Goal: Task Accomplishment & Management: Use online tool/utility

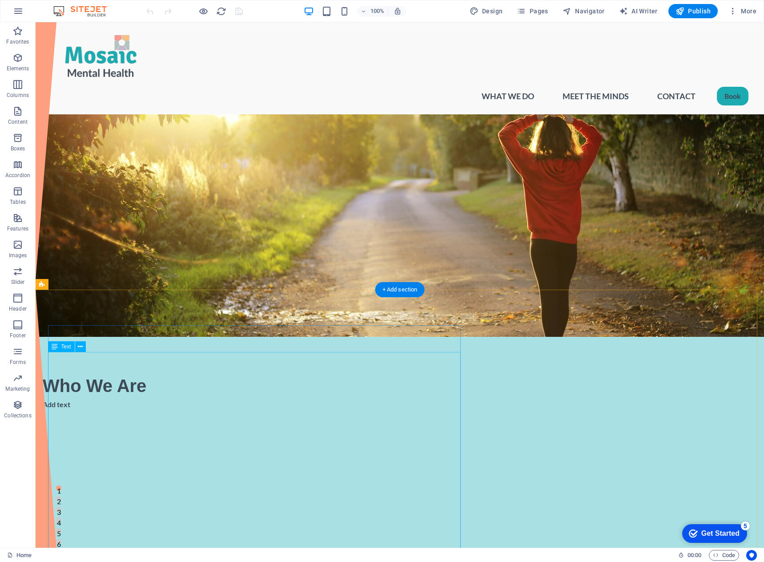
scroll to position [44, 0]
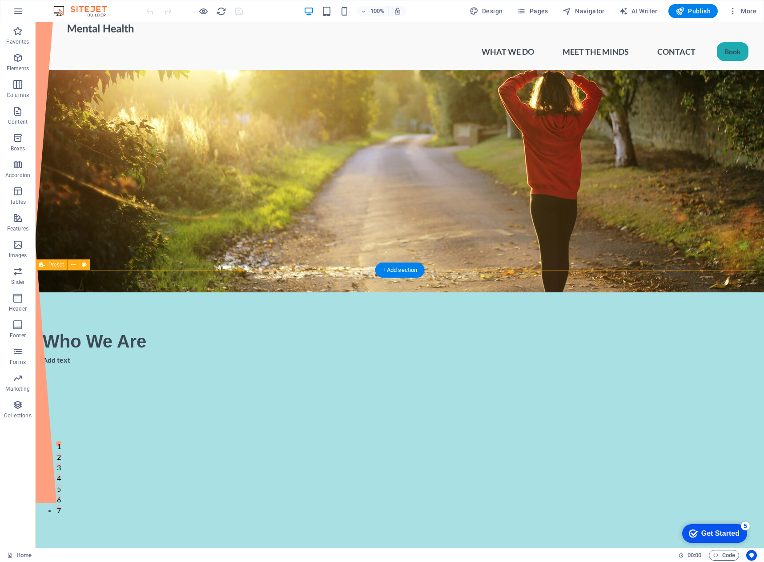
select select "rem"
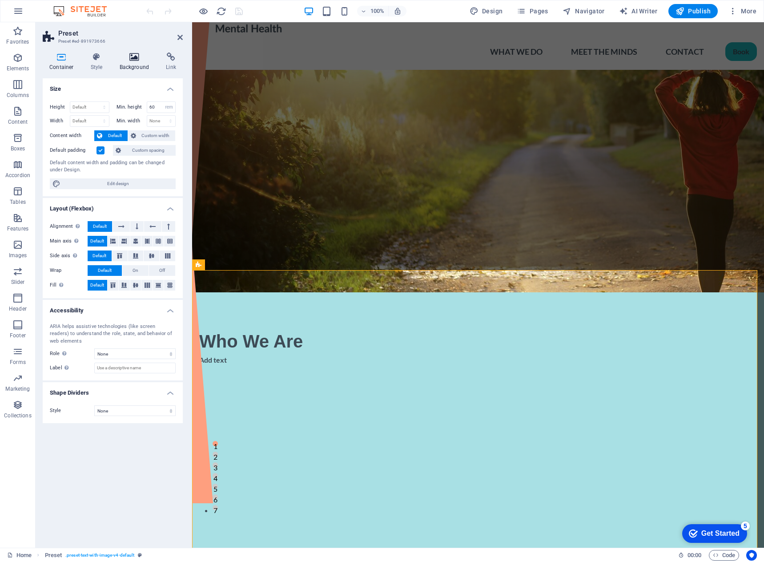
click at [127, 65] on h4 "Background" at bounding box center [136, 61] width 47 height 19
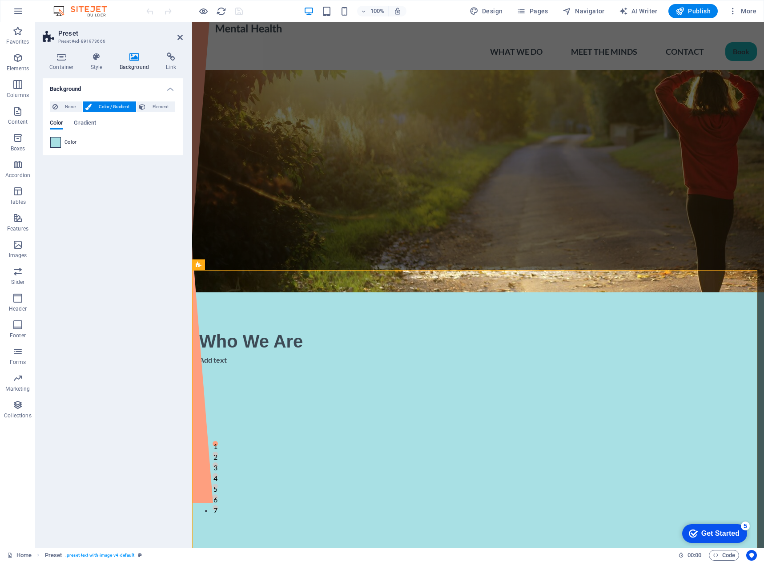
click at [59, 143] on span at bounding box center [56, 142] width 10 height 10
type input "#a8e0e4"
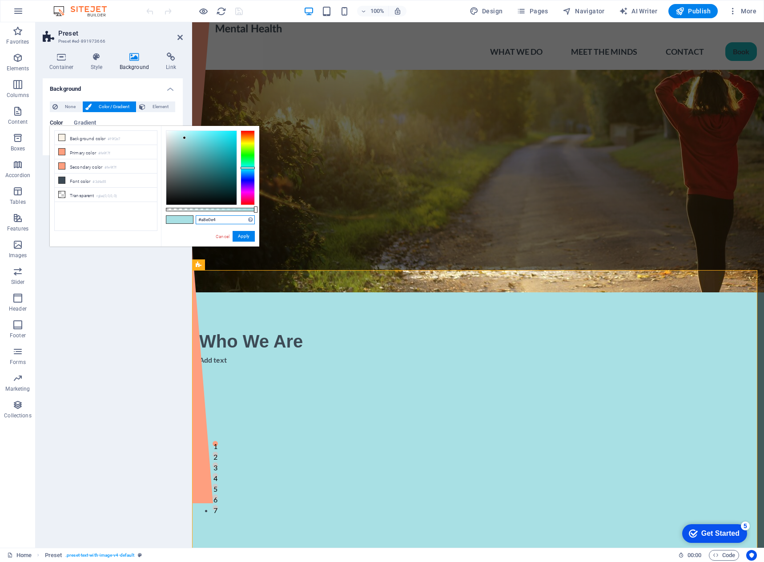
drag, startPoint x: 222, startPoint y: 219, endPoint x: 199, endPoint y: 217, distance: 23.2
click at [199, 217] on input "#a8e0e4" at bounding box center [225, 219] width 59 height 9
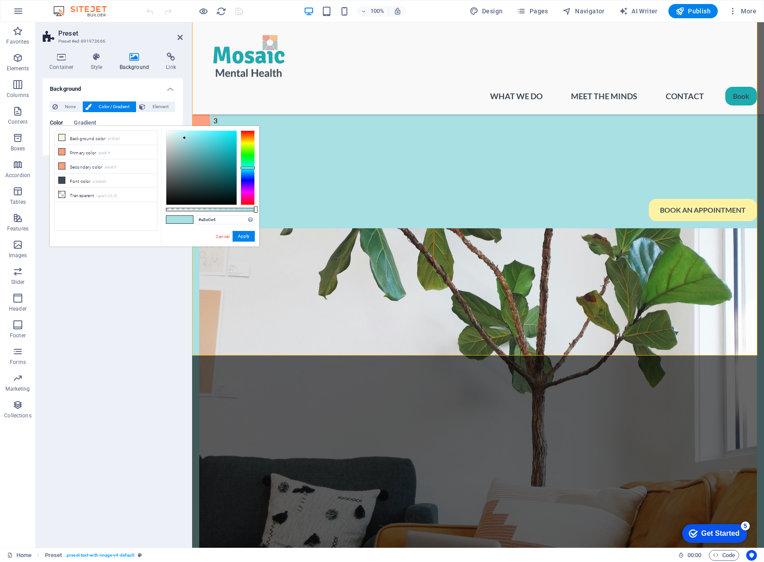
scroll to position [400, 0]
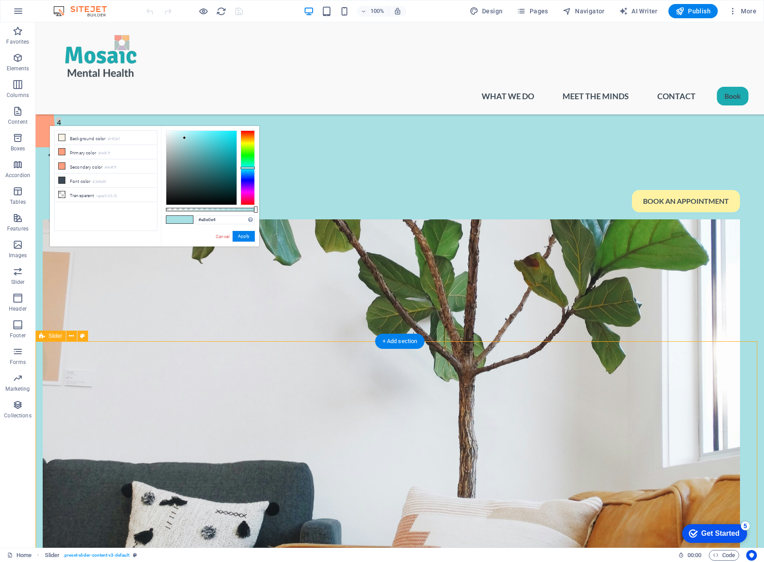
select select "region"
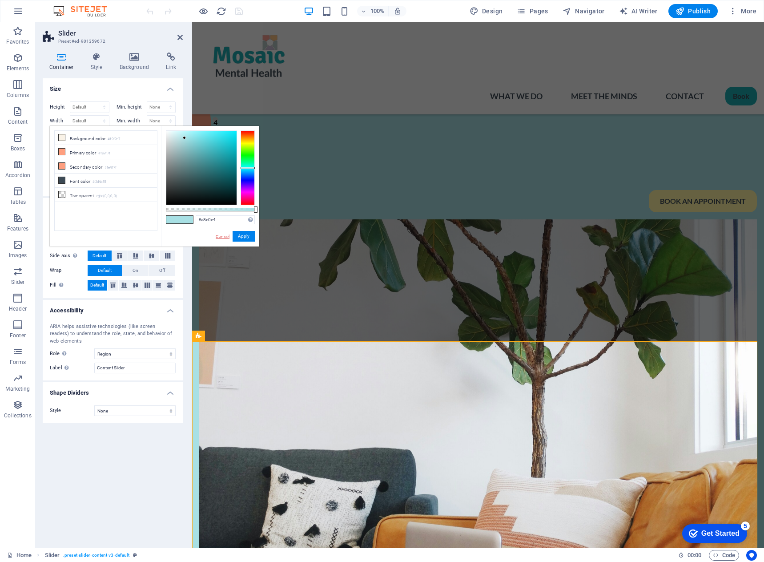
click at [220, 238] on link "Cancel" at bounding box center [223, 236] width 16 height 7
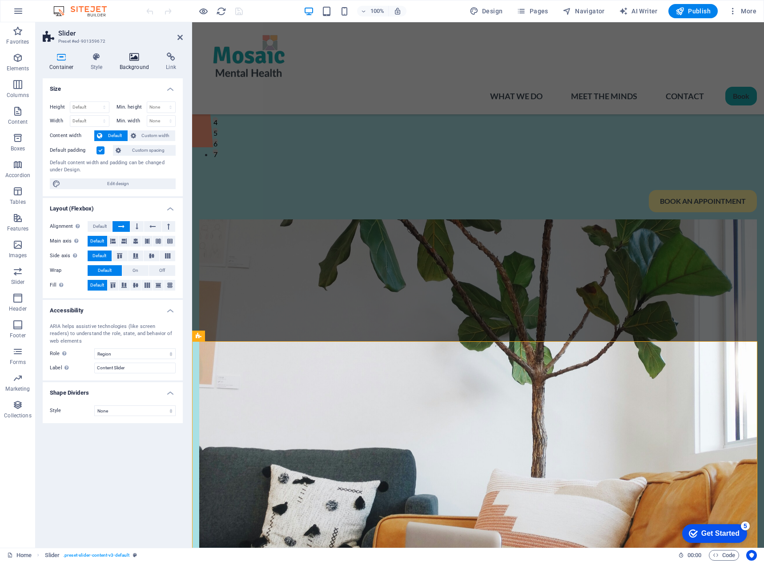
click at [132, 57] on icon at bounding box center [134, 56] width 43 height 9
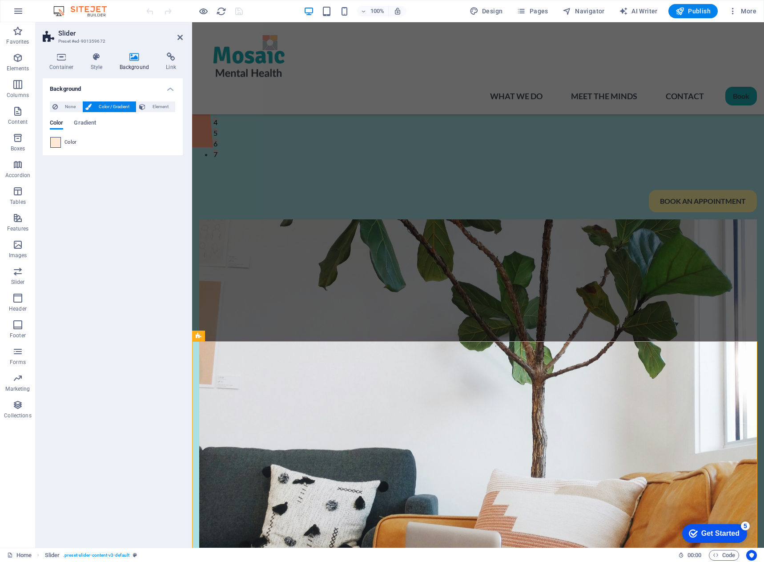
click at [57, 140] on span at bounding box center [56, 142] width 10 height 10
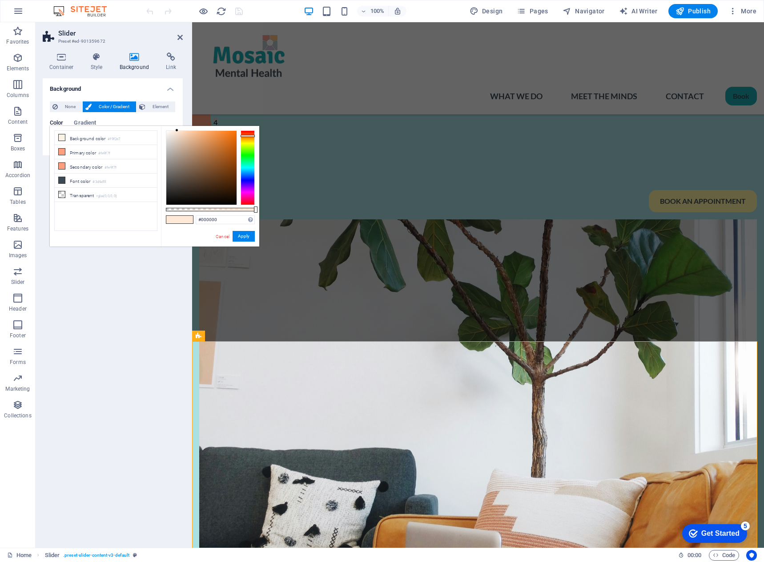
type input "#ffe8d6"
drag, startPoint x: 228, startPoint y: 217, endPoint x: 195, endPoint y: 216, distance: 32.9
click at [195, 216] on div "#ffe8d6 Supported formats #0852ed rgb(8, 82, 237) rgba(8, 82, 237, 90%) hsv(221…" at bounding box center [210, 250] width 98 height 249
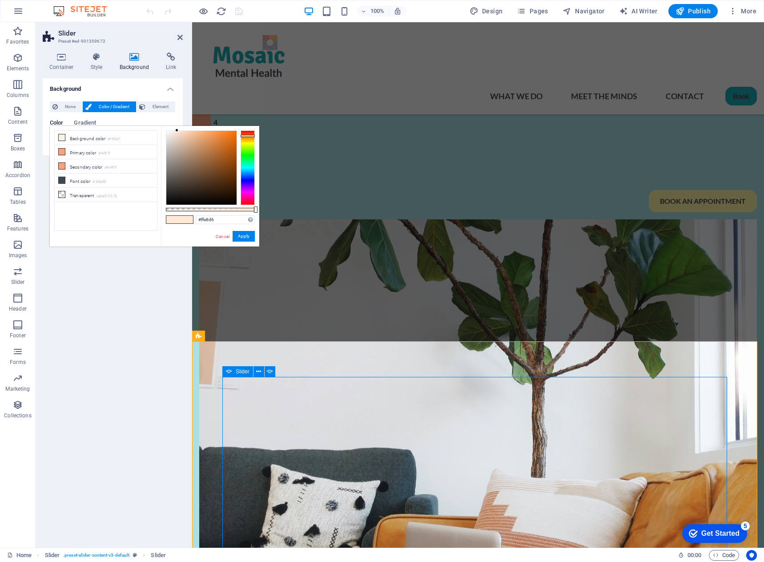
select select "ms"
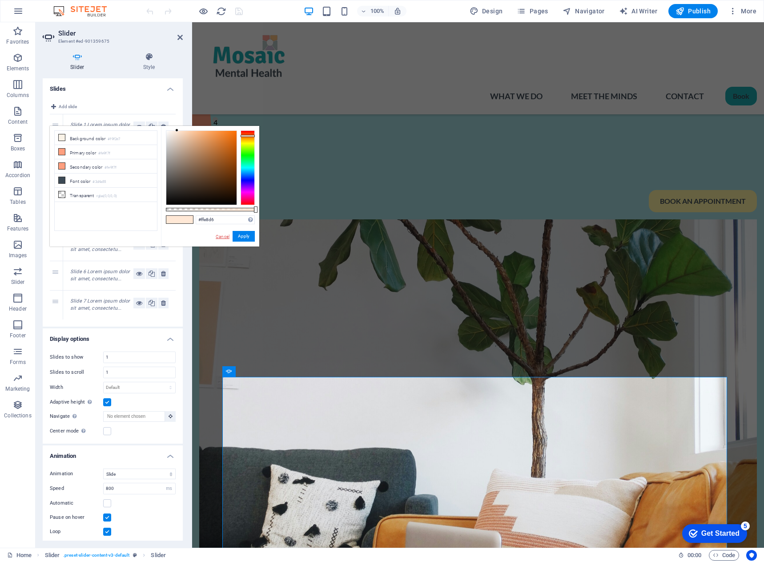
click at [221, 237] on link "Cancel" at bounding box center [223, 236] width 16 height 7
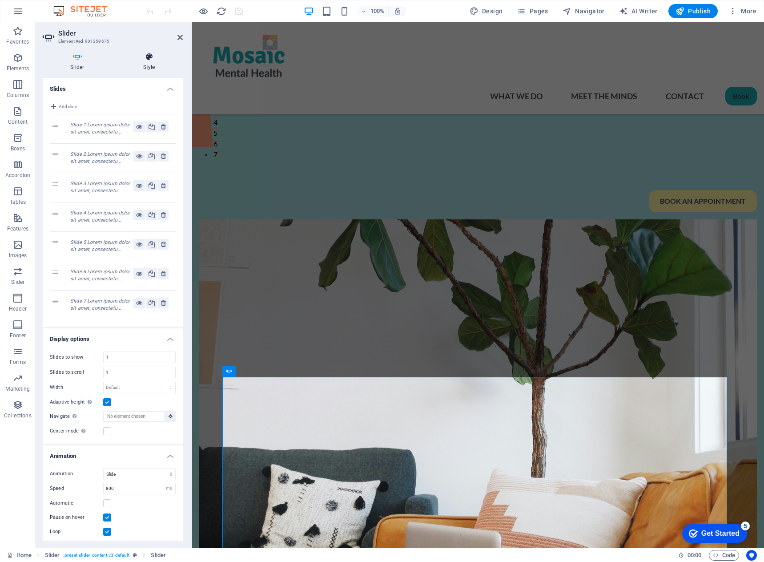
click at [149, 55] on icon at bounding box center [149, 56] width 67 height 9
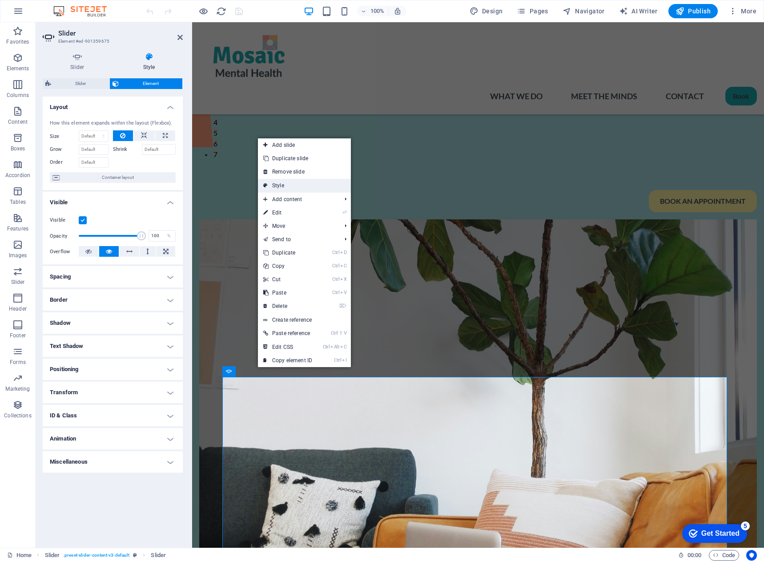
click at [282, 186] on link "Style" at bounding box center [304, 185] width 93 height 13
select select "rem"
select select "px"
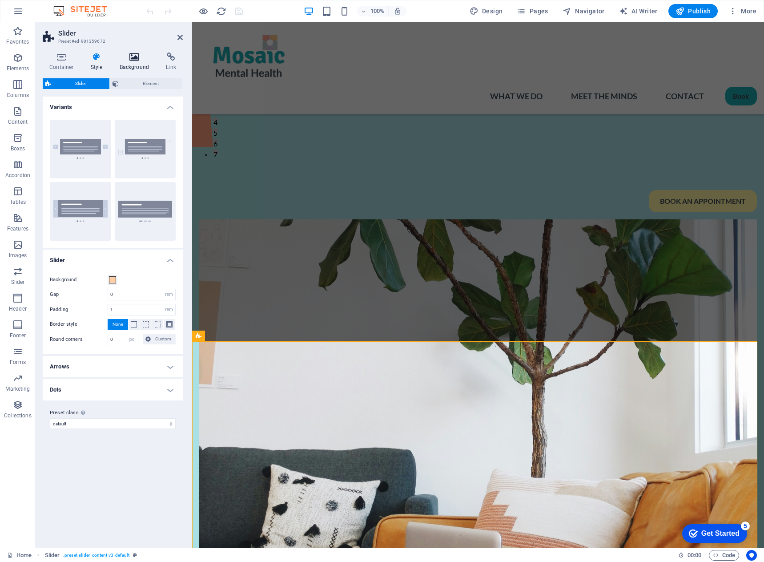
click at [136, 62] on h4 "Background" at bounding box center [136, 61] width 47 height 19
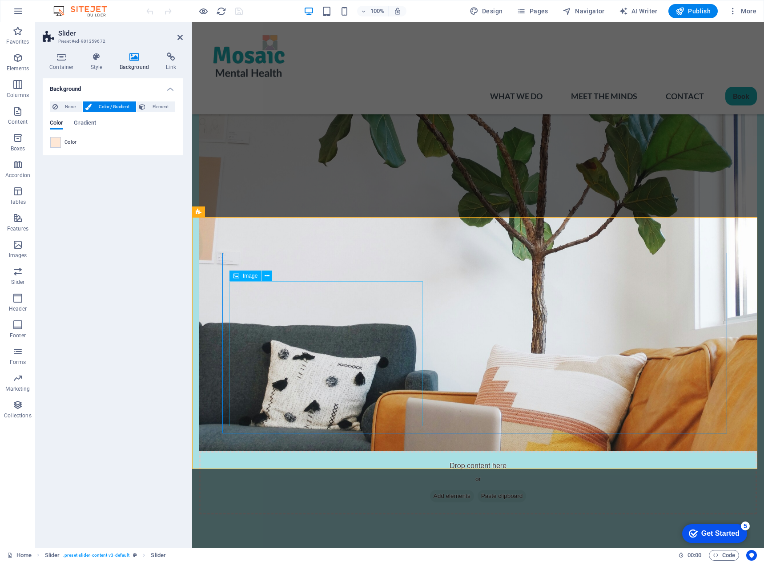
scroll to position [533, 0]
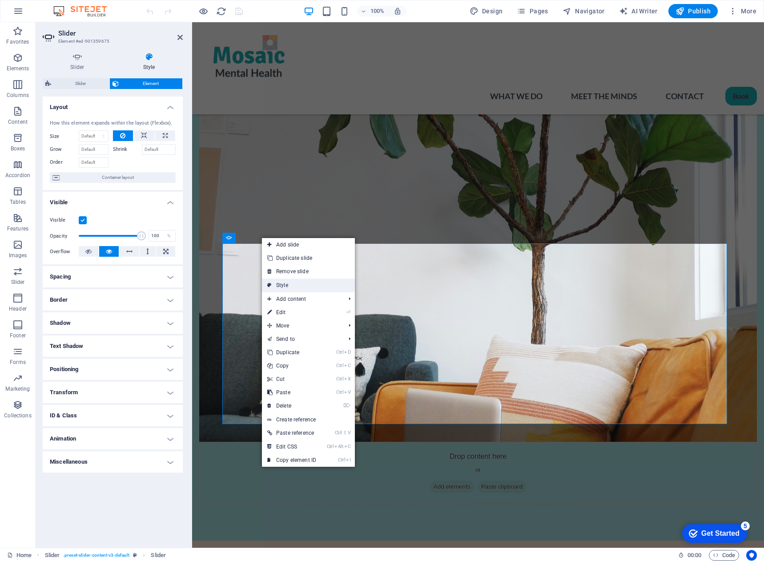
click at [296, 285] on link "Style" at bounding box center [308, 284] width 93 height 13
select select "rem"
select select "px"
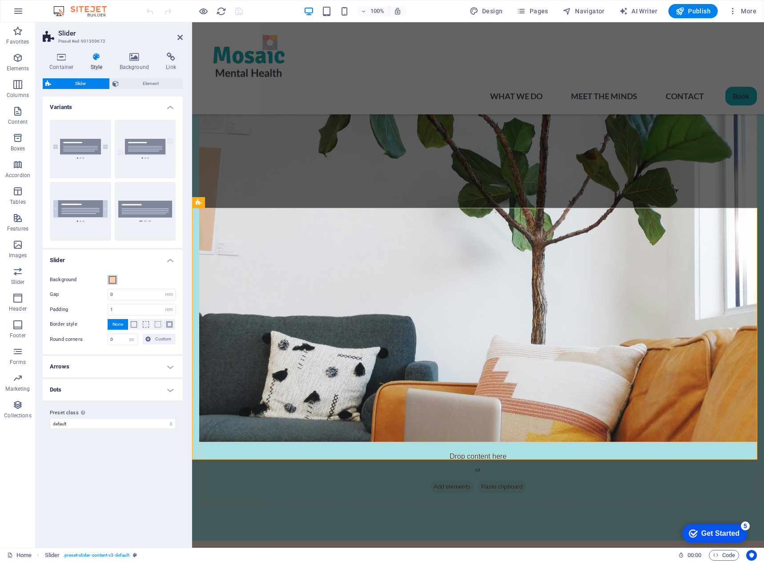
click at [113, 281] on span at bounding box center [112, 279] width 7 height 7
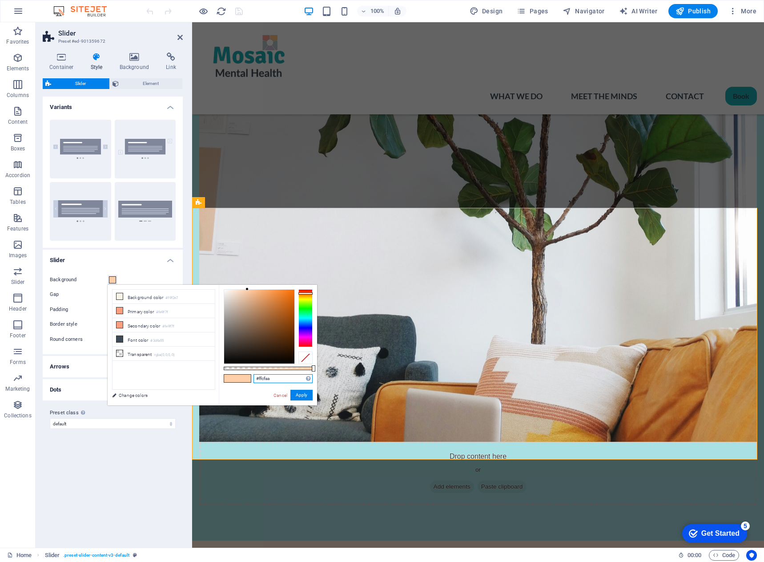
drag, startPoint x: 272, startPoint y: 377, endPoint x: 255, endPoint y: 376, distance: 17.3
click at [255, 376] on input "#ffcfaa" at bounding box center [282, 378] width 59 height 9
click at [180, 38] on icon at bounding box center [179, 37] width 5 height 7
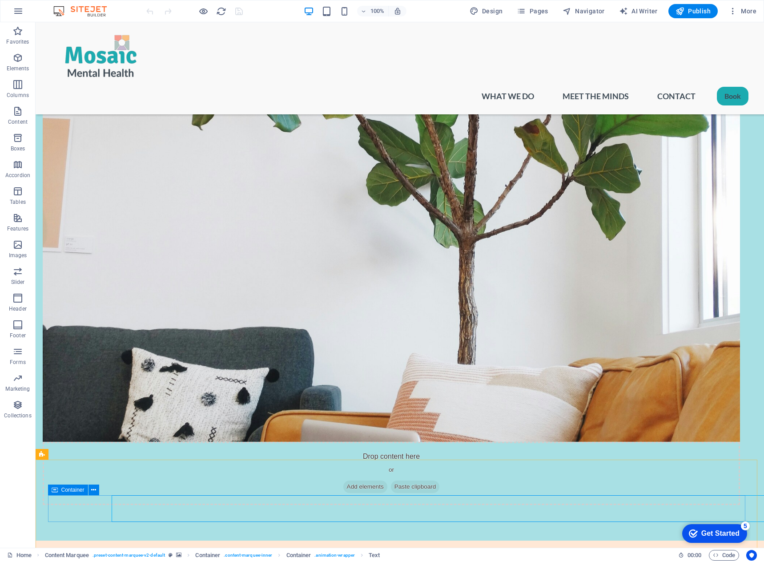
click at [53, 491] on icon at bounding box center [55, 489] width 6 height 11
select select "px"
select select "marquee"
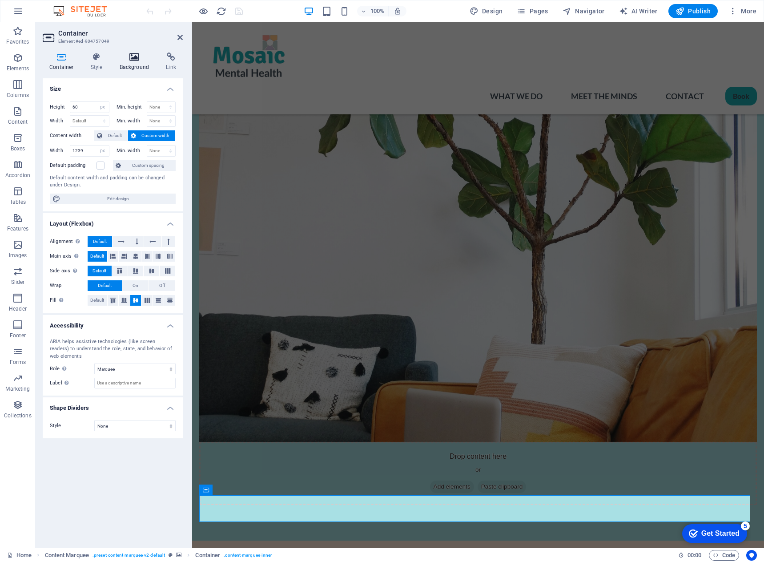
click at [129, 56] on icon at bounding box center [134, 56] width 43 height 9
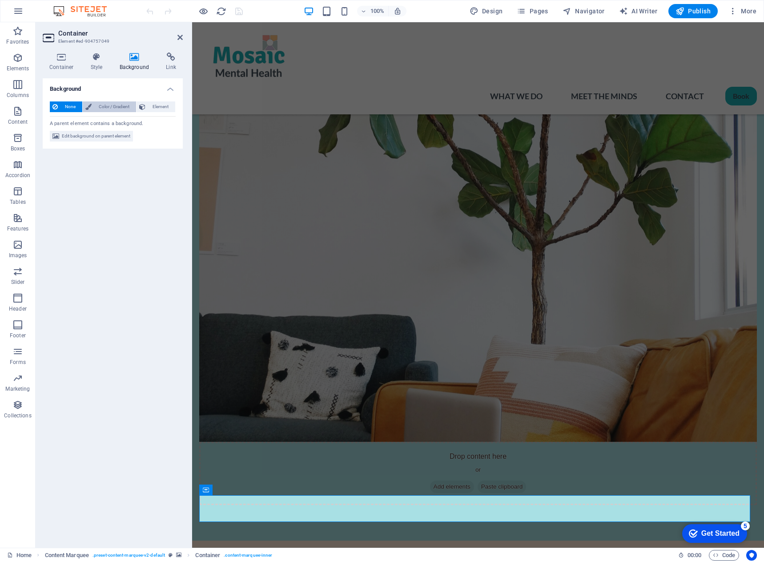
click at [107, 103] on span "Color / Gradient" at bounding box center [113, 106] width 39 height 11
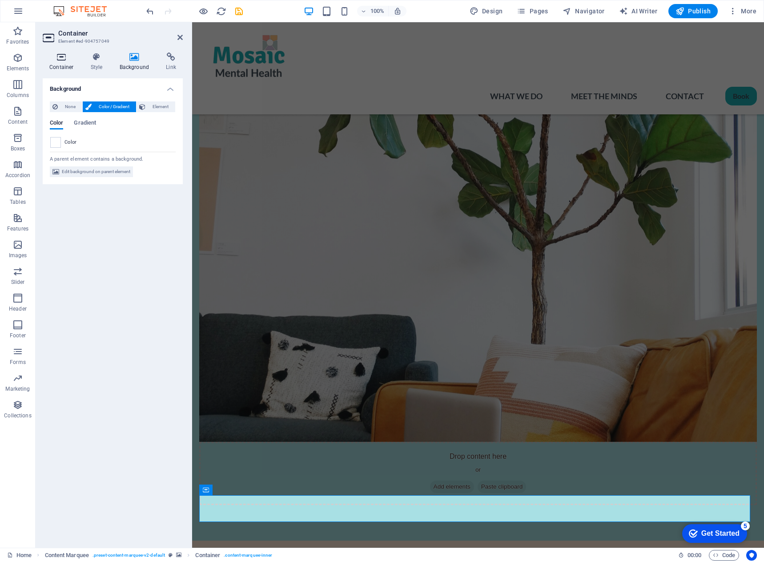
click at [62, 60] on icon at bounding box center [62, 56] width 38 height 9
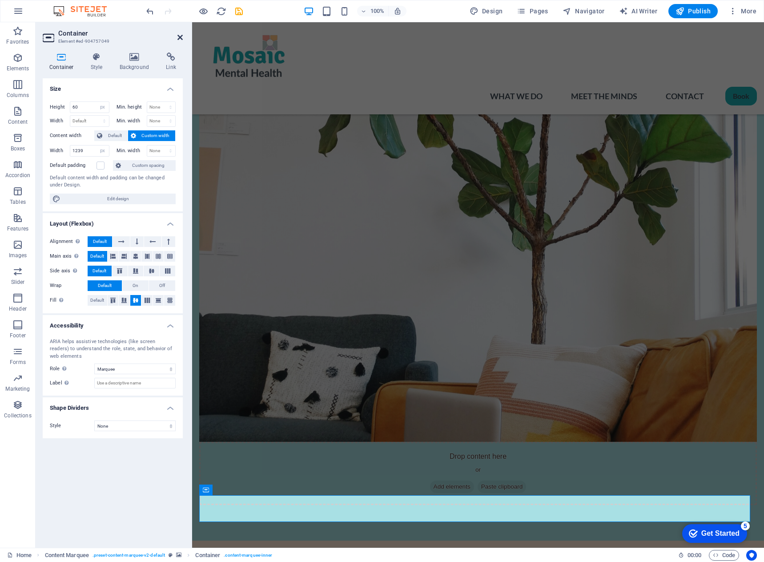
click at [182, 37] on icon at bounding box center [179, 37] width 5 height 7
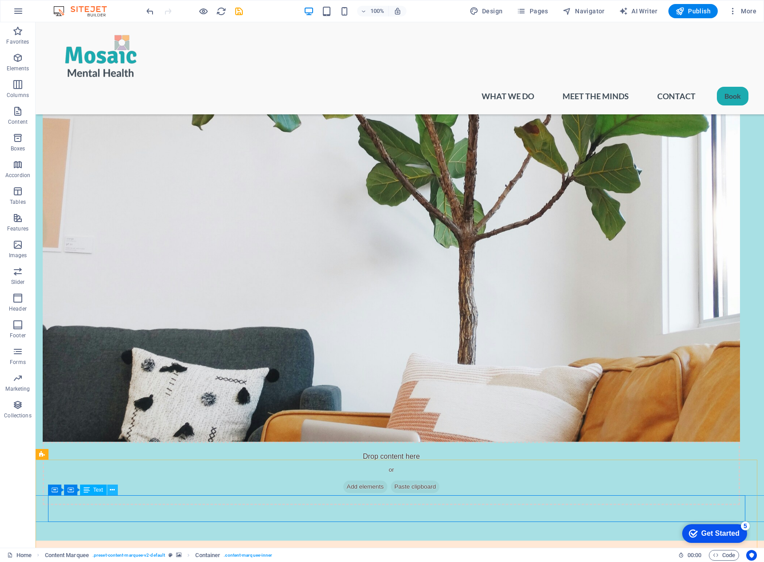
click at [112, 490] on icon at bounding box center [112, 489] width 5 height 9
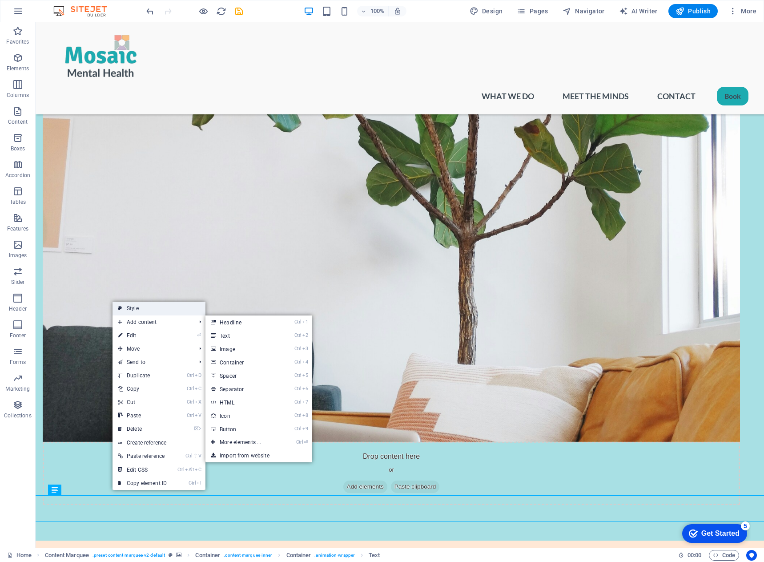
click at [139, 309] on link "Style" at bounding box center [158, 307] width 93 height 13
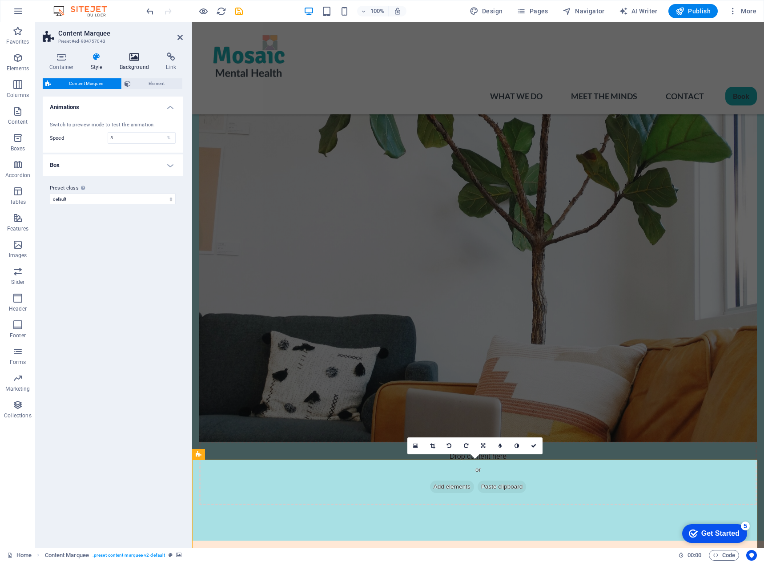
click at [136, 54] on icon at bounding box center [134, 56] width 43 height 9
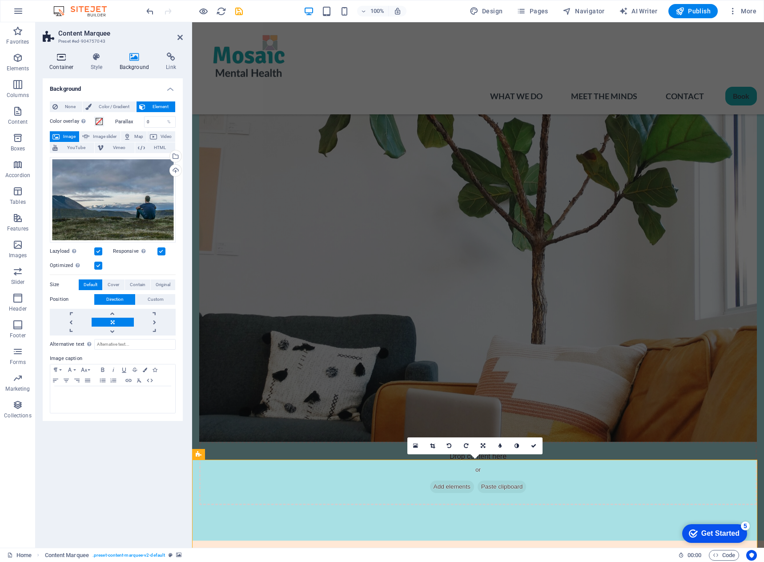
click at [55, 57] on icon at bounding box center [62, 56] width 38 height 9
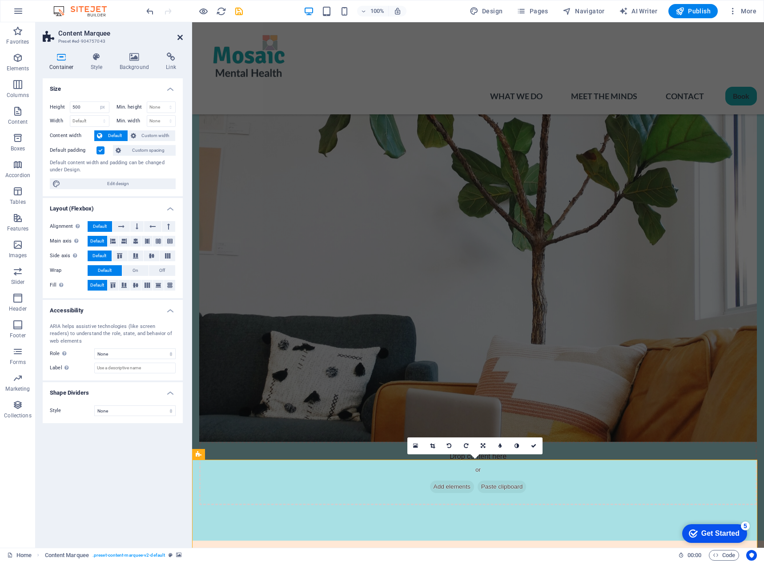
click at [182, 36] on icon at bounding box center [179, 37] width 5 height 7
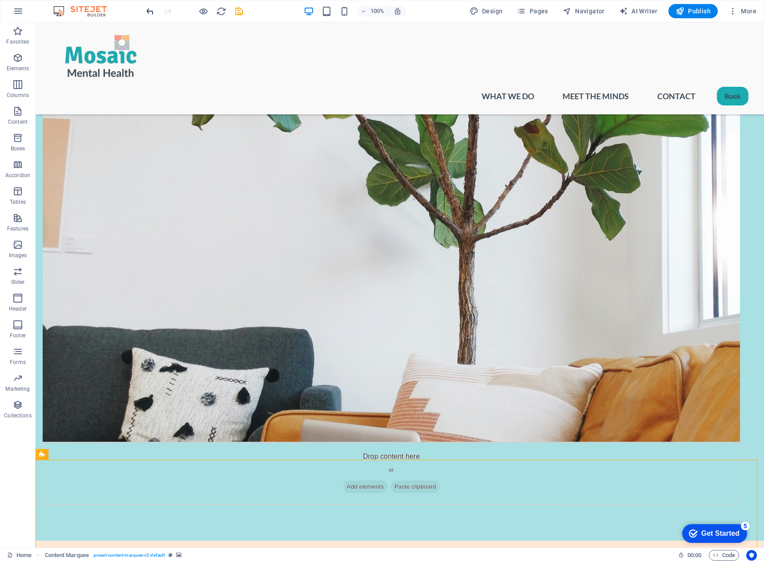
click at [148, 12] on icon "undo" at bounding box center [150, 11] width 10 height 10
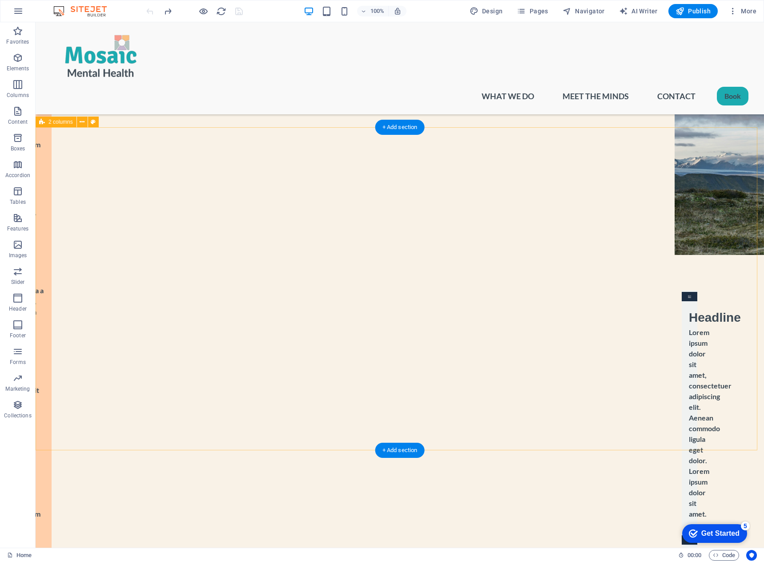
scroll to position [1378, 0]
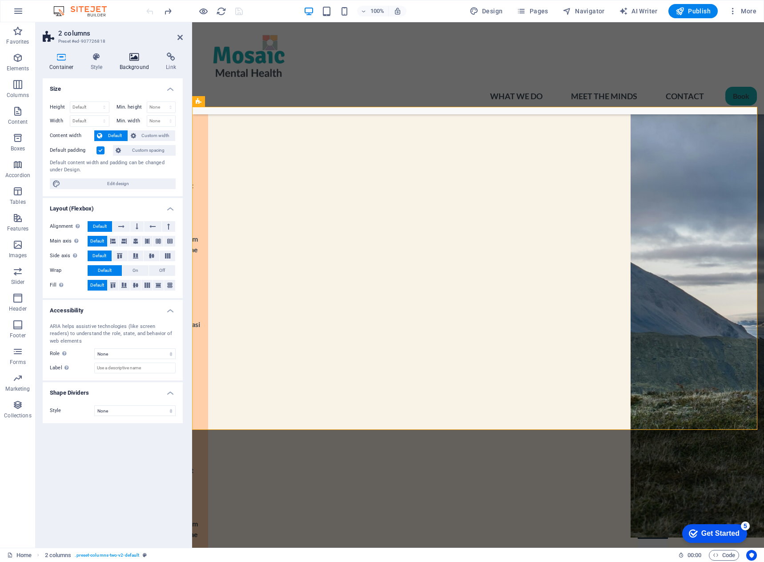
click at [124, 57] on icon at bounding box center [134, 56] width 43 height 9
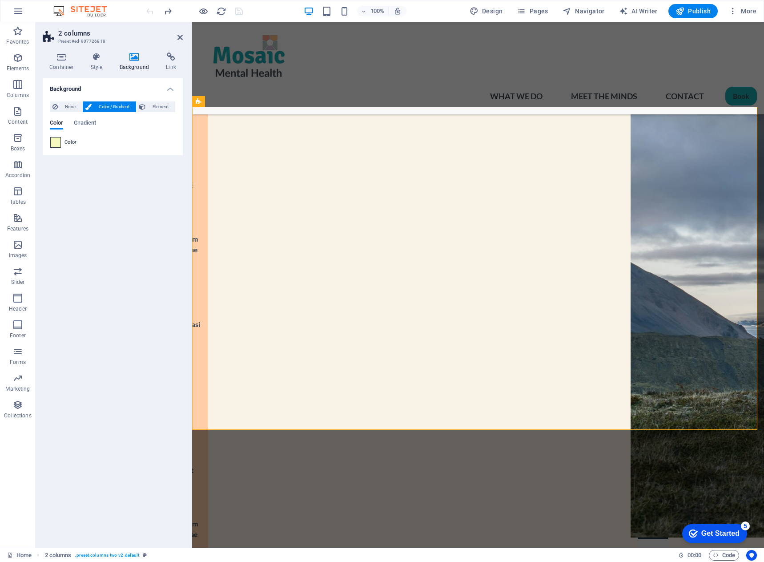
click at [56, 143] on span at bounding box center [56, 142] width 10 height 10
type input "#f5f8be"
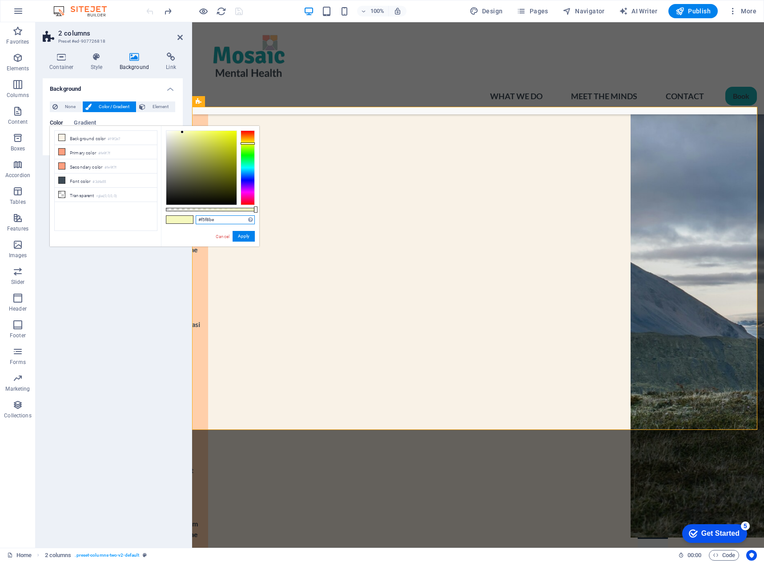
drag, startPoint x: 221, startPoint y: 220, endPoint x: 197, endPoint y: 220, distance: 23.1
click at [197, 220] on input "#f5f8be" at bounding box center [225, 219] width 59 height 9
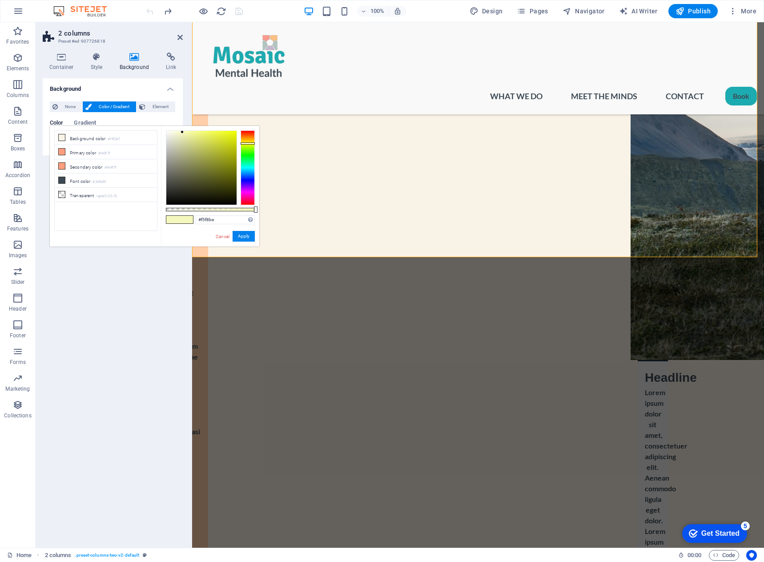
scroll to position [1527, 0]
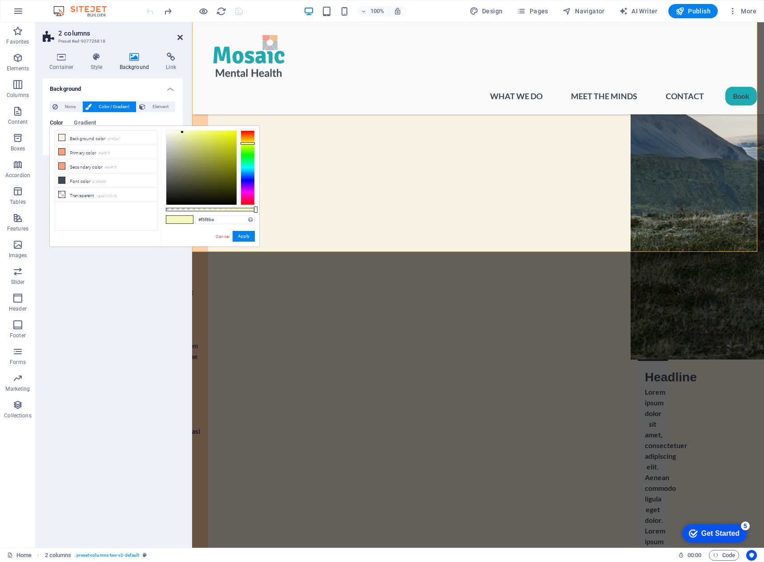
click at [180, 38] on icon at bounding box center [179, 37] width 5 height 7
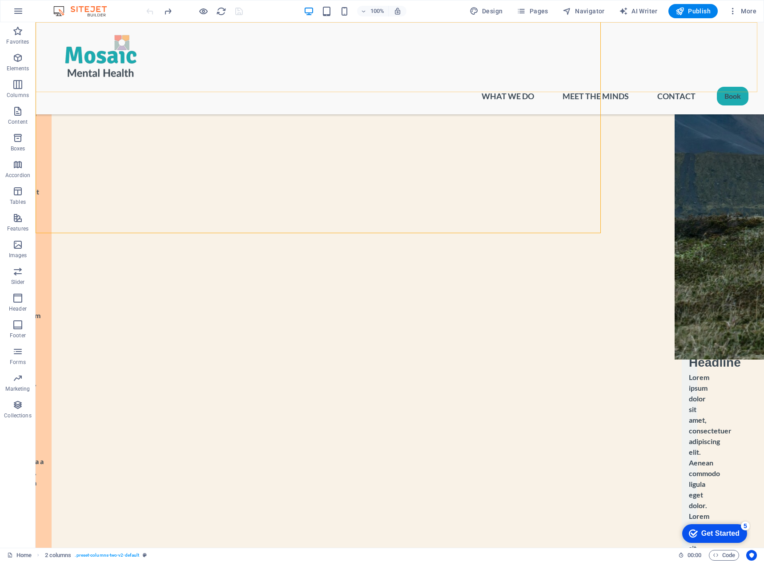
scroll to position [1545, 0]
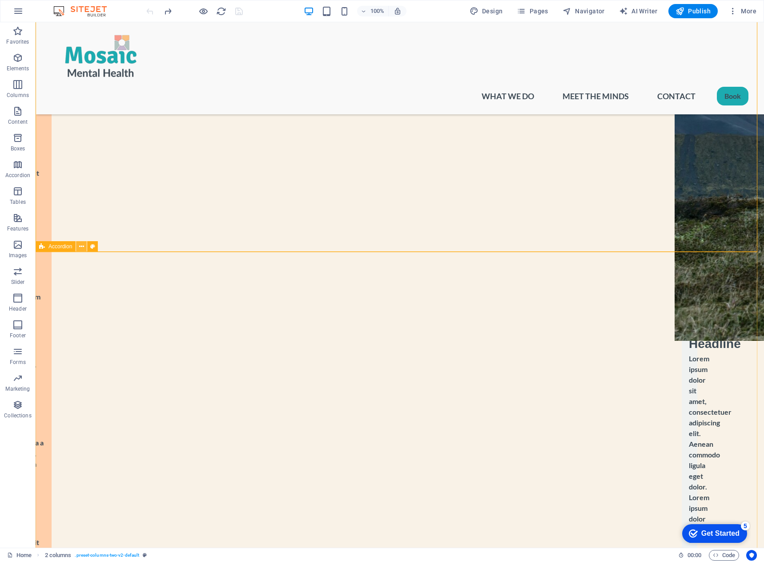
click at [0, 0] on button at bounding box center [0, 0] width 0 height 0
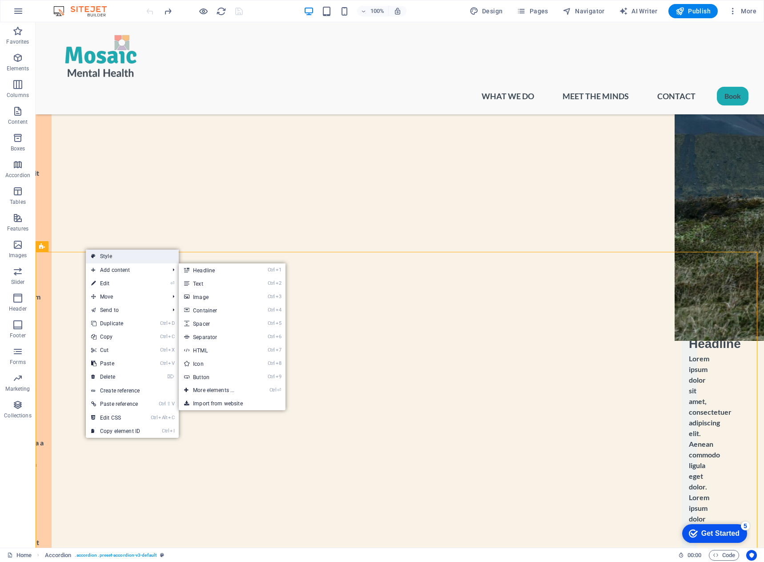
click at [103, 255] on link "Style" at bounding box center [132, 255] width 93 height 13
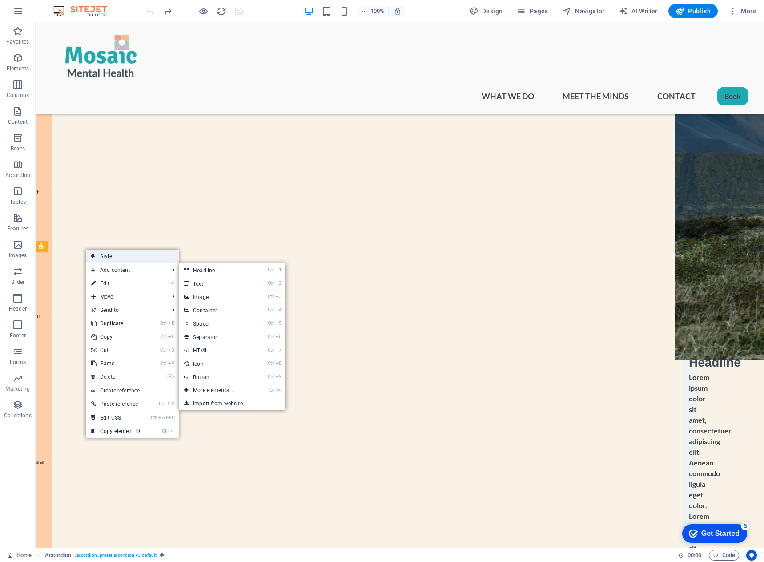
select select "rem"
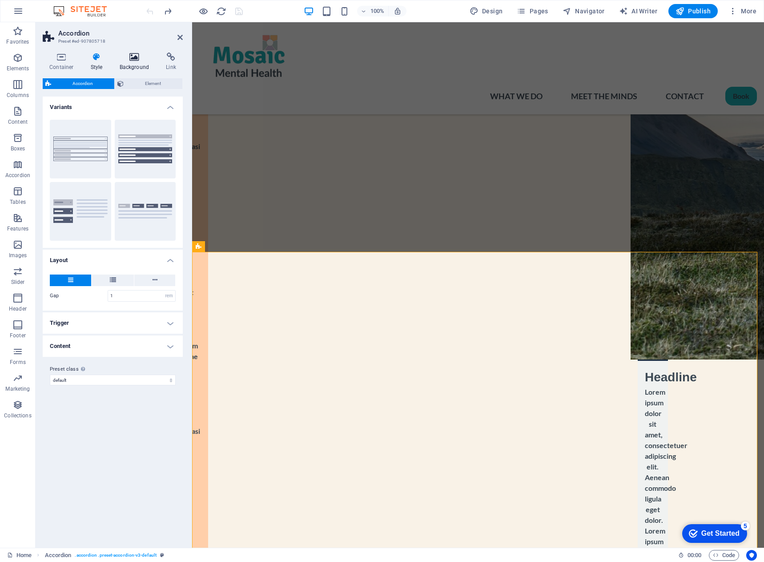
click at [129, 54] on icon at bounding box center [134, 56] width 43 height 9
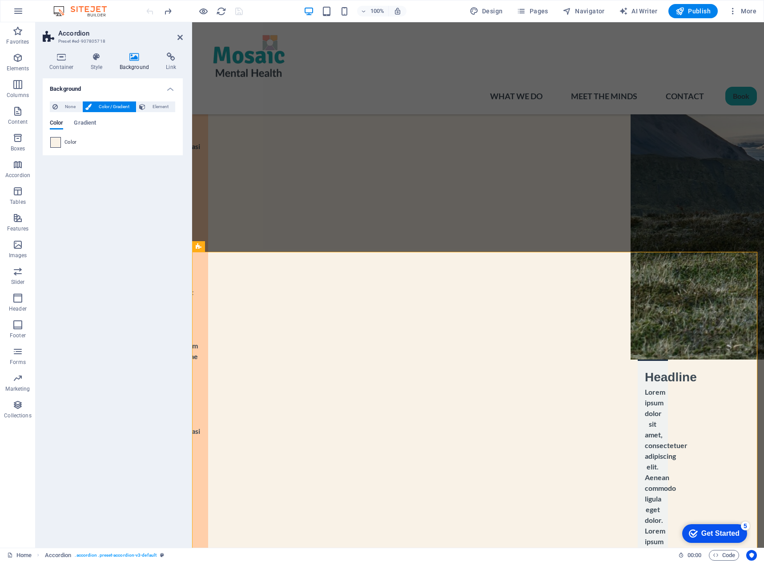
click at [52, 143] on span at bounding box center [56, 142] width 10 height 10
type input "#f9f2e7"
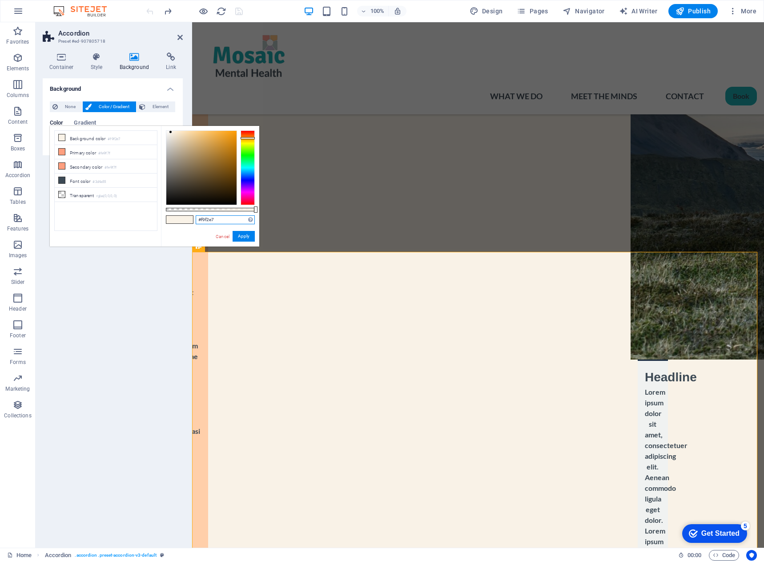
drag, startPoint x: 217, startPoint y: 219, endPoint x: 201, endPoint y: 217, distance: 17.0
click at [198, 217] on input "#f9f2e7" at bounding box center [225, 219] width 59 height 9
click at [179, 36] on icon at bounding box center [179, 37] width 5 height 7
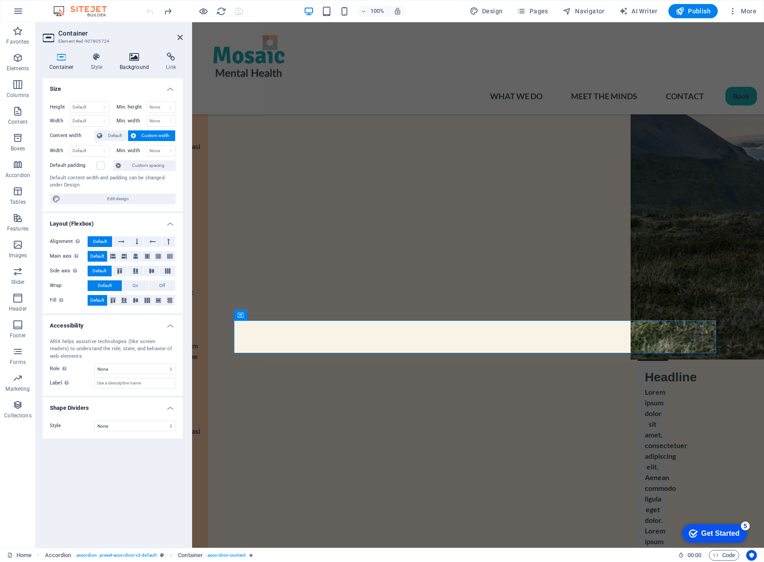
click at [133, 58] on icon at bounding box center [134, 56] width 43 height 9
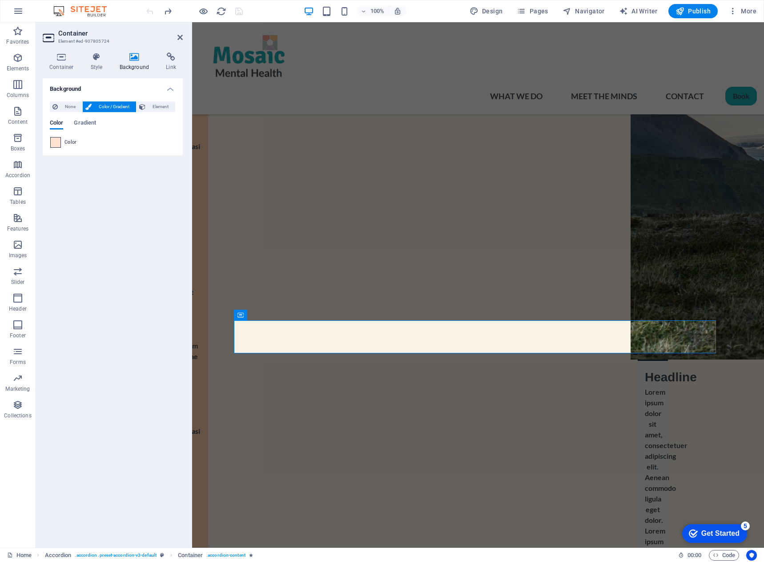
click at [58, 143] on span at bounding box center [56, 142] width 10 height 10
type input "#ffe0d1"
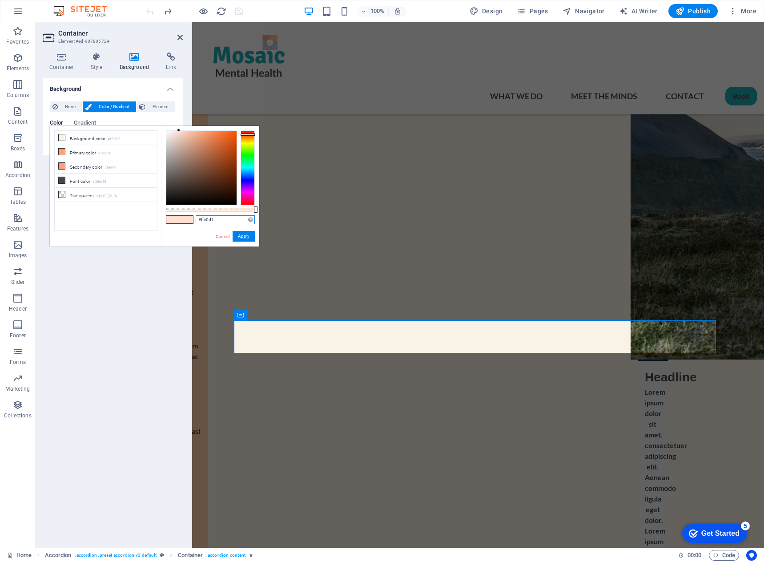
drag, startPoint x: 225, startPoint y: 221, endPoint x: 197, endPoint y: 220, distance: 28.0
click at [197, 220] on input "#ffe0d1" at bounding box center [225, 219] width 59 height 9
click at [183, 36] on aside "Container Element #ed-907805724 Container Style Background Link Size Height Def…" at bounding box center [114, 284] width 156 height 525
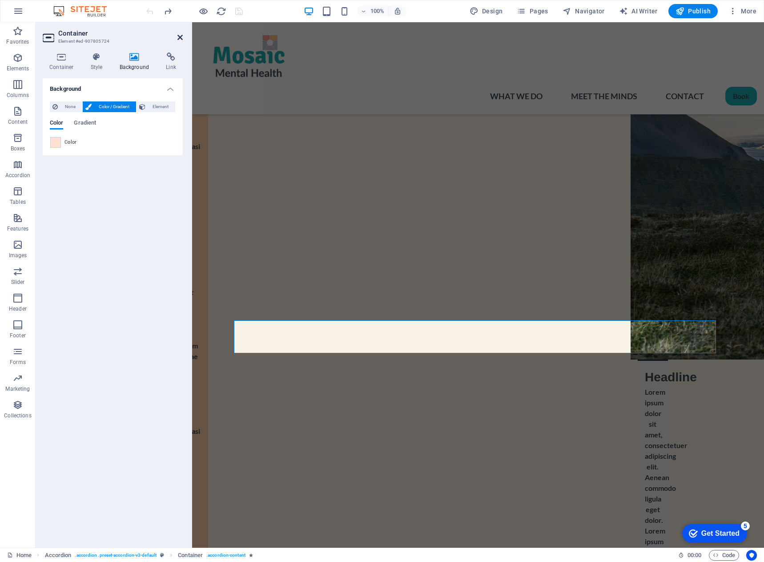
click at [179, 38] on icon at bounding box center [179, 37] width 5 height 7
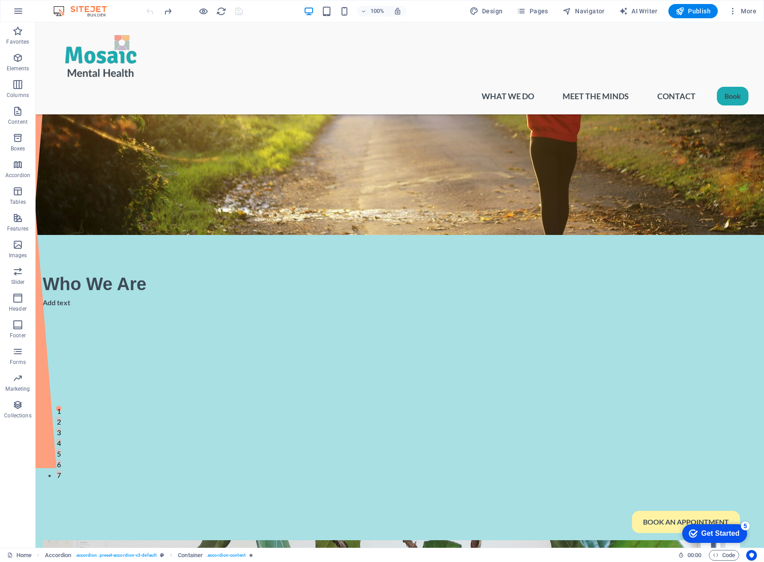
scroll to position [78, 0]
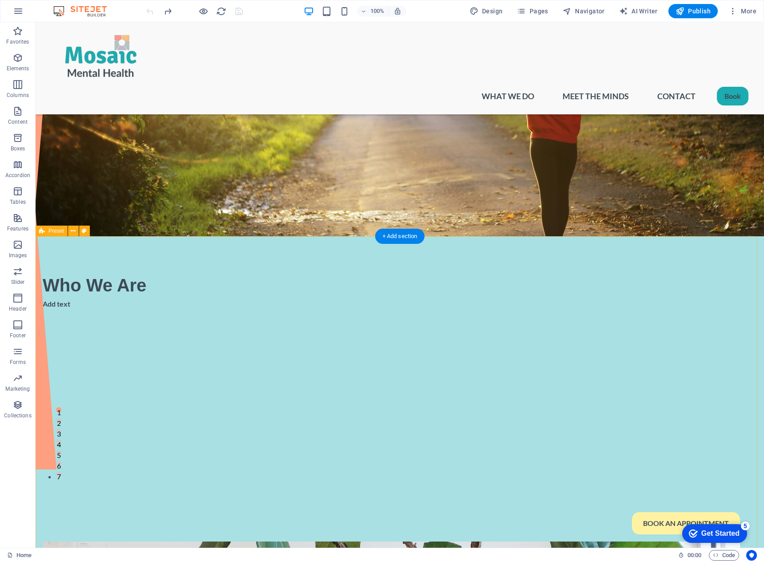
click at [85, 231] on icon at bounding box center [84, 230] width 5 height 9
select select "rem"
select select "px"
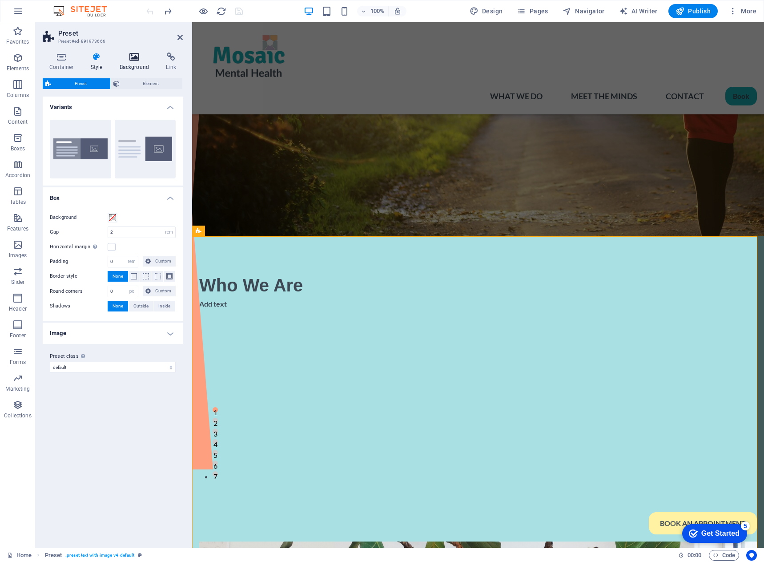
click at [137, 62] on h4 "Background" at bounding box center [136, 61] width 47 height 19
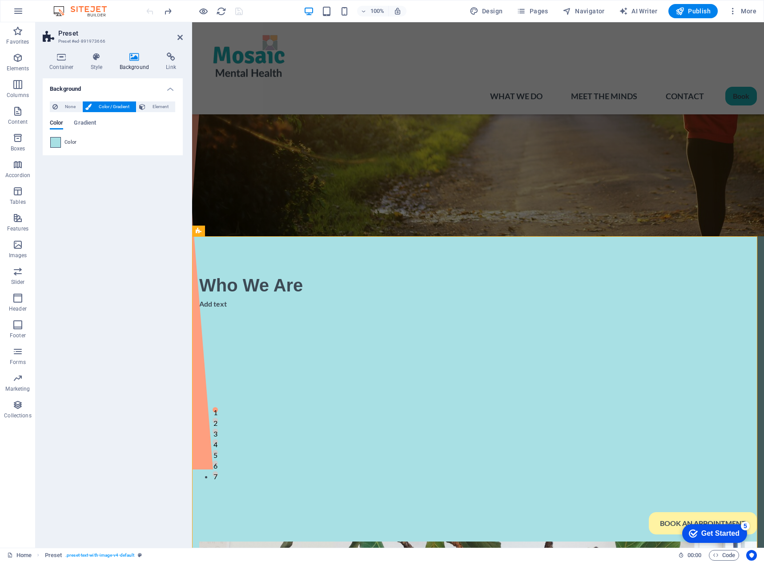
click at [56, 140] on span at bounding box center [56, 142] width 10 height 10
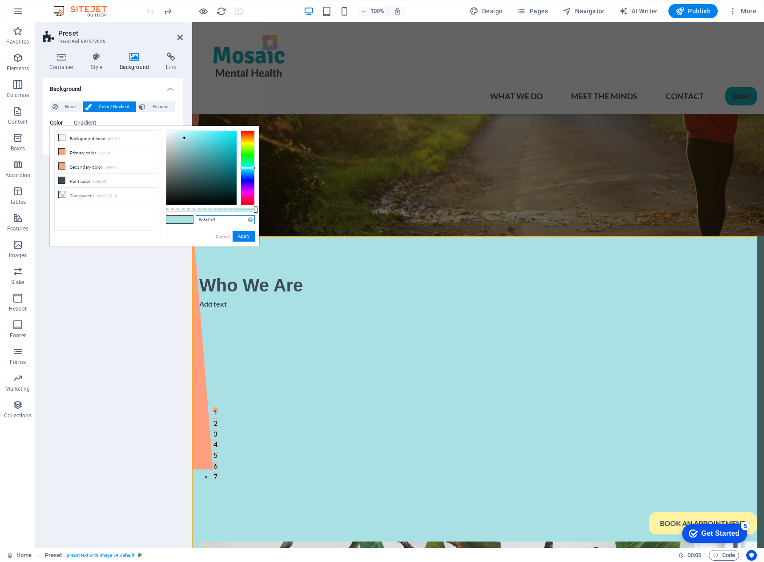
drag, startPoint x: 224, startPoint y: 221, endPoint x: 198, endPoint y: 220, distance: 25.8
click at [191, 219] on div "#a8e0e4 Supported formats #0852ed rgb(8, 82, 237) rgba(8, 82, 237, 90%) hsv(221…" at bounding box center [210, 250] width 98 height 249
paste input "b7d3c"
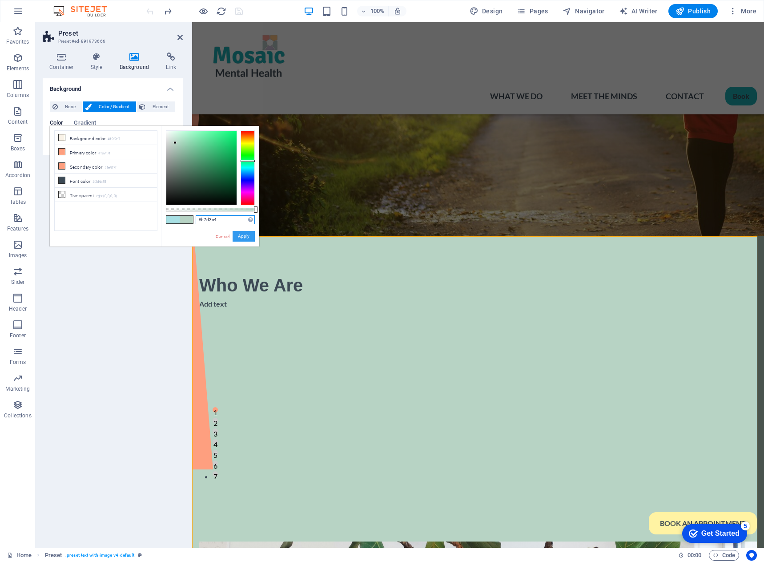
type input "#b7d3c4"
click at [245, 235] on button "Apply" at bounding box center [244, 236] width 22 height 11
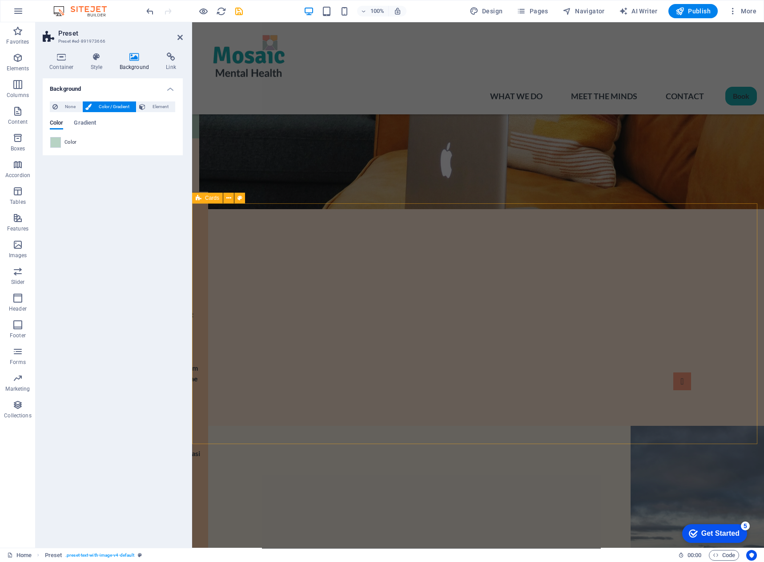
scroll to position [1012, 0]
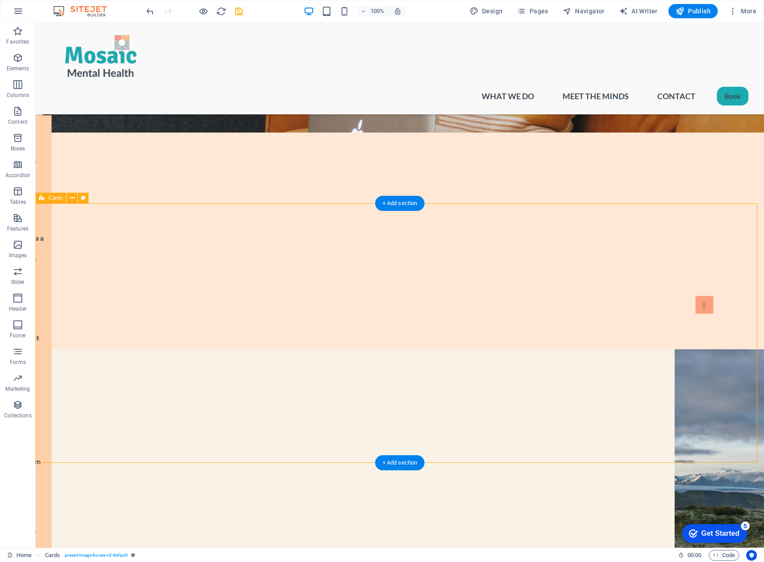
drag, startPoint x: 229, startPoint y: 217, endPoint x: 116, endPoint y: 211, distance: 112.2
select select "rem"
select select "preset-image-boxes-v3-default"
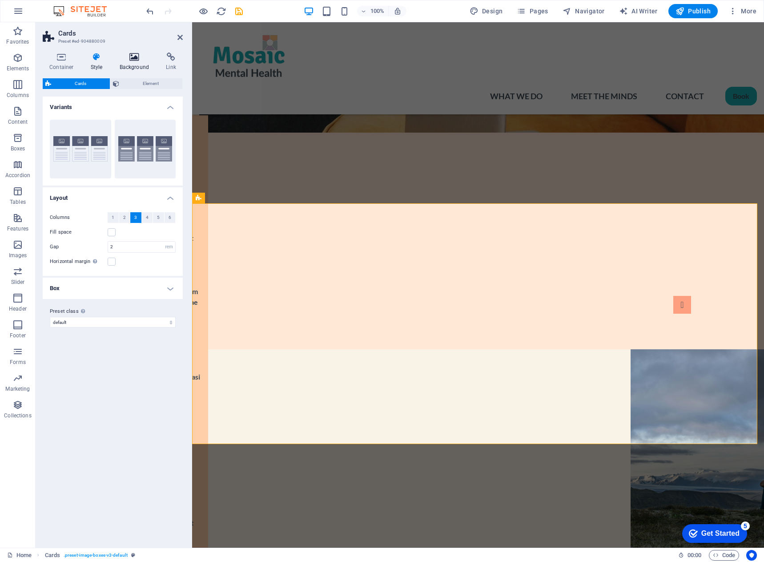
click at [126, 60] on icon at bounding box center [134, 56] width 43 height 9
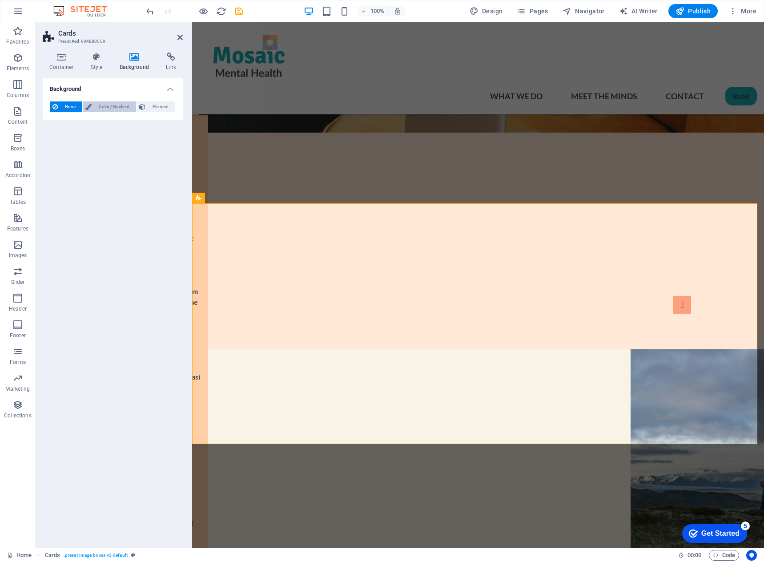
click at [99, 108] on span "Color / Gradient" at bounding box center [113, 106] width 39 height 11
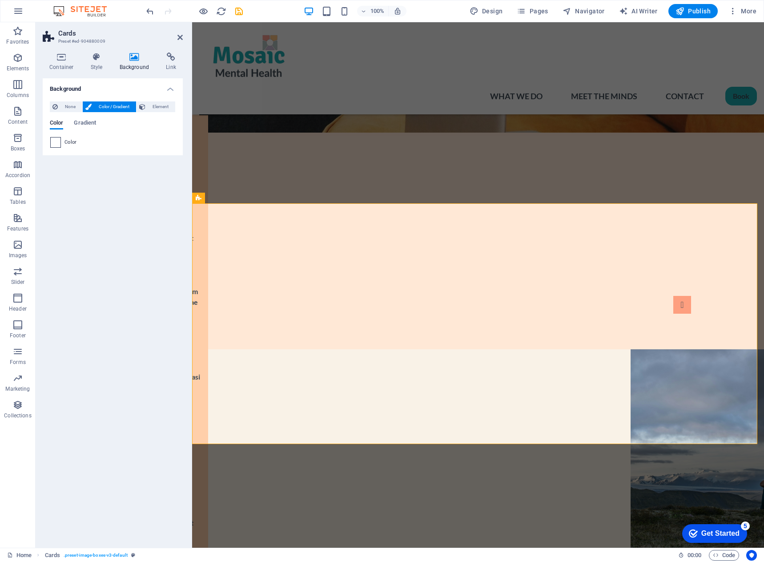
click at [57, 142] on span at bounding box center [56, 142] width 10 height 10
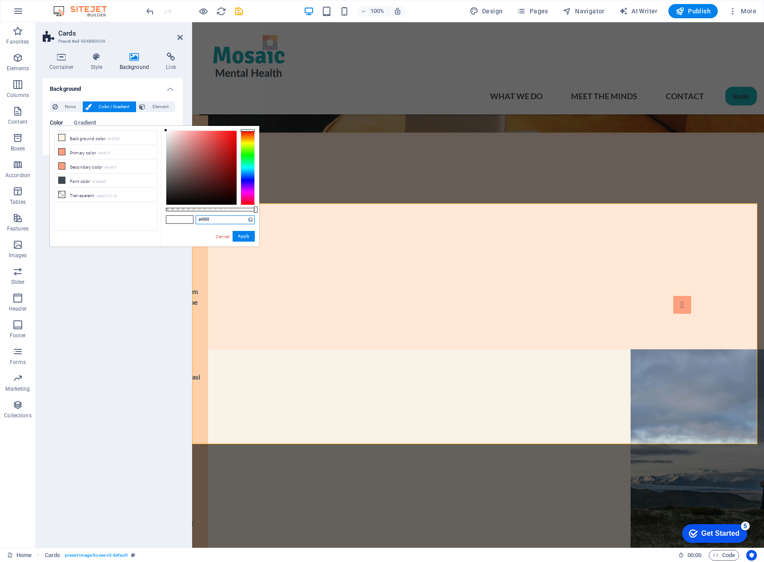
drag, startPoint x: 218, startPoint y: 220, endPoint x: 179, endPoint y: 216, distance: 39.3
click at [179, 216] on div "#ffffff Supported formats #0852ed rgb(8, 82, 237) rgba(8, 82, 237, 90%) hsv(221…" at bounding box center [210, 250] width 98 height 249
paste input "e8e6f2"
type input "#e8e6f2"
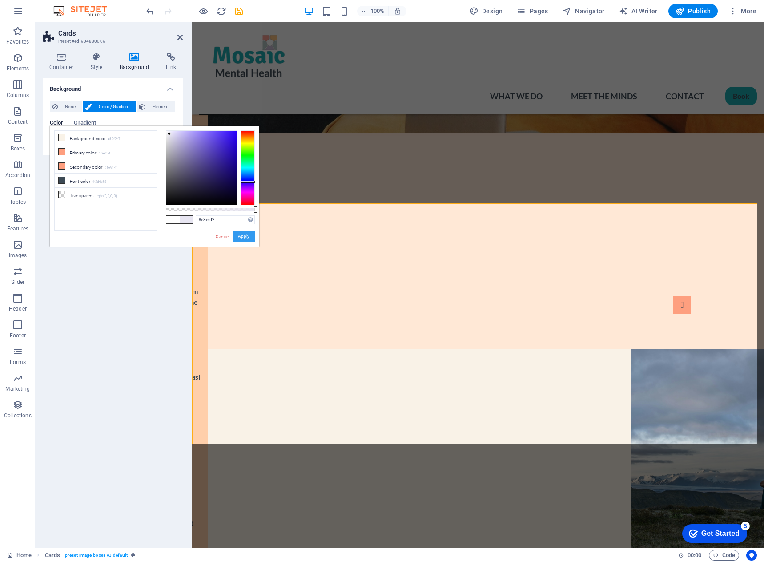
click at [241, 237] on button "Apply" at bounding box center [244, 236] width 22 height 11
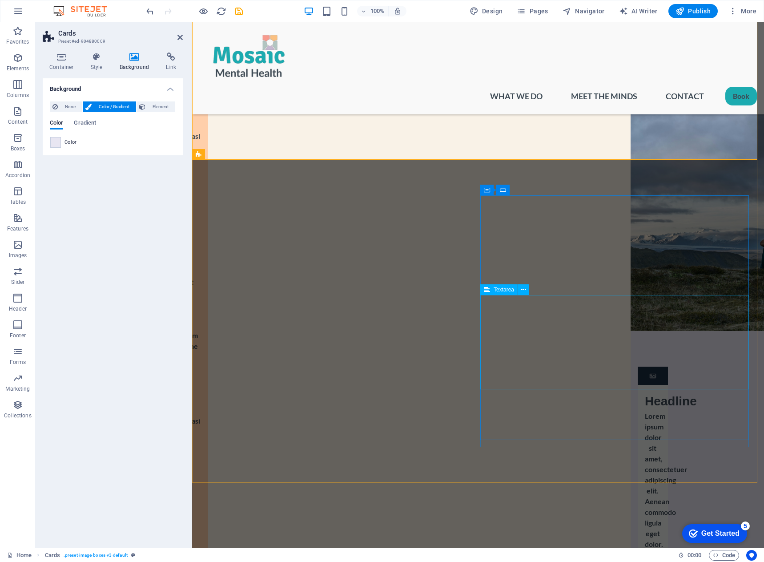
scroll to position [1323, 0]
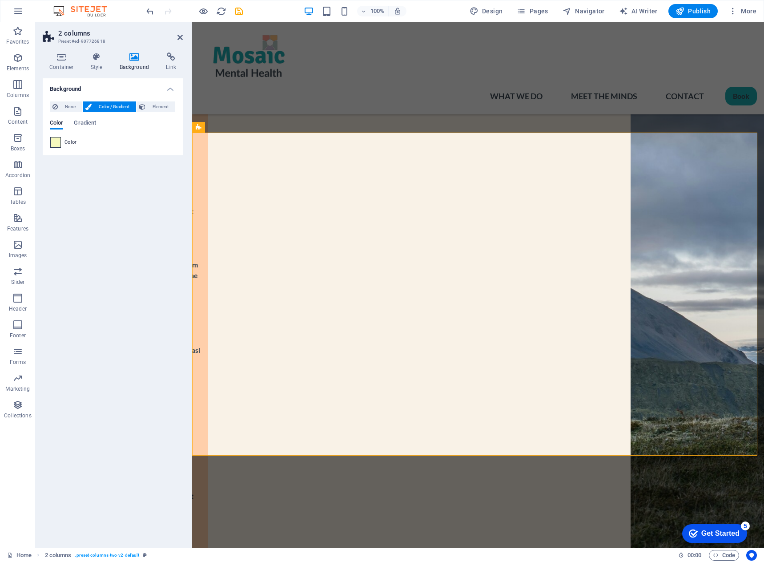
click at [52, 143] on span at bounding box center [56, 142] width 10 height 10
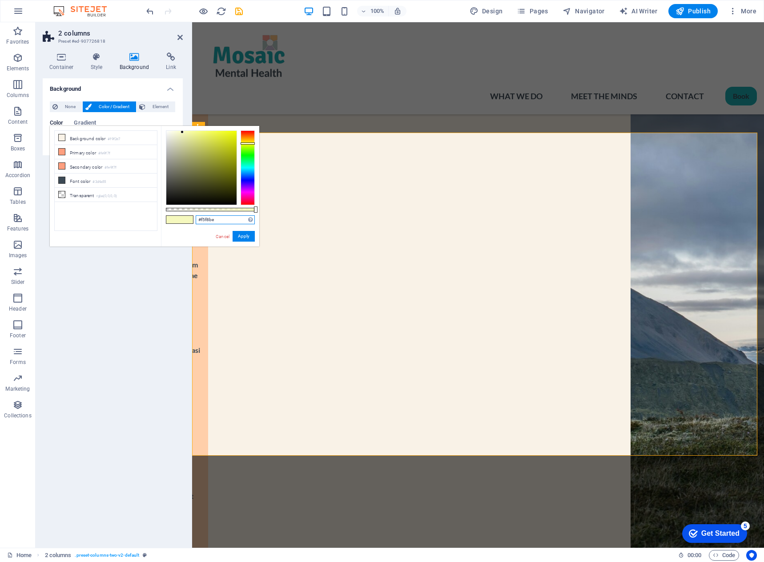
click at [221, 223] on input "#f5f8be" at bounding box center [225, 219] width 59 height 9
drag, startPoint x: 193, startPoint y: 219, endPoint x: 185, endPoint y: 219, distance: 8.9
click at [185, 219] on div "#f5f8be Supported formats #0852ed rgb(8, 82, 237) rgba(8, 82, 237, 90%) hsv(221…" at bounding box center [210, 250] width 98 height 249
paste input "9f2e7"
type input "#f9f2e7"
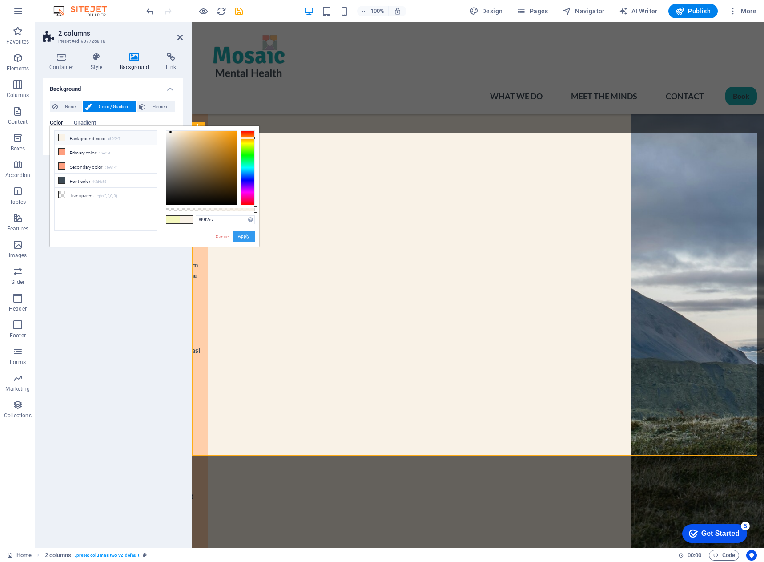
click at [246, 237] on button "Apply" at bounding box center [244, 236] width 22 height 11
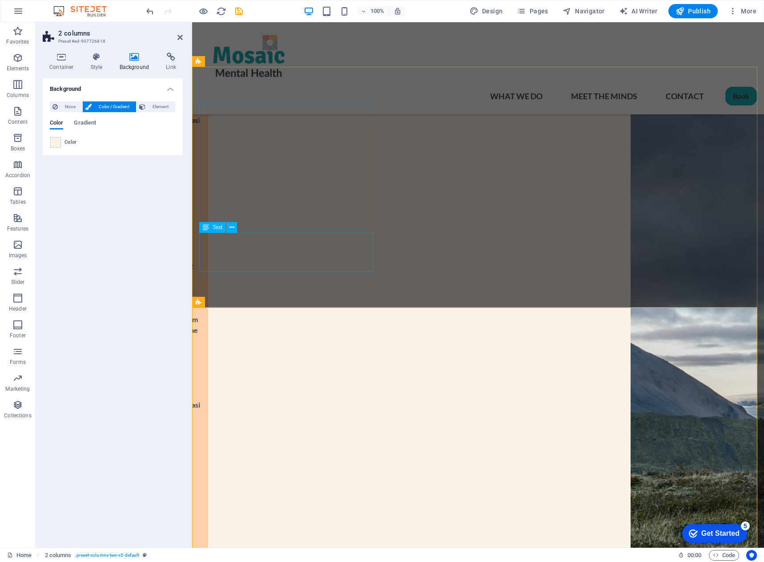
scroll to position [1145, 0]
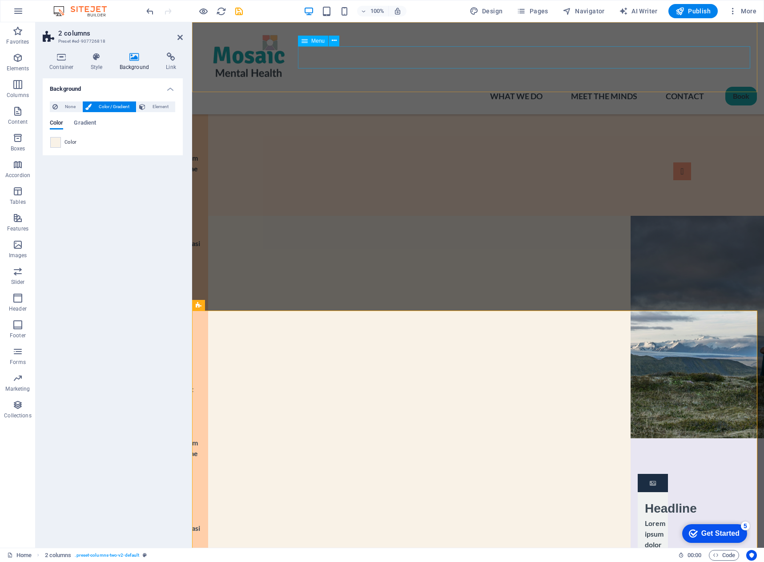
click at [424, 85] on nav "What We Do Meet the Minds Contact Book" at bounding box center [478, 96] width 558 height 22
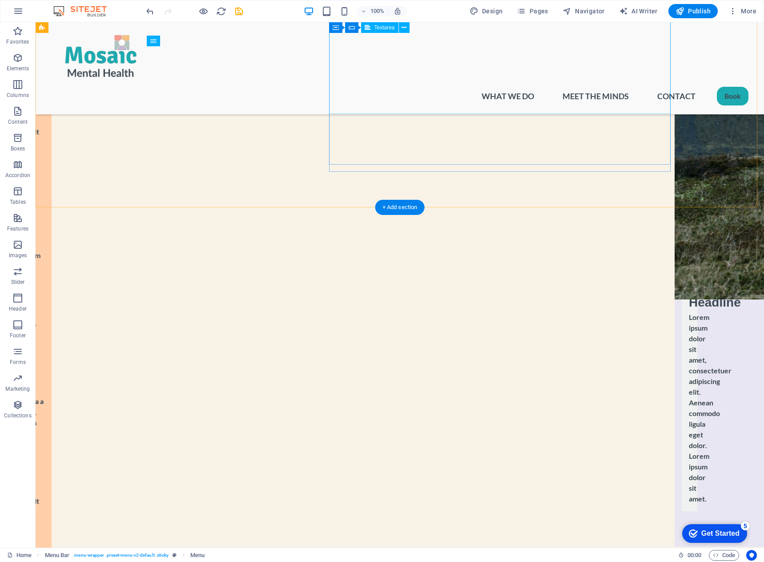
scroll to position [1590, 0]
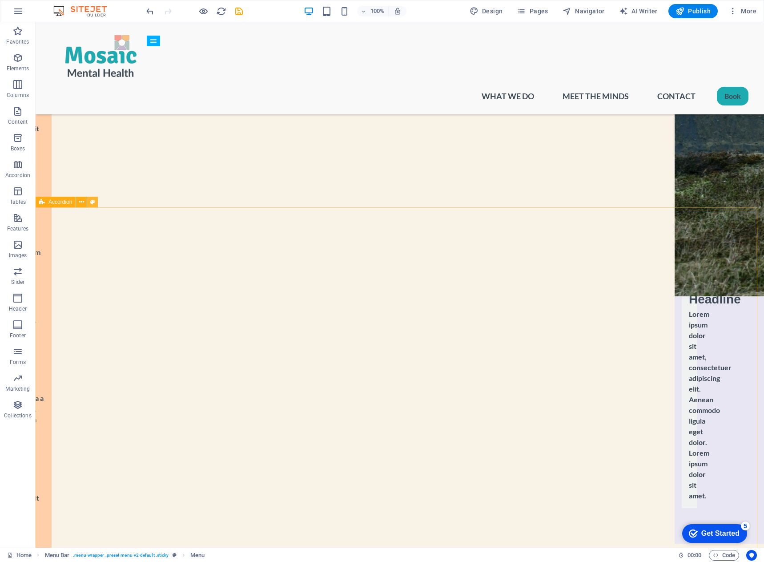
select select "rem"
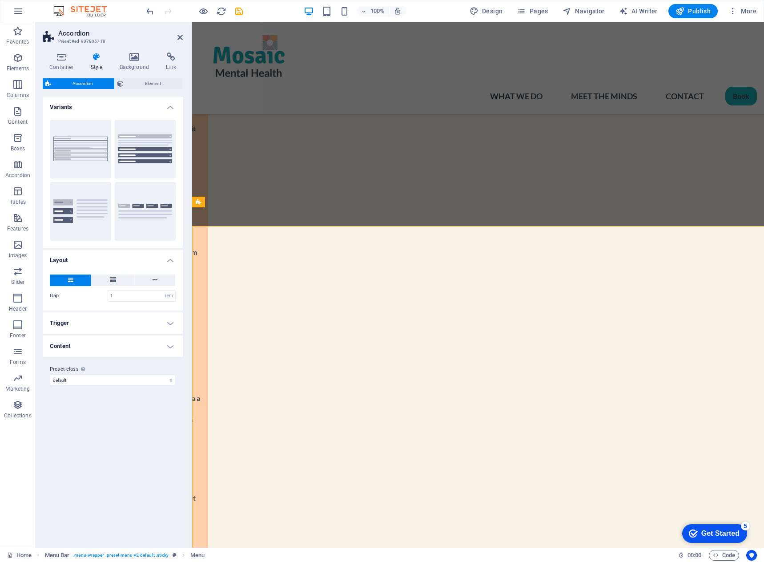
scroll to position [1571, 0]
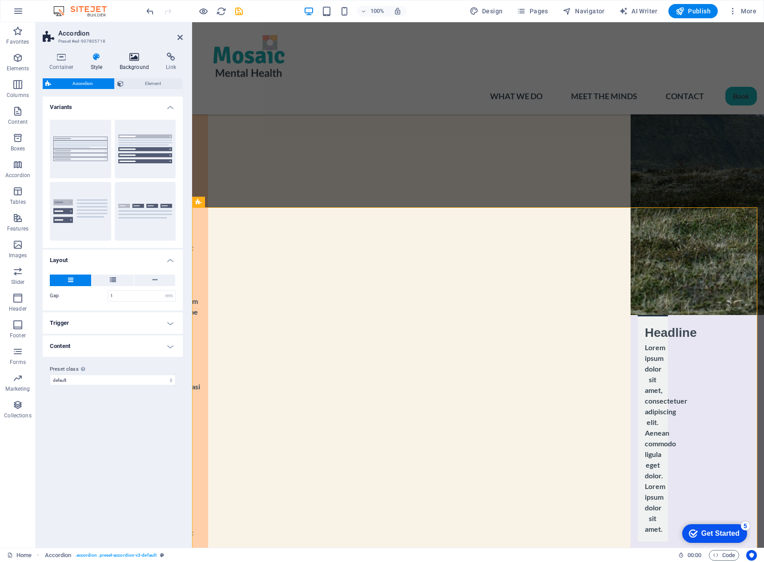
click at [132, 58] on icon at bounding box center [134, 56] width 43 height 9
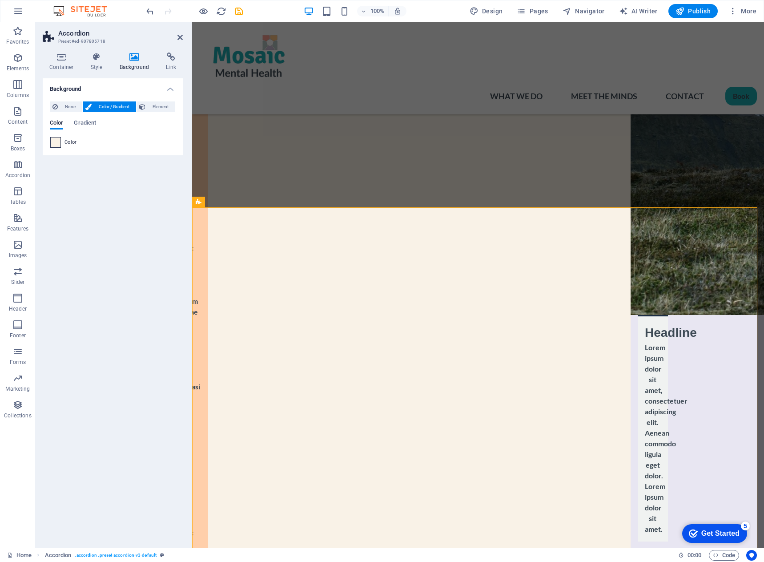
click at [51, 143] on span at bounding box center [56, 142] width 10 height 10
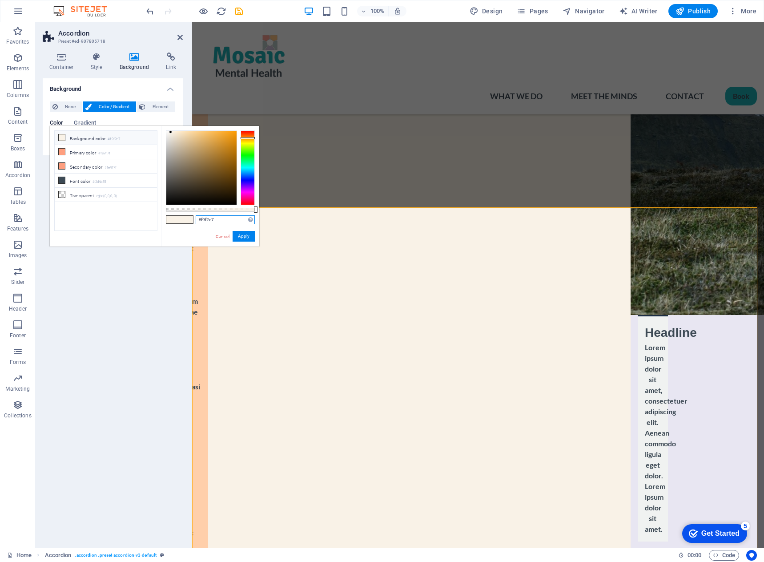
drag, startPoint x: 223, startPoint y: 221, endPoint x: 188, endPoint y: 221, distance: 35.1
click at [188, 221] on div "#f9f2e7 Supported formats #0852ed rgb(8, 82, 237) rgba(8, 82, 237, 90%) hsv(221…" at bounding box center [210, 250] width 98 height 249
paste input "ff1eb"
type input "#fff1eb"
click at [241, 233] on button "Apply" at bounding box center [244, 236] width 22 height 11
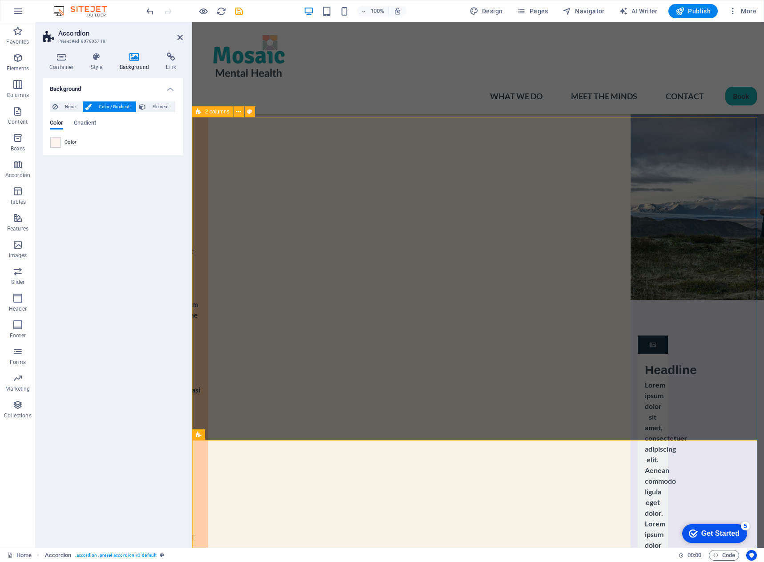
scroll to position [1393, 0]
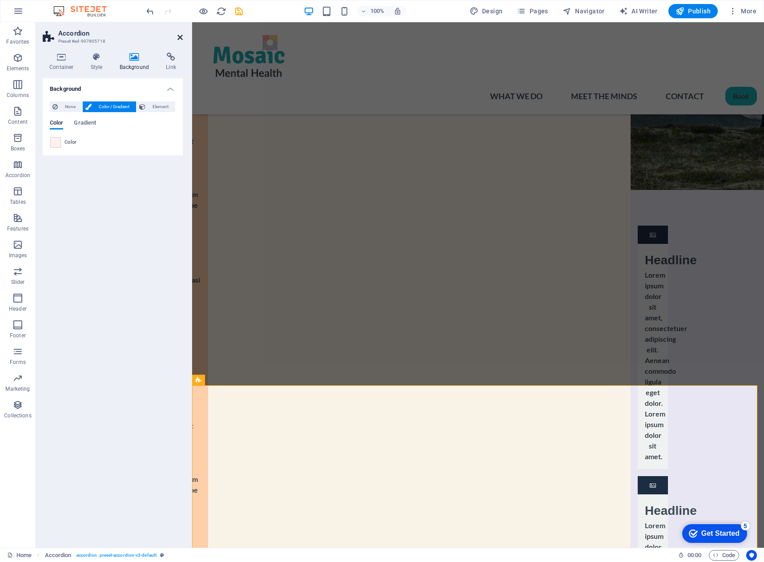
click at [180, 36] on icon at bounding box center [179, 37] width 5 height 7
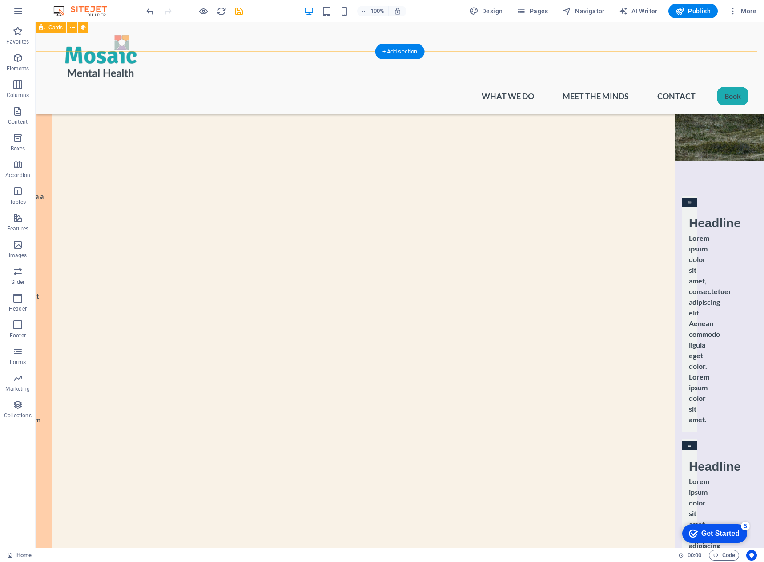
scroll to position [1556, 0]
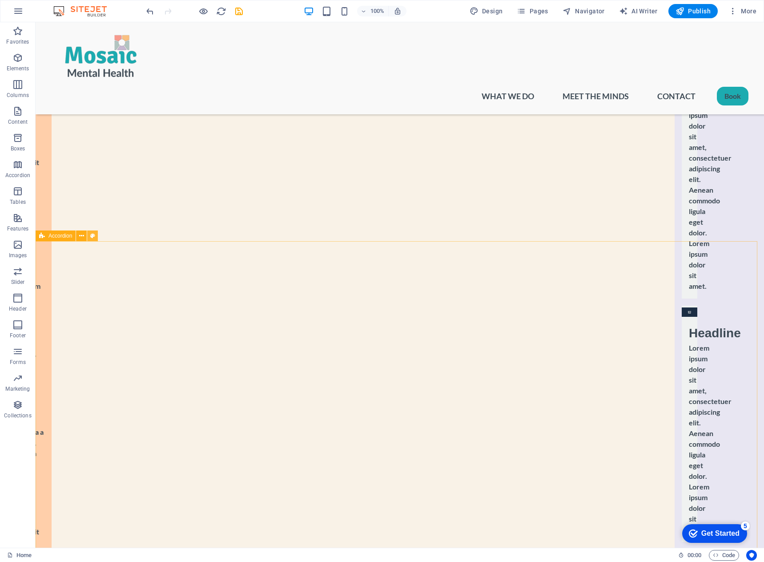
select select "rem"
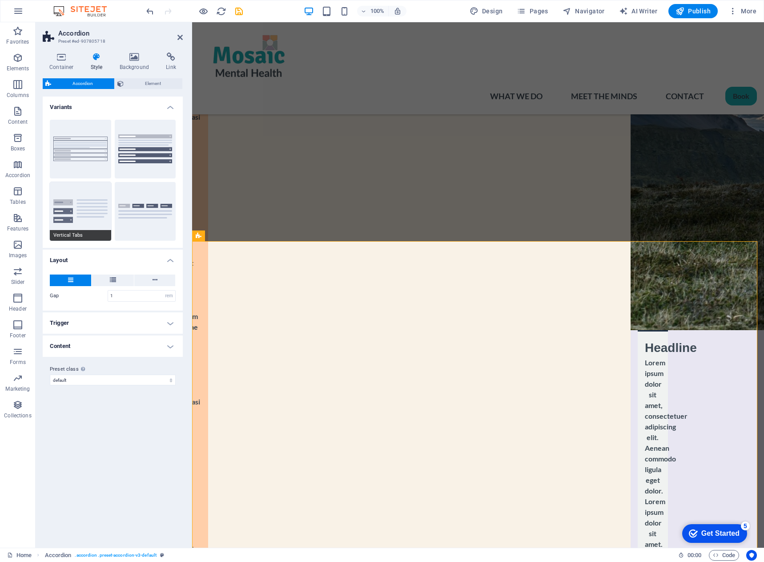
scroll to position [1537, 0]
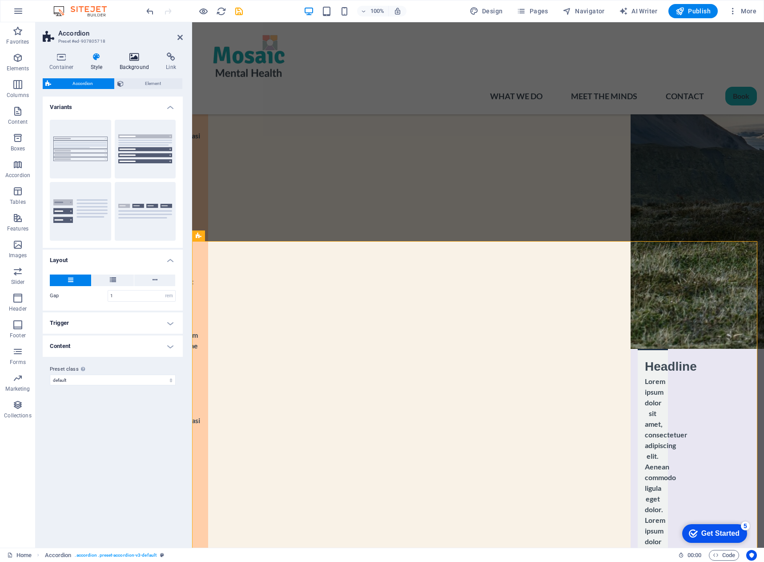
click at [132, 58] on icon at bounding box center [134, 56] width 43 height 9
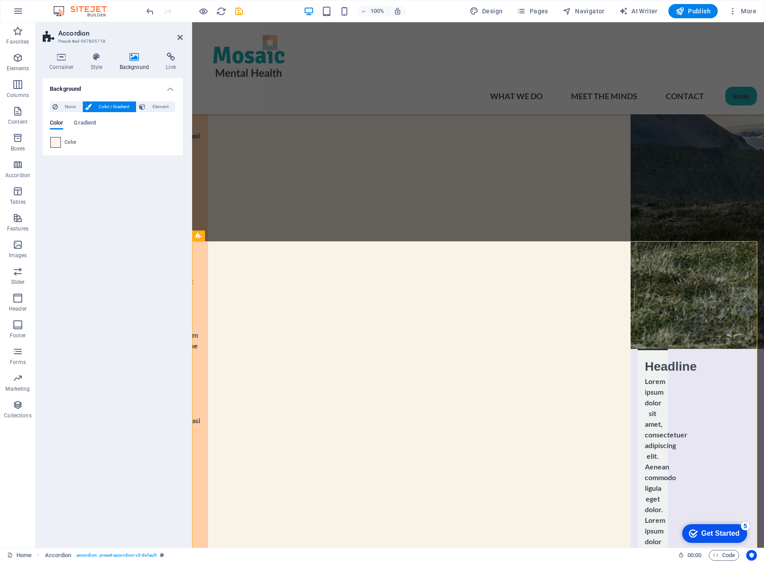
click at [56, 144] on span at bounding box center [56, 142] width 10 height 10
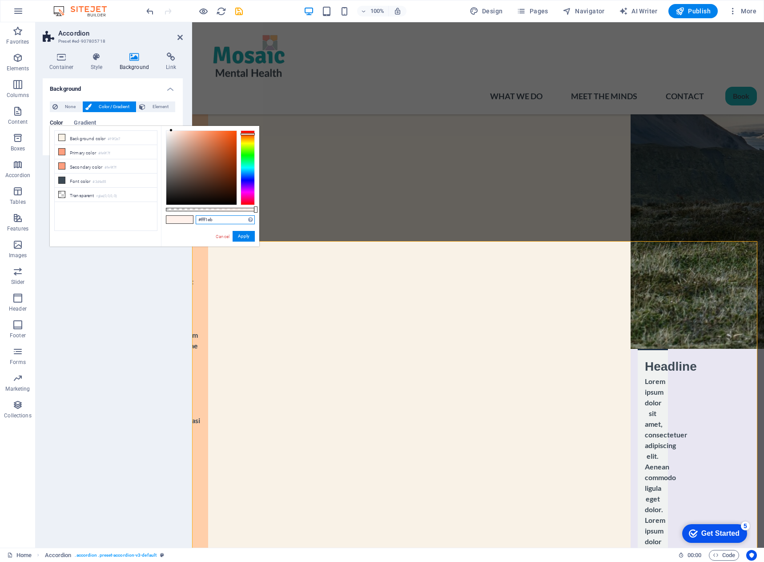
drag, startPoint x: 220, startPoint y: 221, endPoint x: 198, endPoint y: 217, distance: 22.7
click at [194, 216] on div "#fff1eb Supported formats #0852ed rgb(8, 82, 237) rgba(8, 82, 237, 90%) hsv(221…" at bounding box center [210, 250] width 98 height 249
paste input "e3f2f1."
type input "#e3f2f1"
click at [246, 237] on button "Apply" at bounding box center [244, 236] width 22 height 11
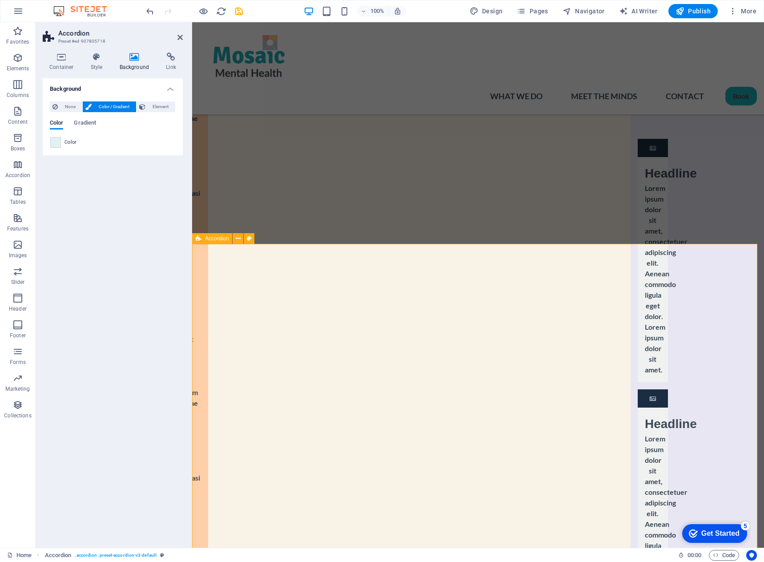
scroll to position [1404, 0]
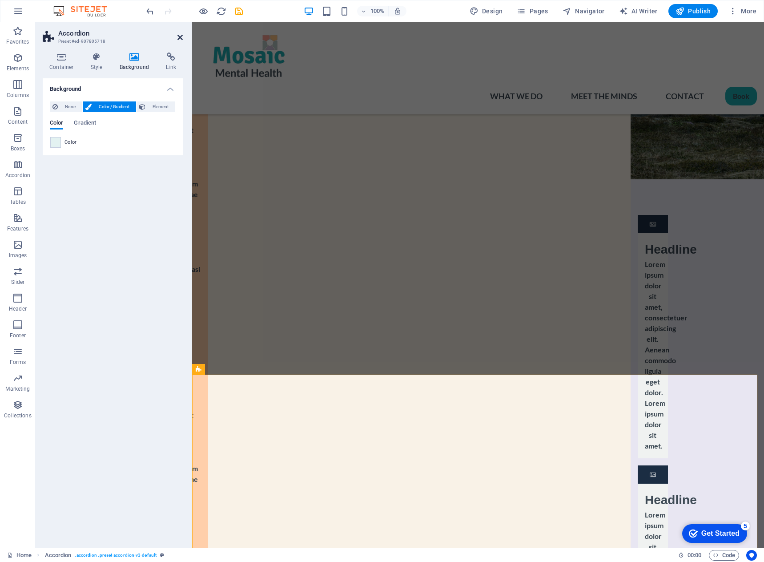
click at [179, 36] on icon at bounding box center [179, 37] width 5 height 7
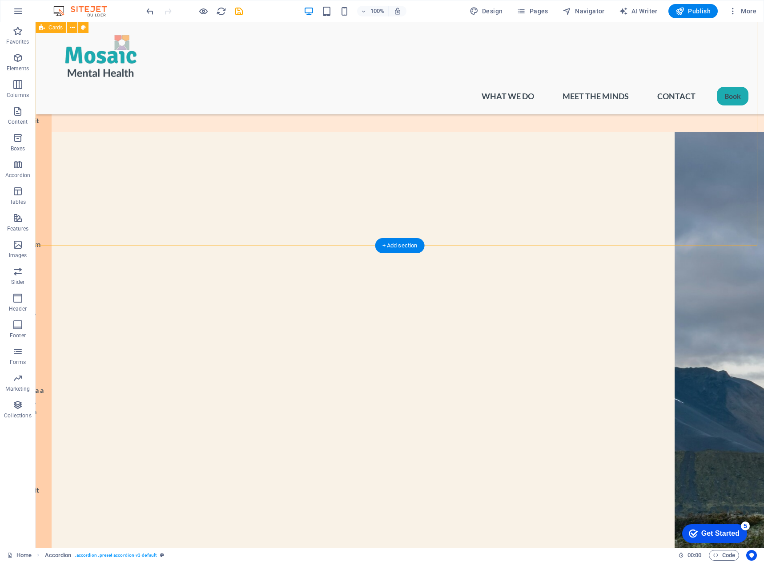
scroll to position [1226, 0]
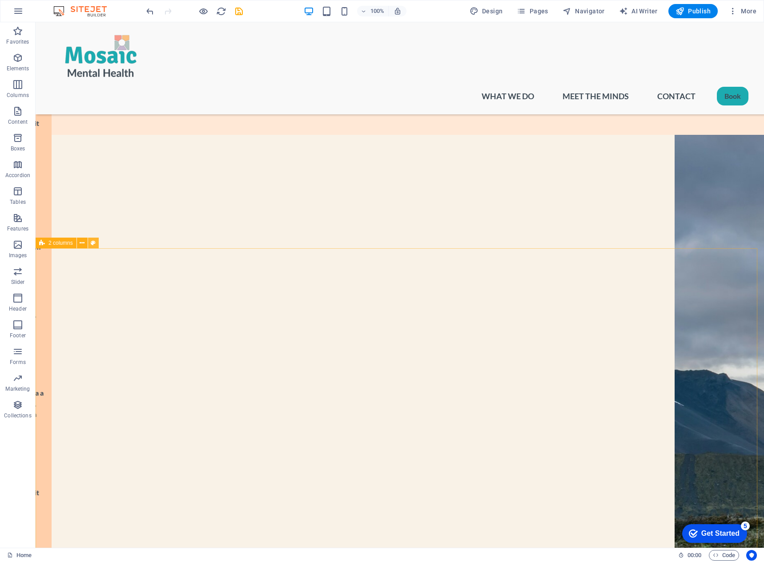
select select "rem"
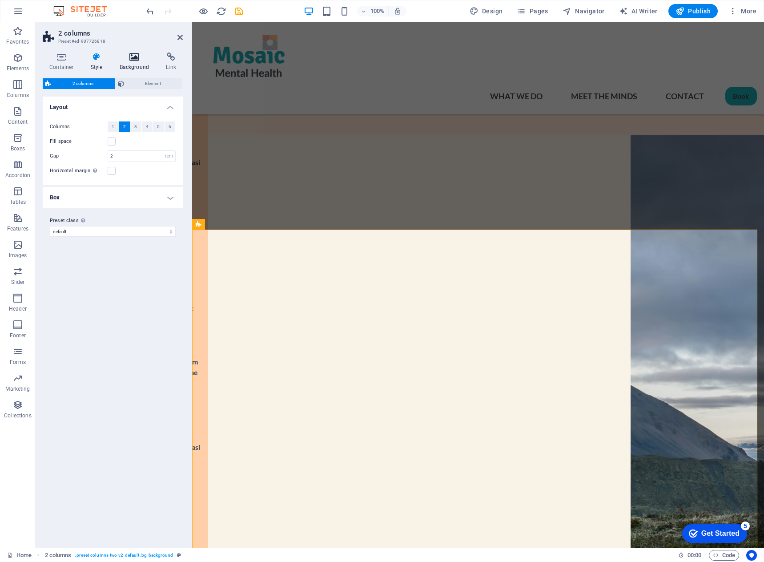
click at [139, 58] on icon at bounding box center [134, 56] width 43 height 9
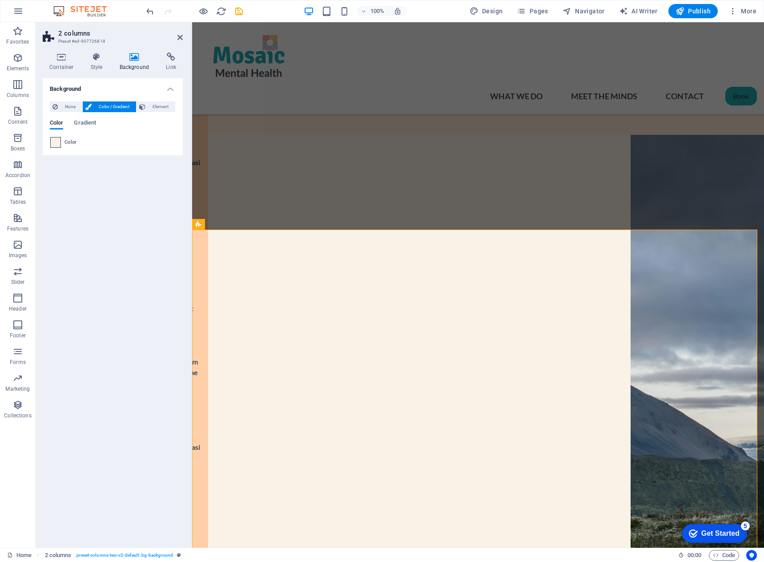
click at [55, 140] on span at bounding box center [56, 142] width 10 height 10
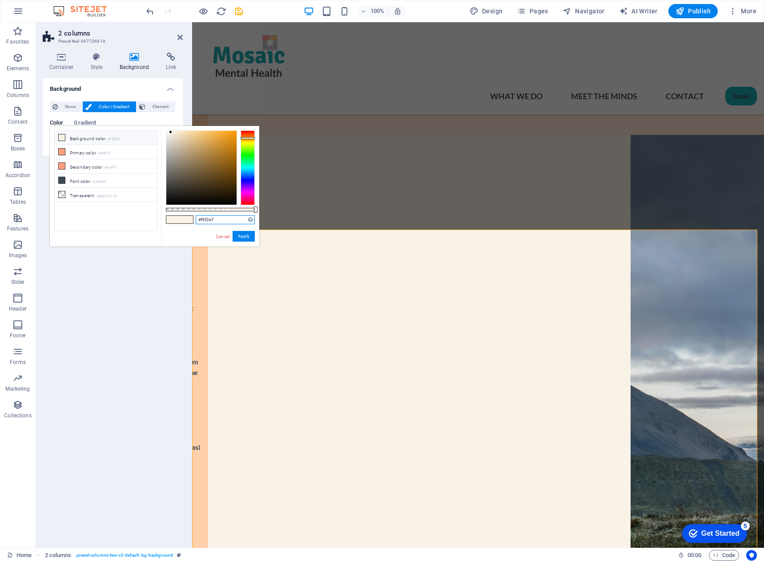
drag, startPoint x: 217, startPoint y: 220, endPoint x: 192, endPoint y: 220, distance: 25.8
click at [192, 220] on div "#f9f2e7 Supported formats #0852ed rgb(8, 82, 237) rgba(8, 82, 237, 90%) hsv(221…" at bounding box center [210, 250] width 98 height 249
paste input "edf9f6"
type input "#edf9f6"
click at [241, 232] on button "Apply" at bounding box center [244, 236] width 22 height 11
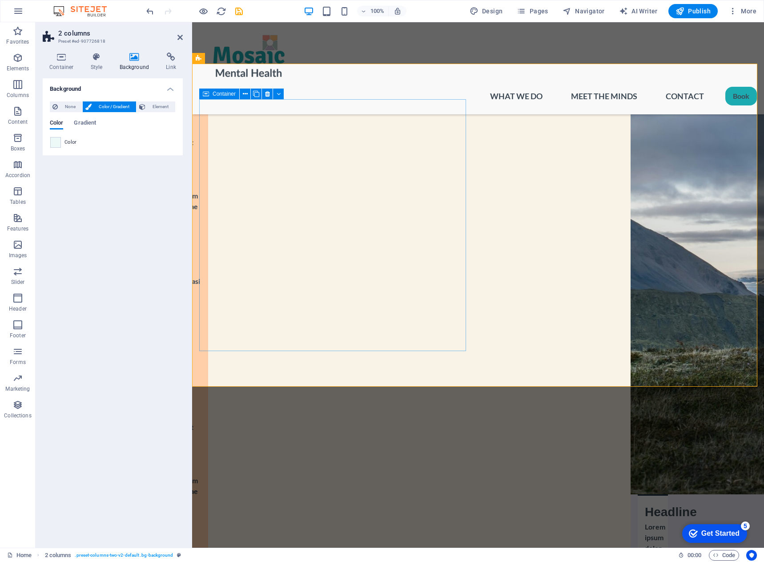
scroll to position [1537, 0]
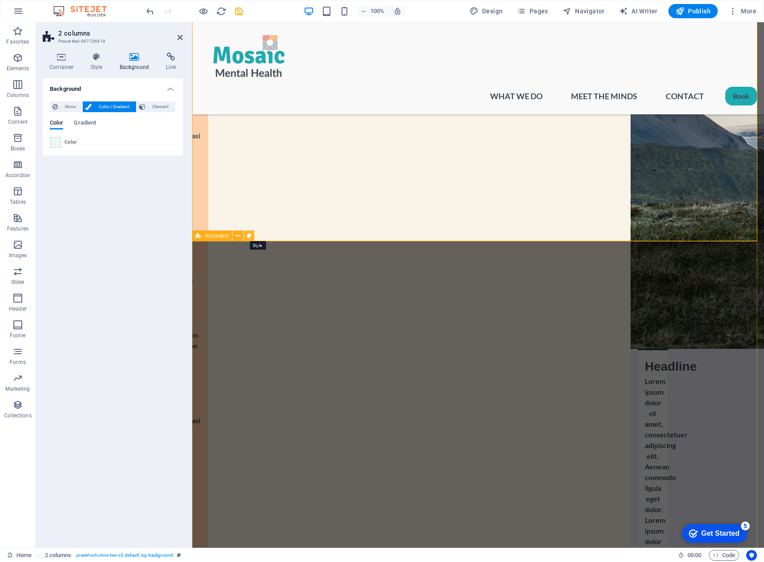
select select "rem"
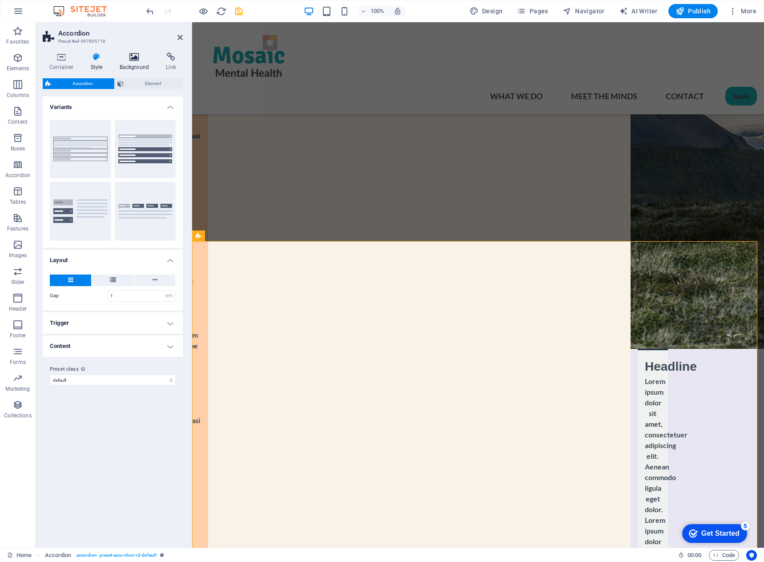
click at [132, 59] on icon at bounding box center [134, 56] width 43 height 9
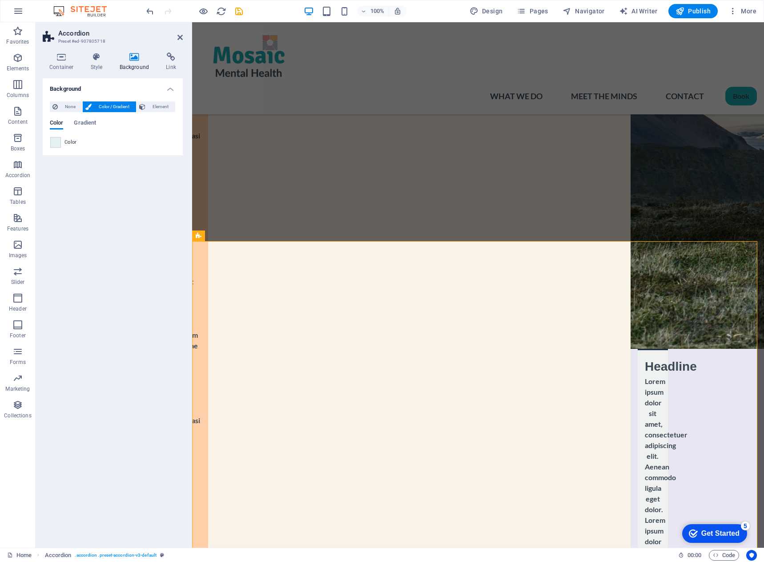
click at [54, 144] on span at bounding box center [56, 142] width 10 height 10
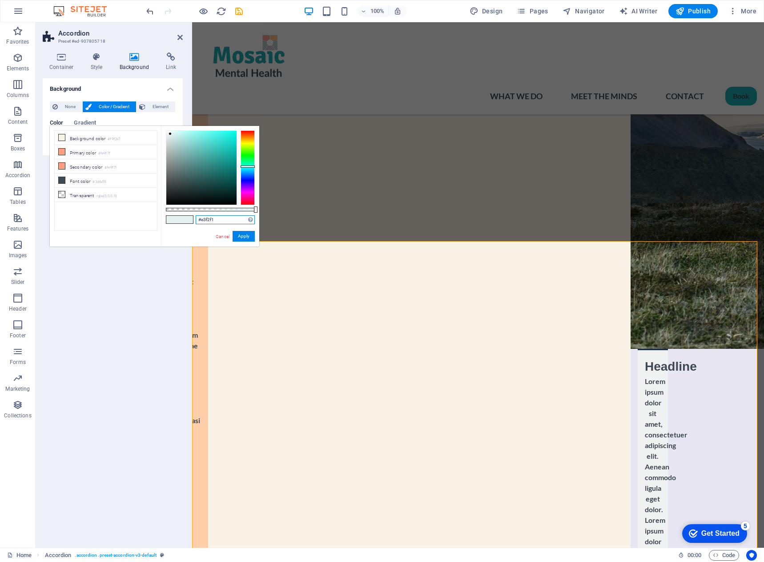
drag, startPoint x: 229, startPoint y: 219, endPoint x: 197, endPoint y: 218, distance: 31.6
click at [197, 218] on input "#e3f2f1" at bounding box center [225, 219] width 59 height 9
paste input "fe9f7f"
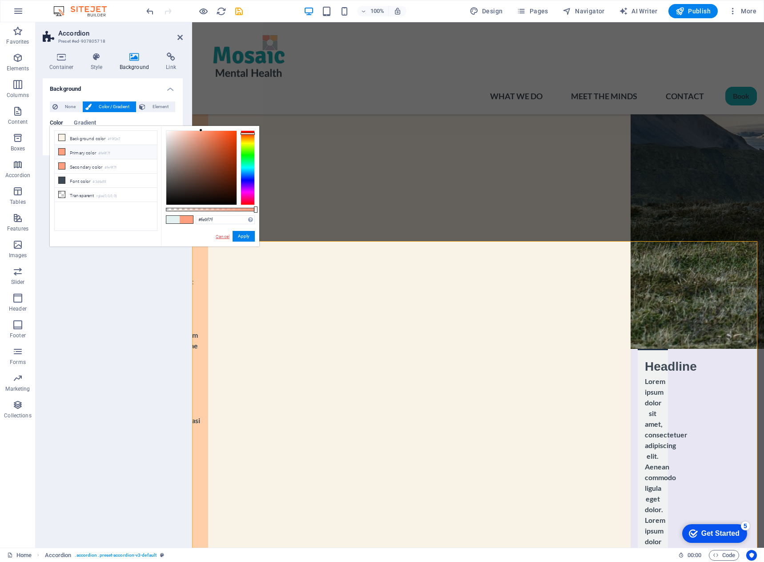
click at [223, 235] on link "Cancel" at bounding box center [223, 236] width 16 height 7
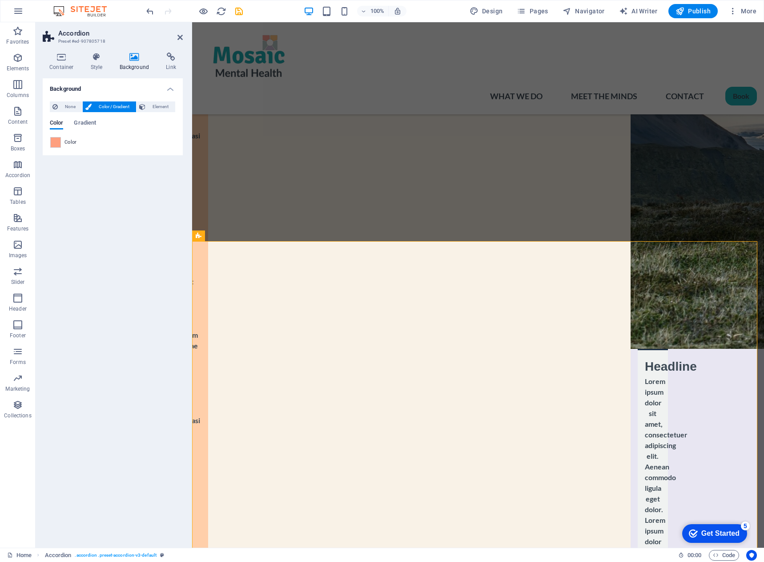
click at [143, 12] on div "100% Design Pages Navigator AI Writer Publish More" at bounding box center [381, 10] width 763 height 21
click at [146, 11] on icon "undo" at bounding box center [150, 11] width 10 height 10
click at [148, 10] on icon "undo" at bounding box center [150, 11] width 10 height 10
click at [53, 140] on span at bounding box center [56, 142] width 10 height 10
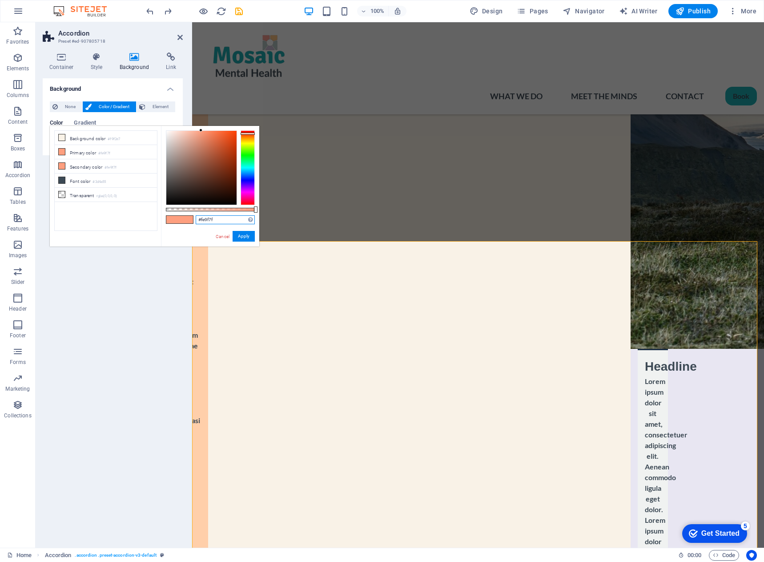
drag, startPoint x: 221, startPoint y: 220, endPoint x: 197, endPoint y: 218, distance: 23.6
click at [197, 218] on input "#fe9f7f" at bounding box center [225, 219] width 59 height 9
paste input "fe0d1"
click at [242, 234] on button "Apply" at bounding box center [244, 236] width 22 height 11
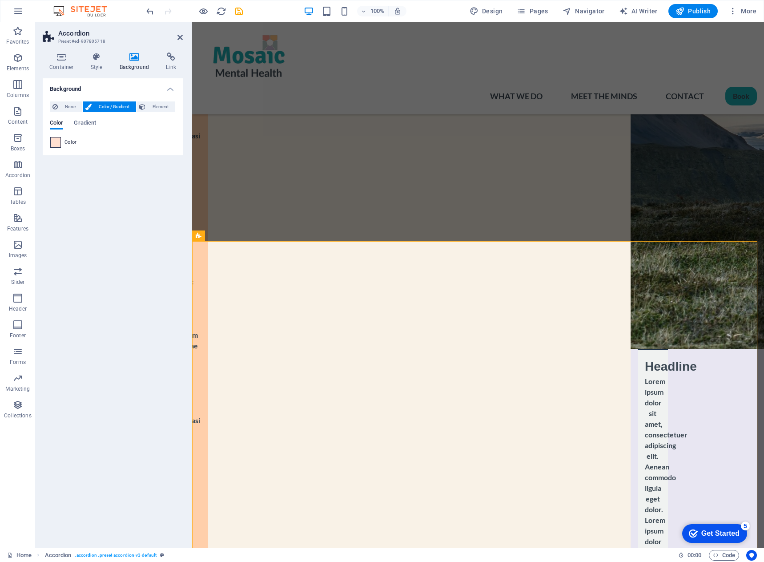
drag, startPoint x: 59, startPoint y: 142, endPoint x: 137, endPoint y: 175, distance: 84.9
click at [59, 142] on span at bounding box center [56, 142] width 10 height 10
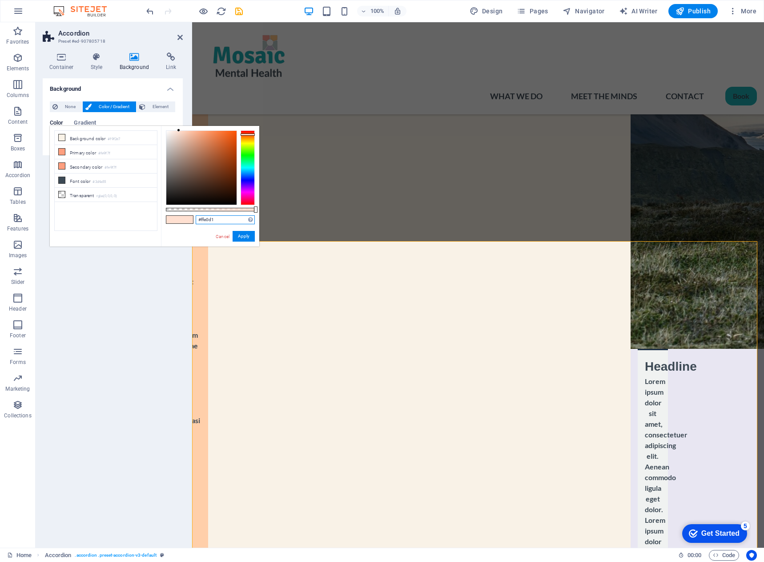
drag, startPoint x: 230, startPoint y: 219, endPoint x: 194, endPoint y: 218, distance: 36.0
click at [194, 218] on div "#ffe0d1 Supported formats #0852ed rgb(8, 82, 237) rgba(8, 82, 237, 90%) hsv(221…" at bounding box center [210, 250] width 98 height 249
paste input "9f2e7"
type input "#f9f2e7"
click at [243, 234] on button "Apply" at bounding box center [244, 236] width 22 height 11
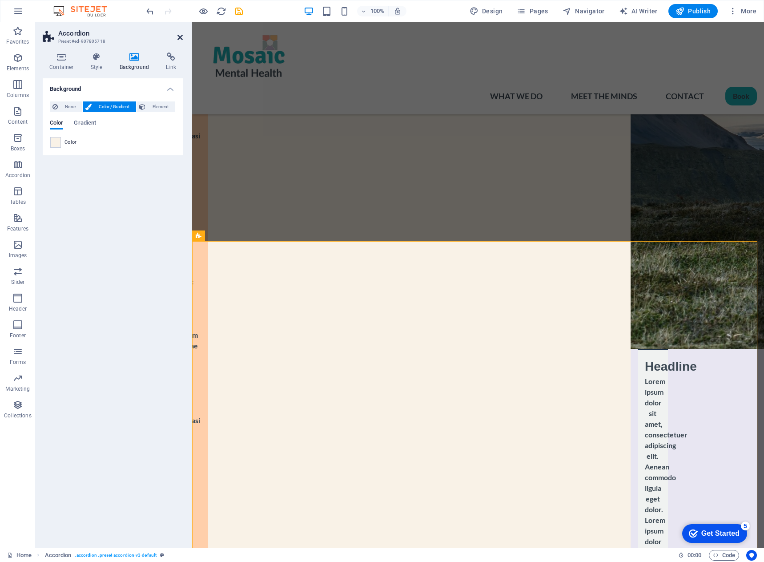
click at [180, 36] on icon at bounding box center [179, 37] width 5 height 7
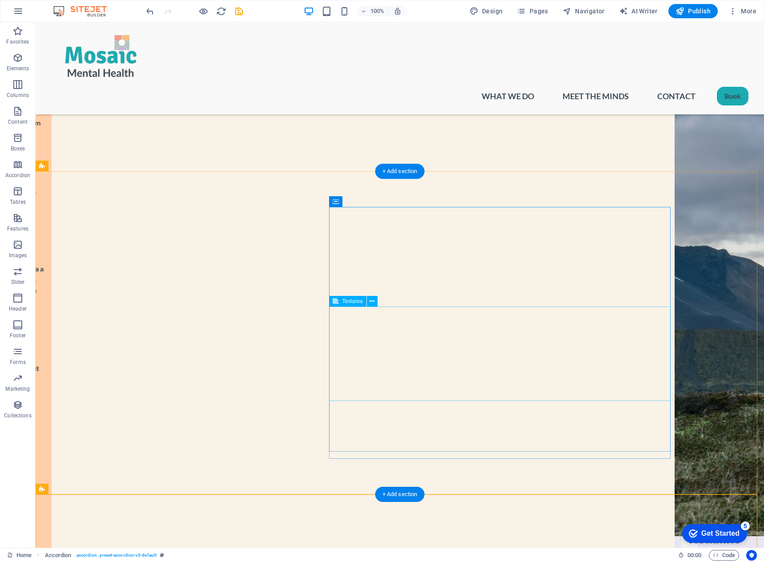
scroll to position [1289, 0]
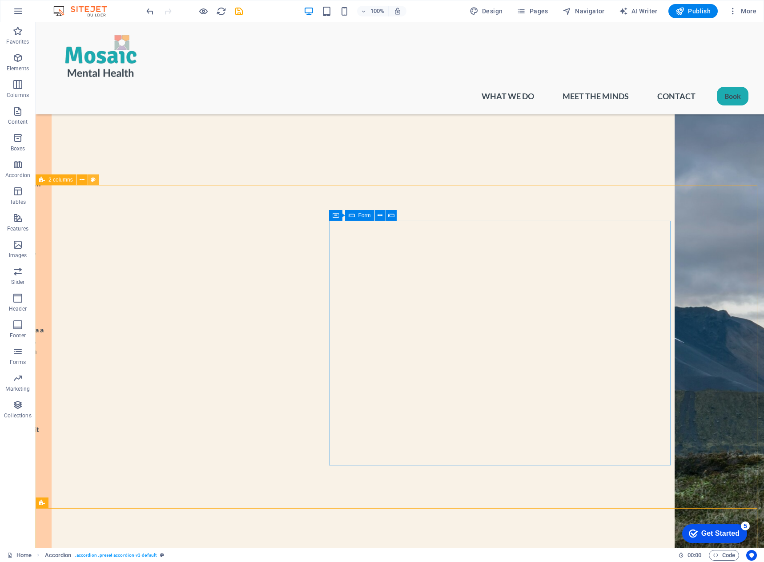
select select "rem"
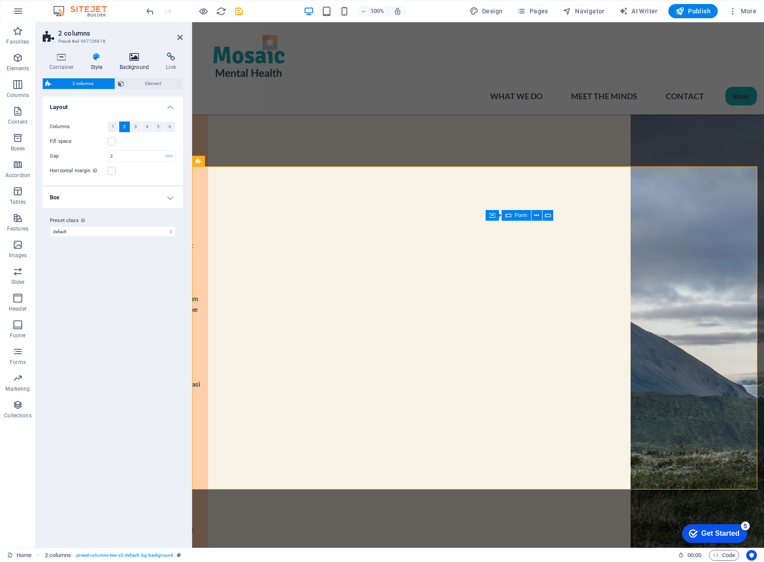
click at [139, 58] on icon at bounding box center [134, 56] width 43 height 9
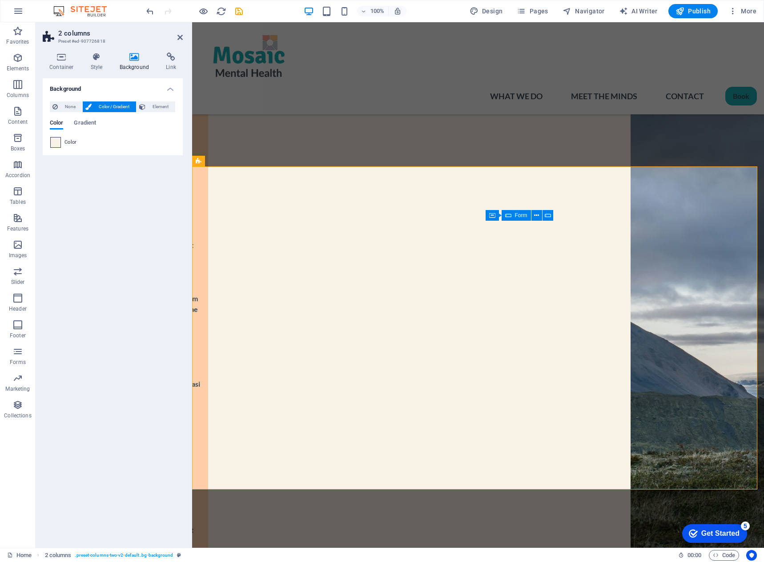
click at [56, 140] on span at bounding box center [56, 142] width 10 height 10
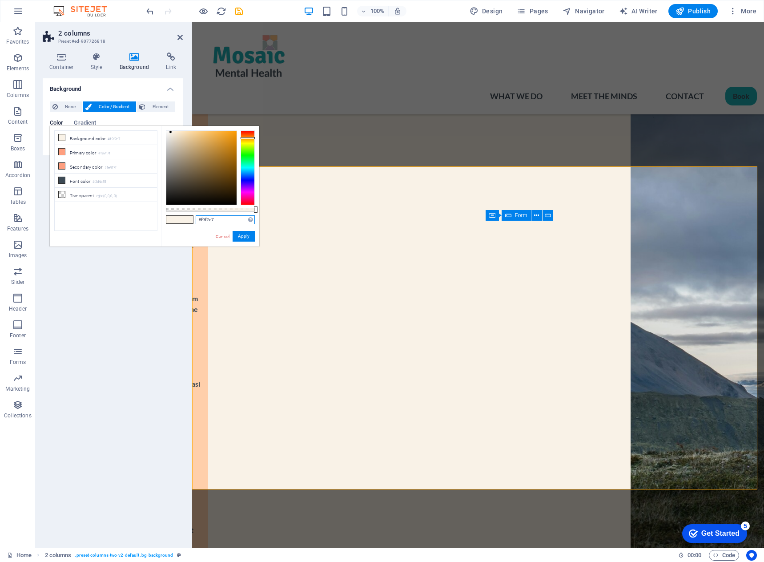
drag, startPoint x: 222, startPoint y: 219, endPoint x: 185, endPoint y: 217, distance: 37.8
click at [185, 217] on div "#f9f2e7 Supported formats #0852ed rgb(8, 82, 237) rgba(8, 82, 237, 90%) hsv(221…" at bounding box center [210, 250] width 98 height 249
paste input "edf9f6"
type input "#edf9f6"
click at [241, 237] on button "Apply" at bounding box center [244, 236] width 22 height 11
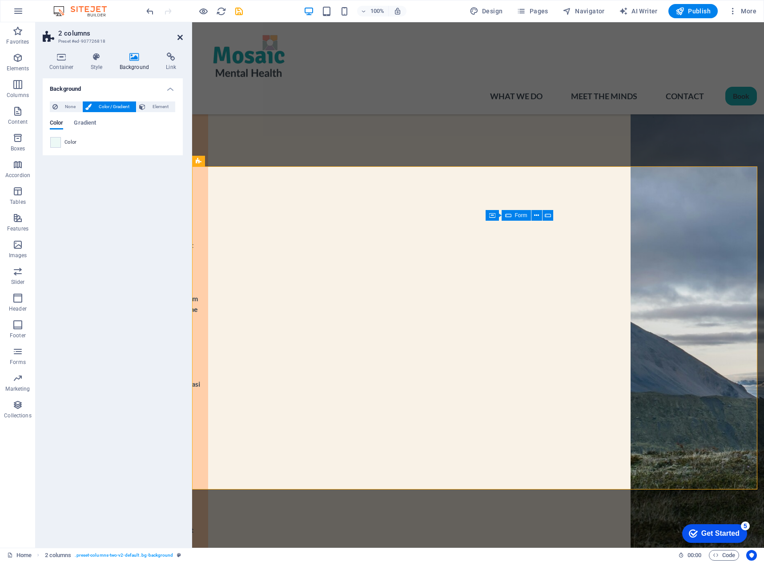
click at [180, 37] on icon at bounding box center [179, 37] width 5 height 7
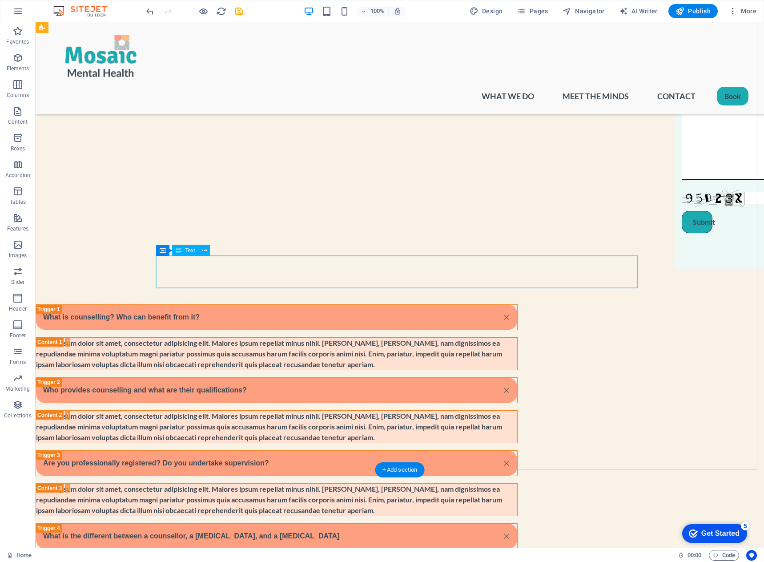
scroll to position [2345, 0]
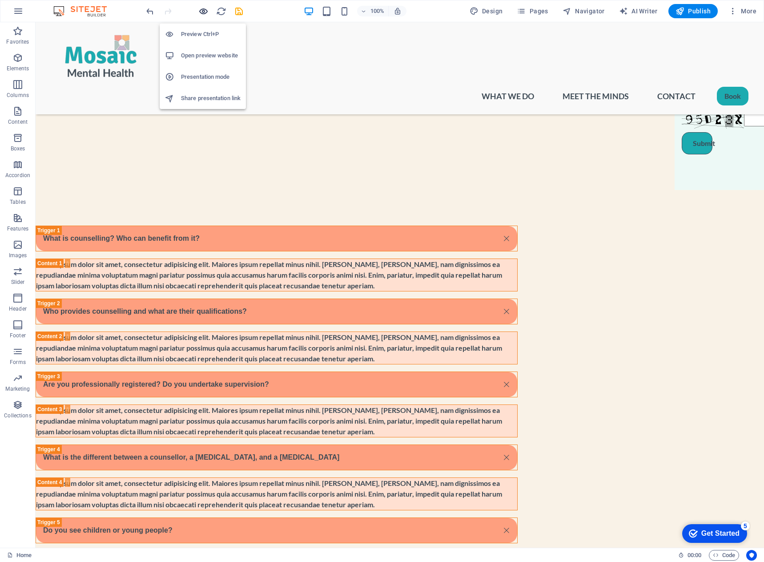
click at [202, 10] on icon "button" at bounding box center [203, 11] width 10 height 10
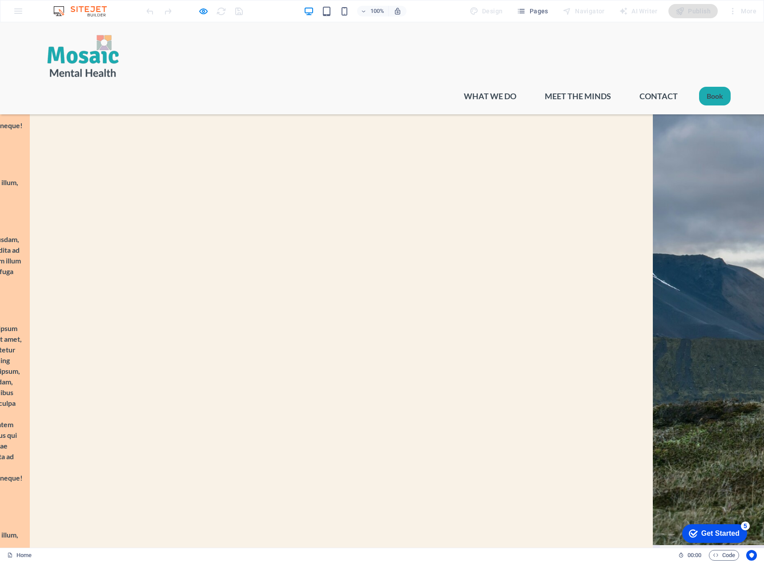
scroll to position [1145, 0]
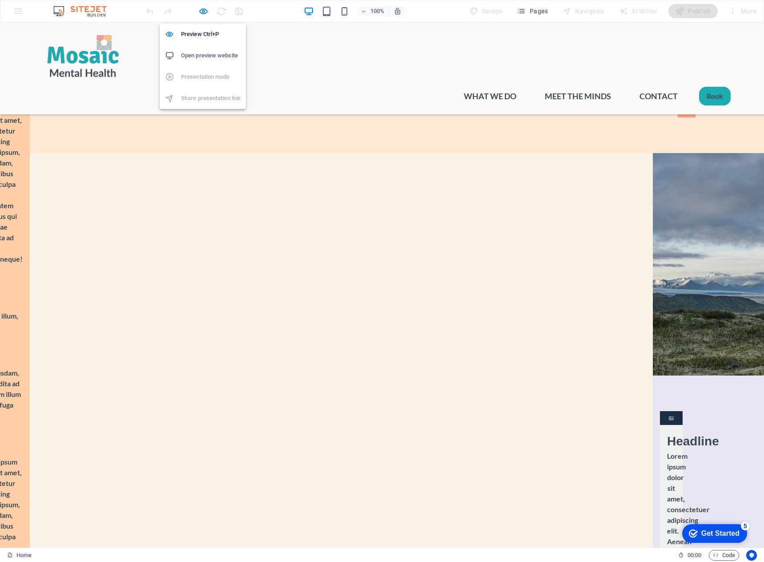
drag, startPoint x: 205, startPoint y: 10, endPoint x: 207, endPoint y: 22, distance: 12.5
click at [205, 10] on icon "button" at bounding box center [203, 11] width 10 height 10
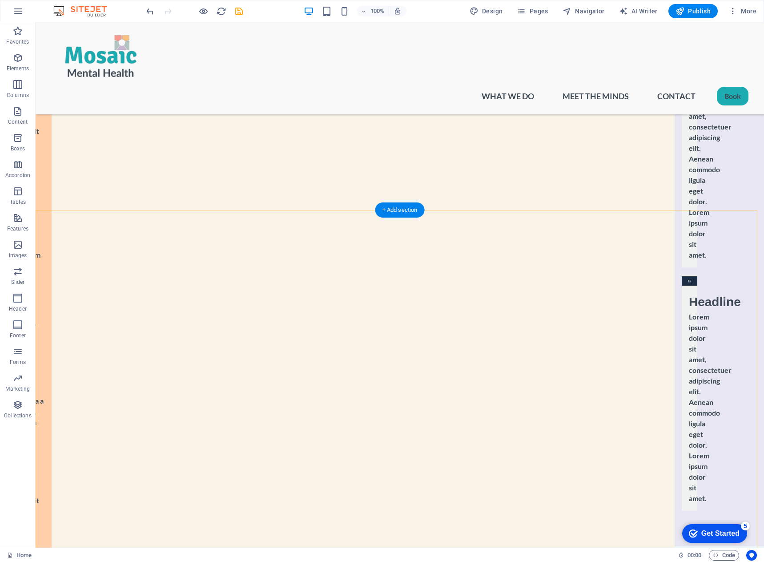
scroll to position [1634, 0]
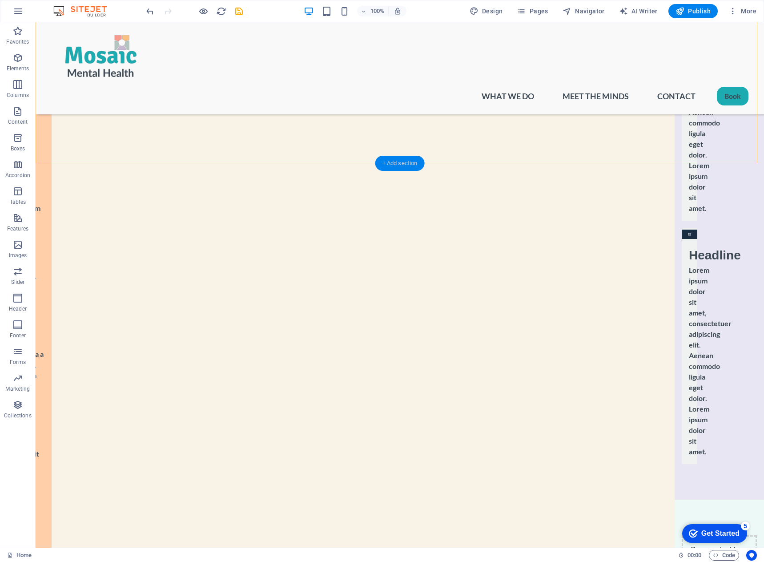
click at [394, 163] on div "+ Add section" at bounding box center [399, 163] width 49 height 15
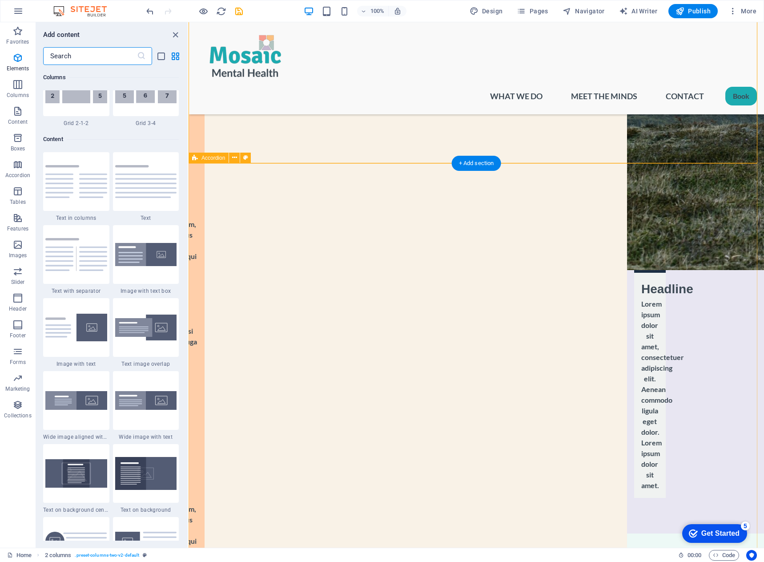
scroll to position [1556, 0]
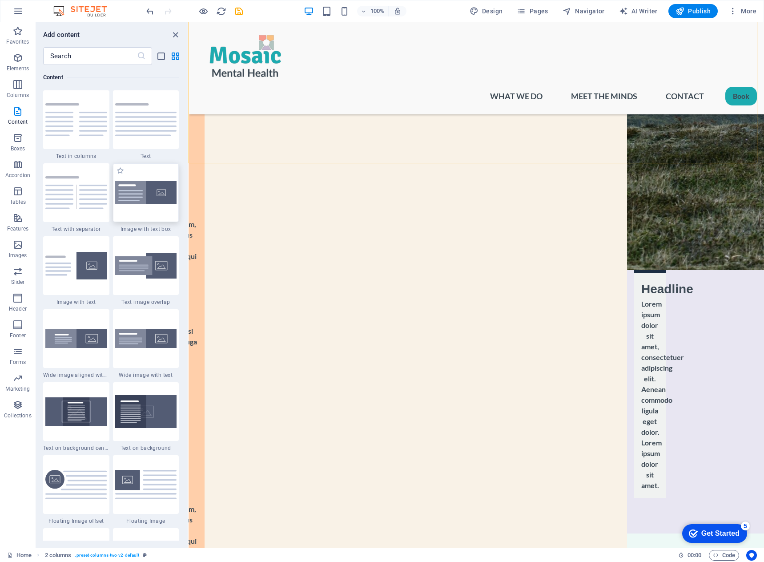
click at [144, 205] on div at bounding box center [146, 192] width 66 height 59
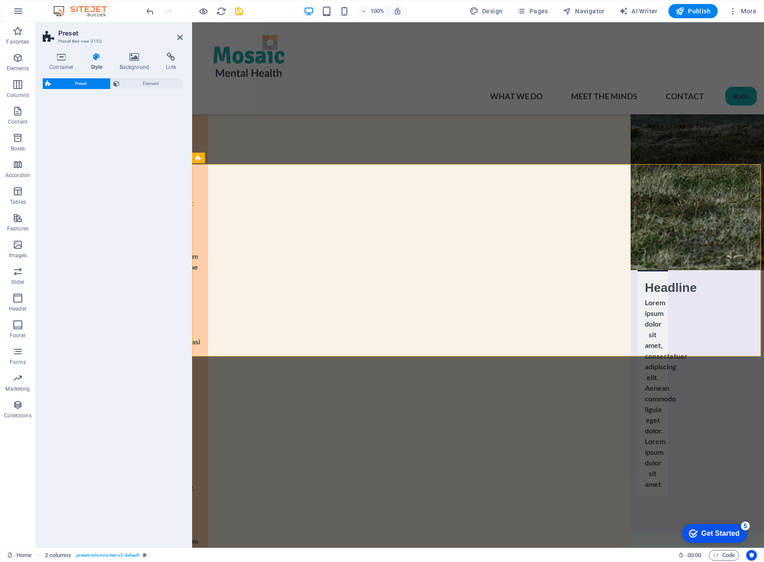
scroll to position [1615, 0]
select select "rem"
select select "px"
select select "preset-text-with-image-v4-boxed"
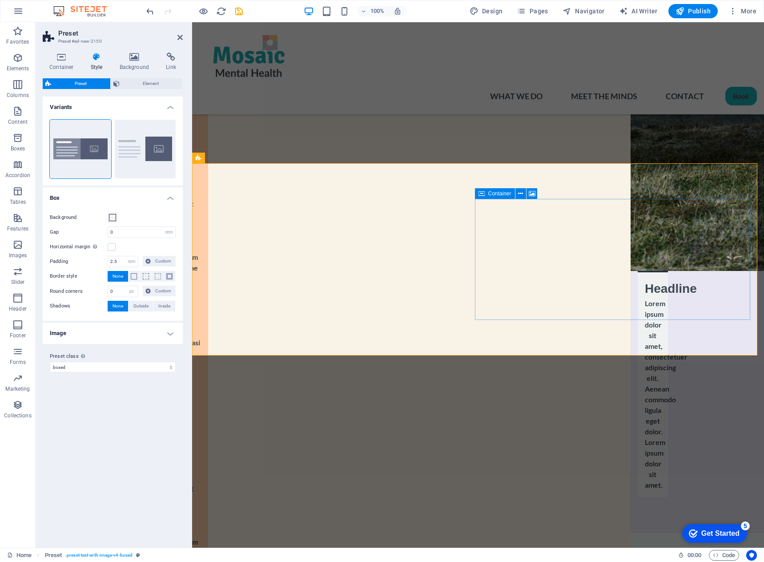
scroll to position [1634, 0]
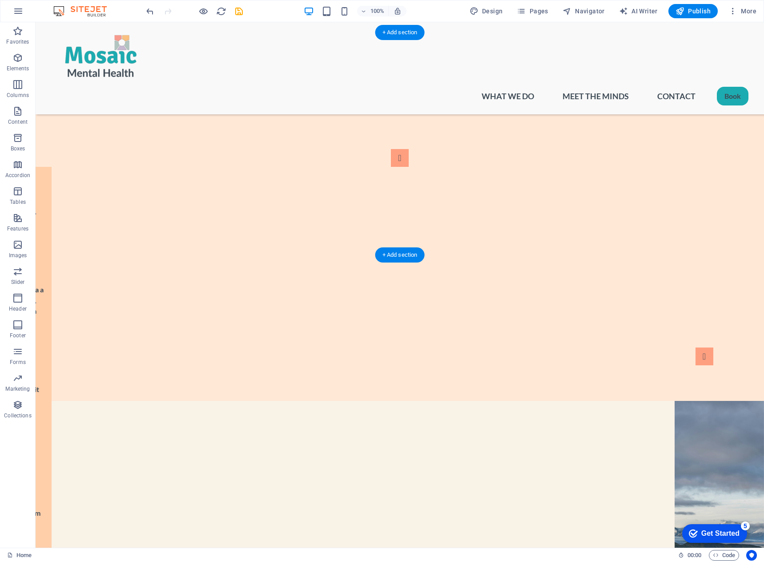
scroll to position [1104, 0]
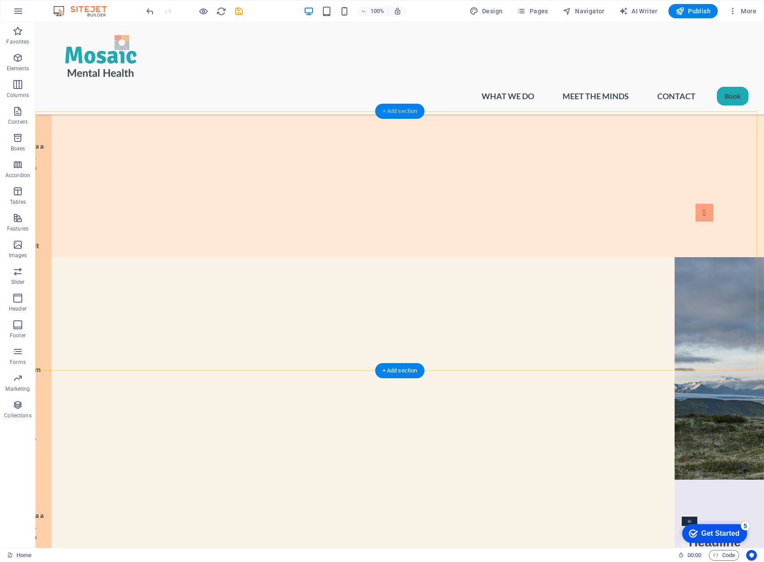
click at [409, 111] on div "+ Add section" at bounding box center [399, 111] width 49 height 15
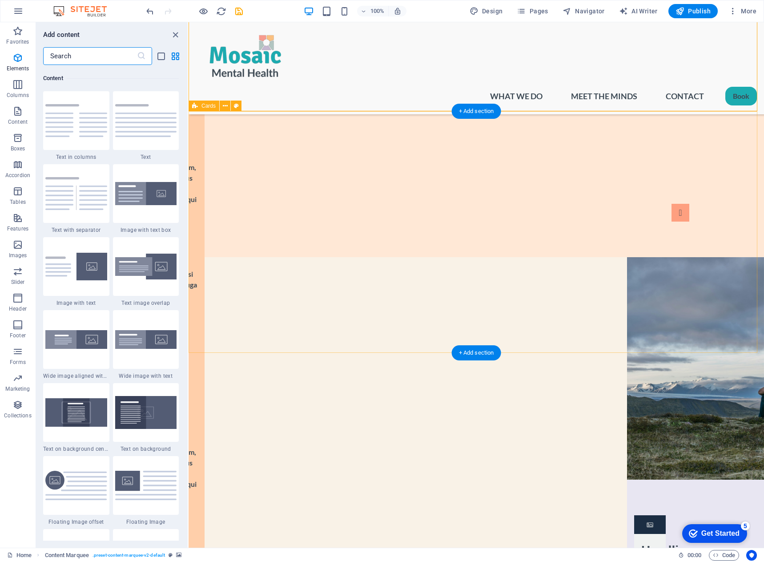
scroll to position [1556, 0]
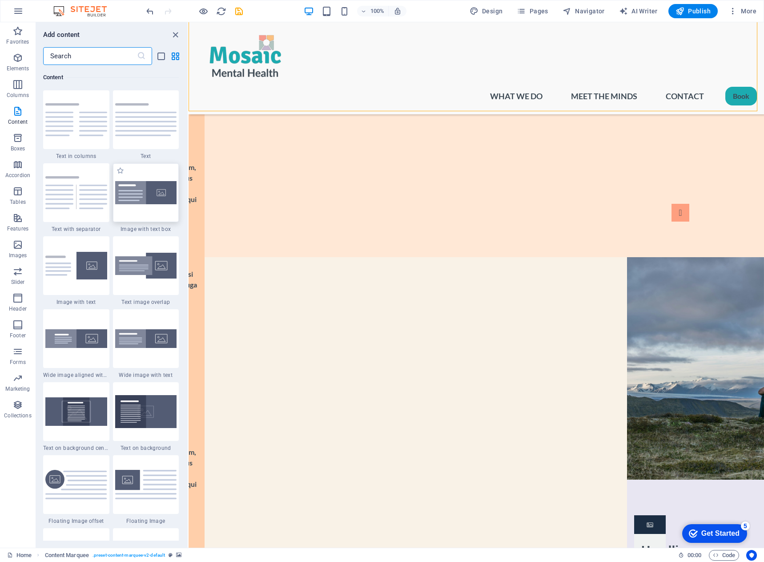
click at [152, 185] on img at bounding box center [146, 193] width 62 height 24
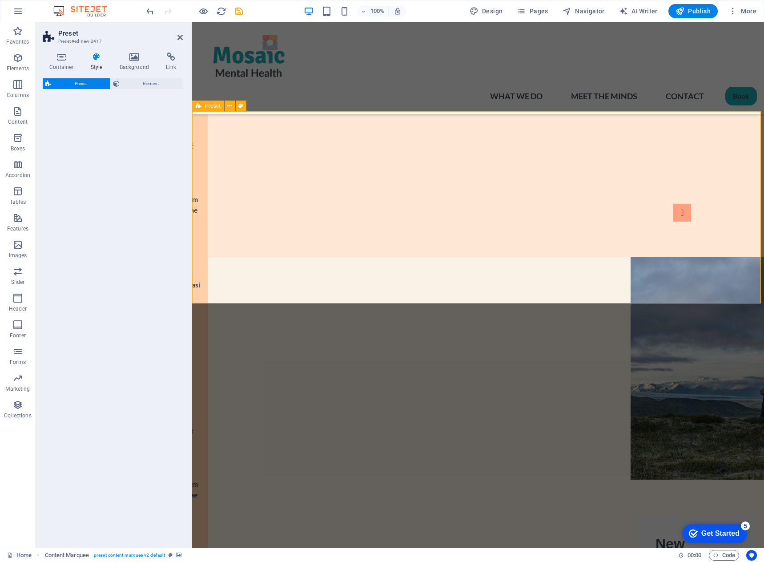
select select "rem"
select select "px"
select select "preset-text-with-image-v4-boxed"
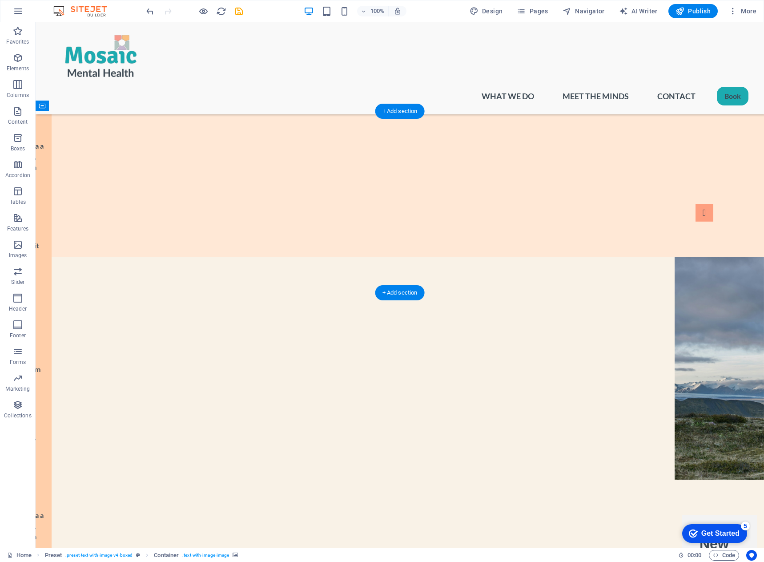
drag, startPoint x: 377, startPoint y: 164, endPoint x: 336, endPoint y: 163, distance: 40.9
click at [151, 10] on icon "undo" at bounding box center [150, 11] width 10 height 10
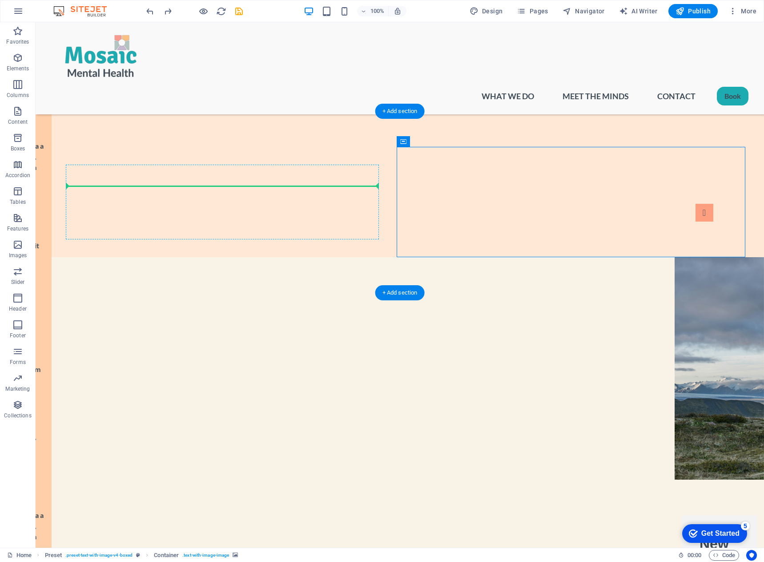
drag, startPoint x: 644, startPoint y: 152, endPoint x: 201, endPoint y: 176, distance: 444.3
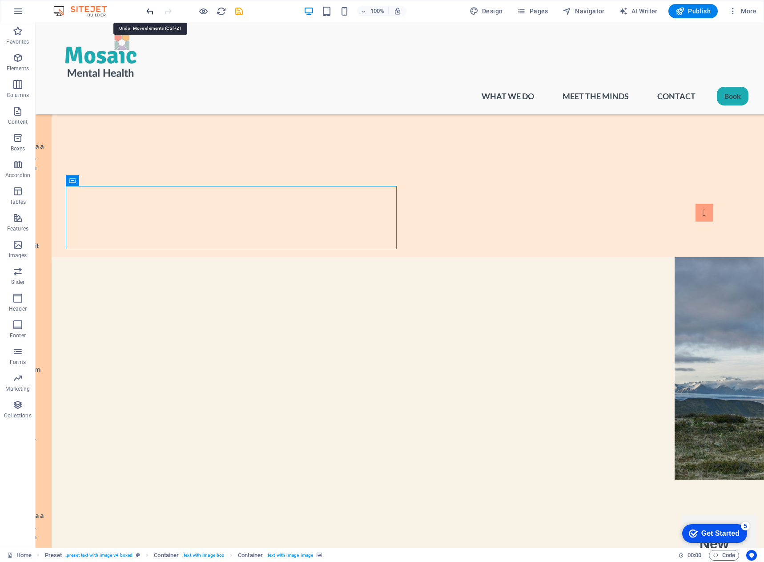
click at [149, 8] on icon "undo" at bounding box center [150, 11] width 10 height 10
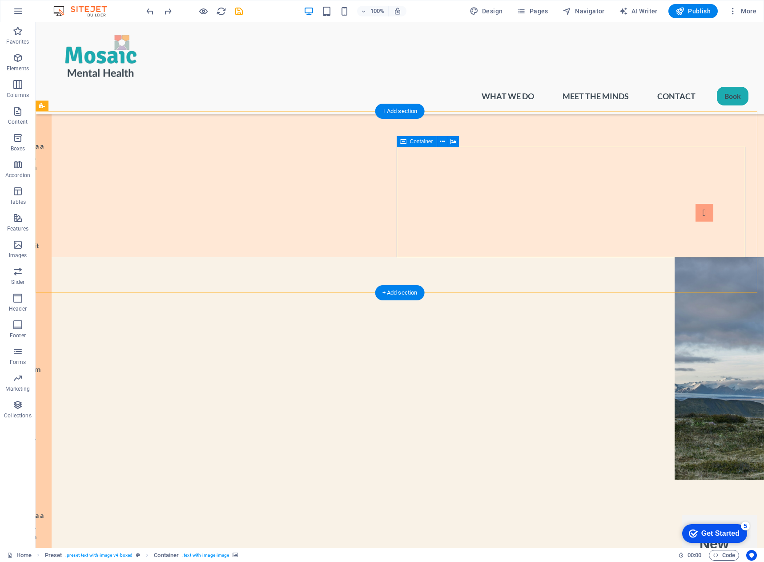
drag, startPoint x: 459, startPoint y: 165, endPoint x: 207, endPoint y: 152, distance: 252.4
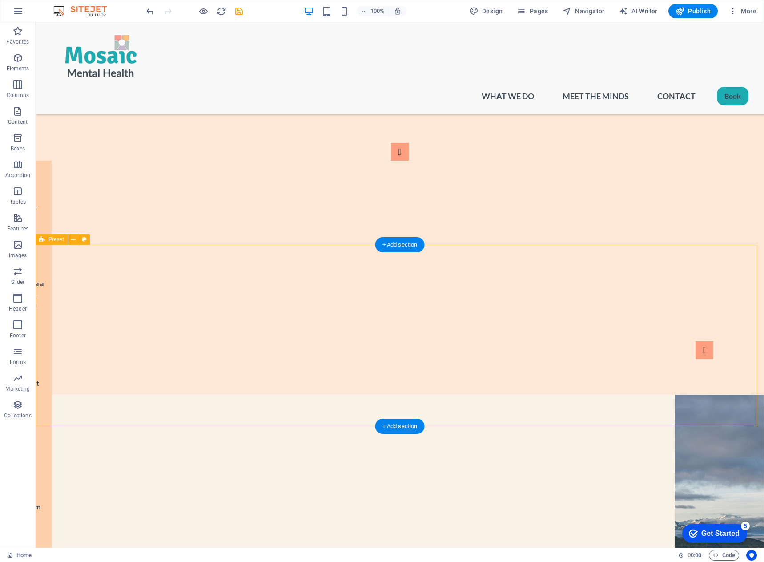
scroll to position [971, 0]
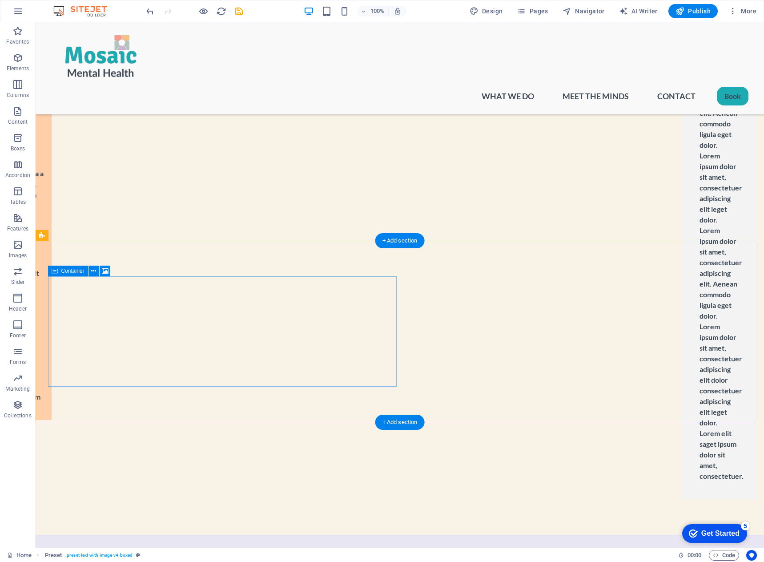
scroll to position [1815, 0]
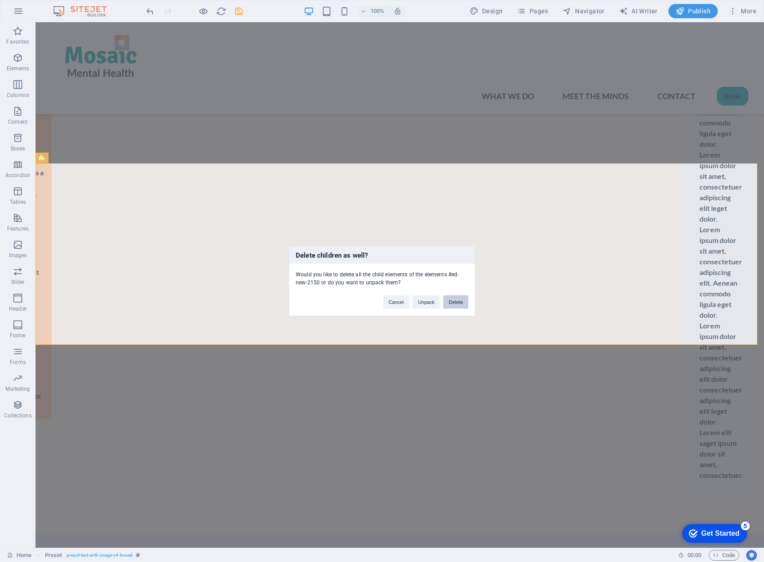
click at [453, 298] on button "Delete" at bounding box center [455, 301] width 25 height 13
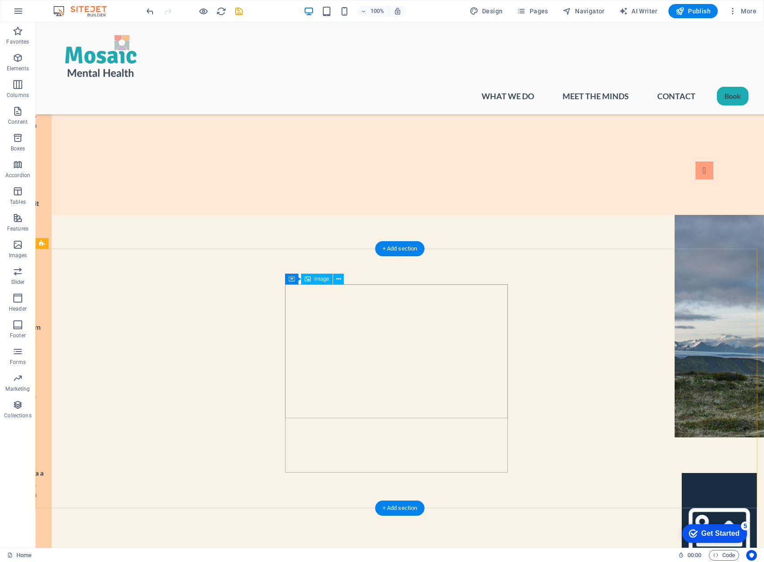
scroll to position [1148, 0]
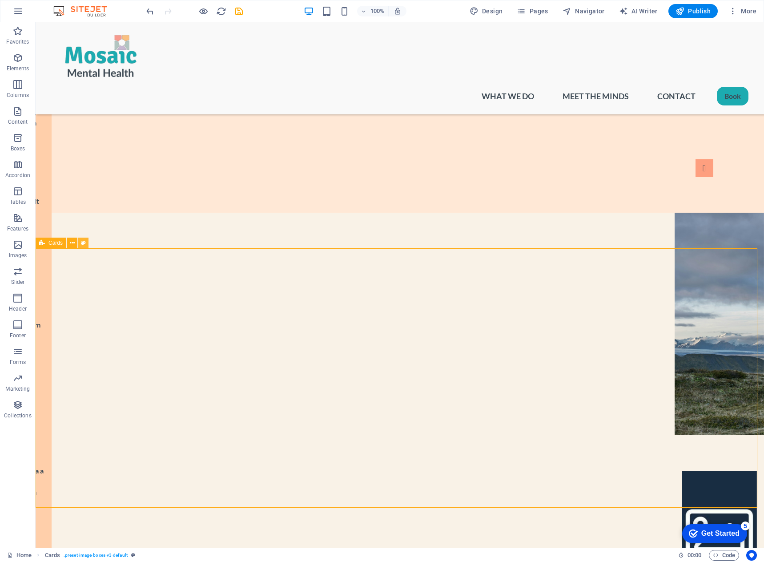
select select "rem"
select select "preset-image-boxes-v3-default"
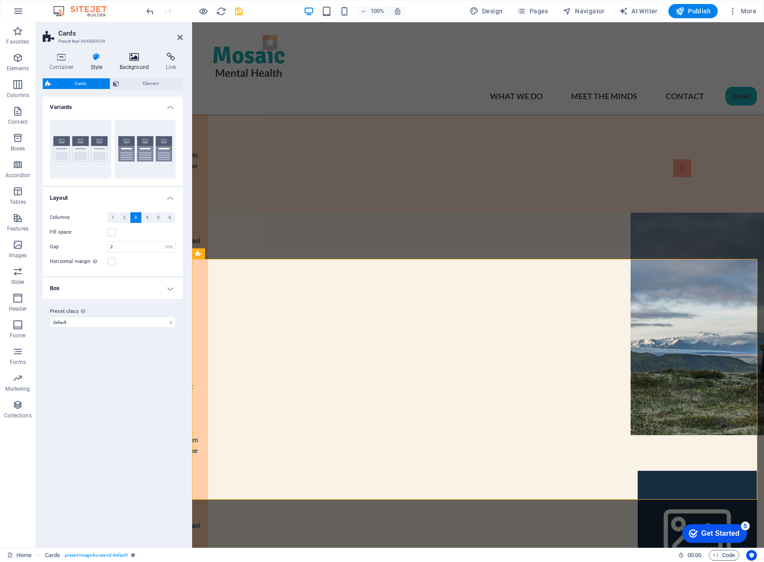
click at [143, 58] on icon at bounding box center [134, 56] width 43 height 9
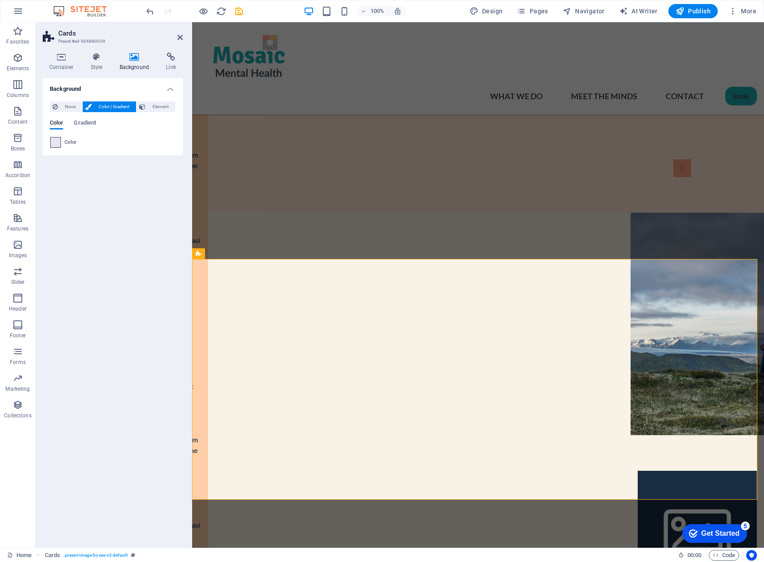
click at [57, 140] on span at bounding box center [56, 142] width 10 height 10
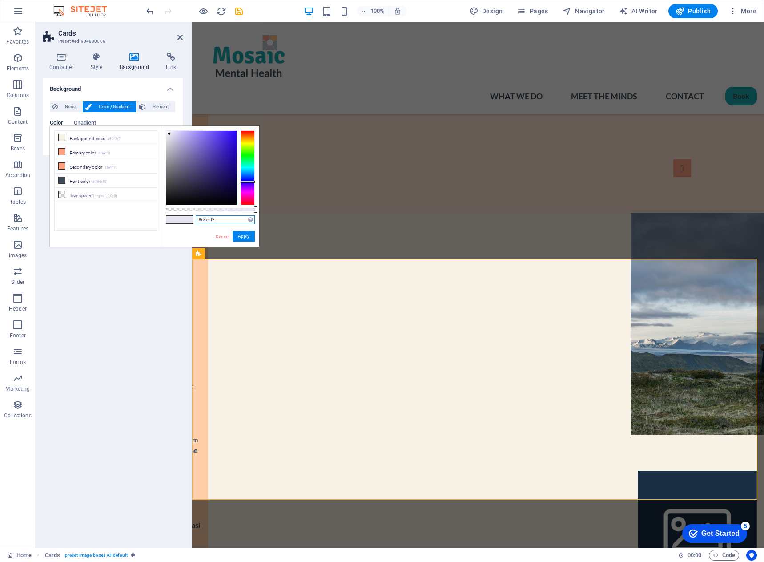
drag, startPoint x: 221, startPoint y: 218, endPoint x: 180, endPoint y: 220, distance: 40.9
click at [180, 220] on div "#e8e6f2 Supported formats #0852ed rgb(8, 82, 237) rgba(8, 82, 237, 90%) hsv(221…" at bounding box center [210, 250] width 98 height 249
paste input "a8e0e4"
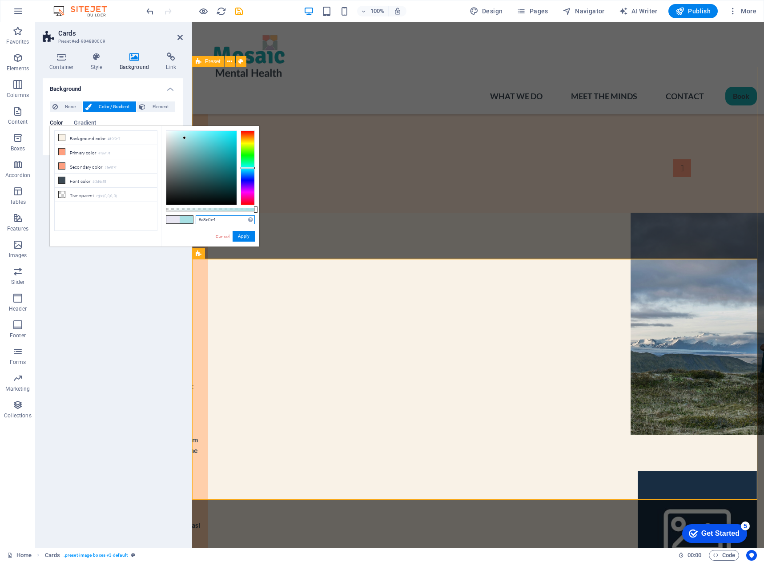
type input "#a8e0e4"
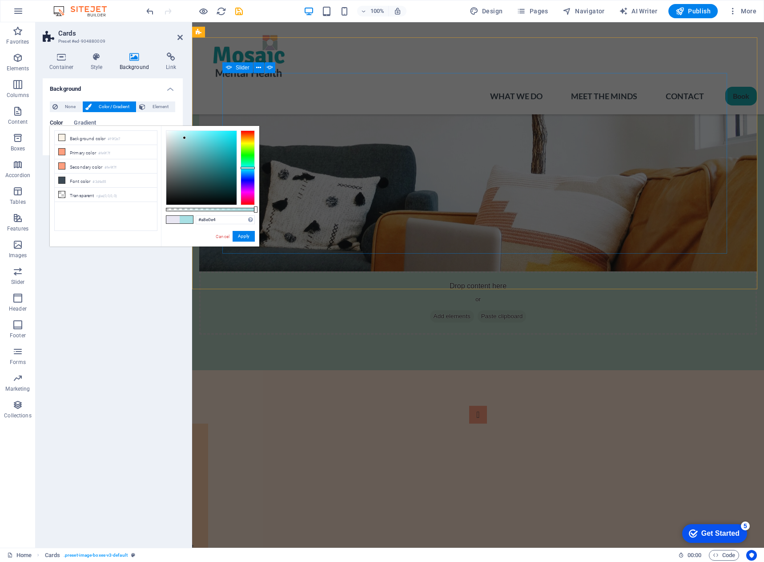
scroll to position [481, 0]
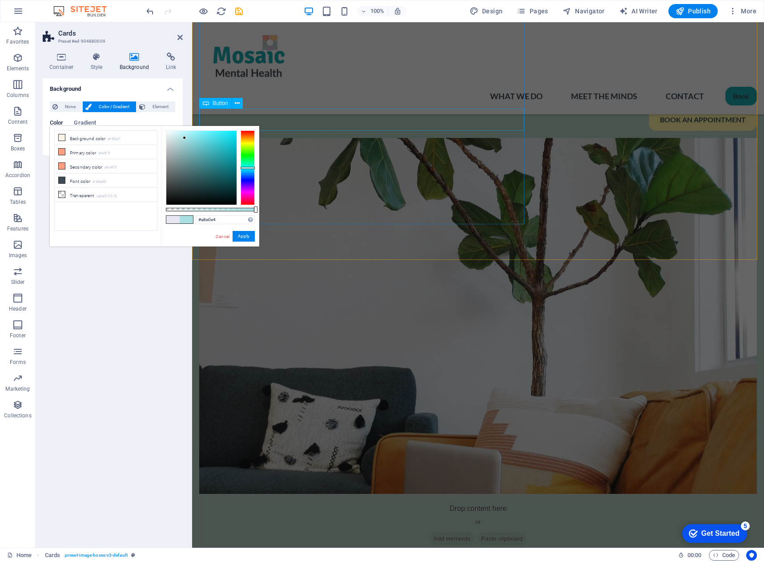
click at [314, 112] on div "BOOK AN APPOINTMENT" at bounding box center [478, 119] width 558 height 22
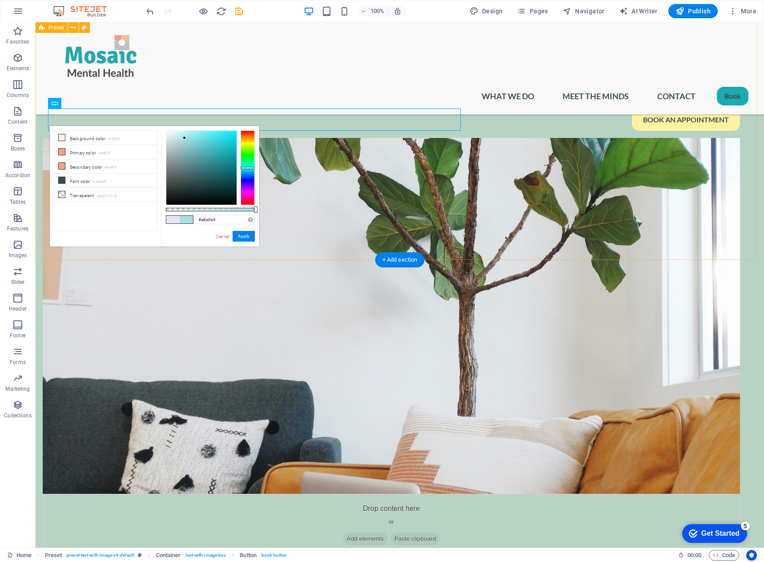
click at [520, 238] on div "Who We Are Add text BOOK AN APPOINTMENT Drop content here or Add elements Paste…" at bounding box center [400, 212] width 728 height 759
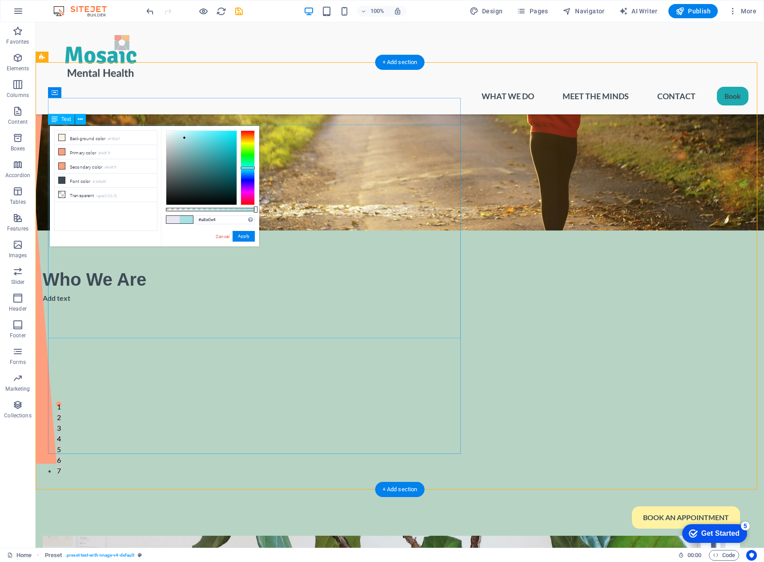
scroll to position [37, 0]
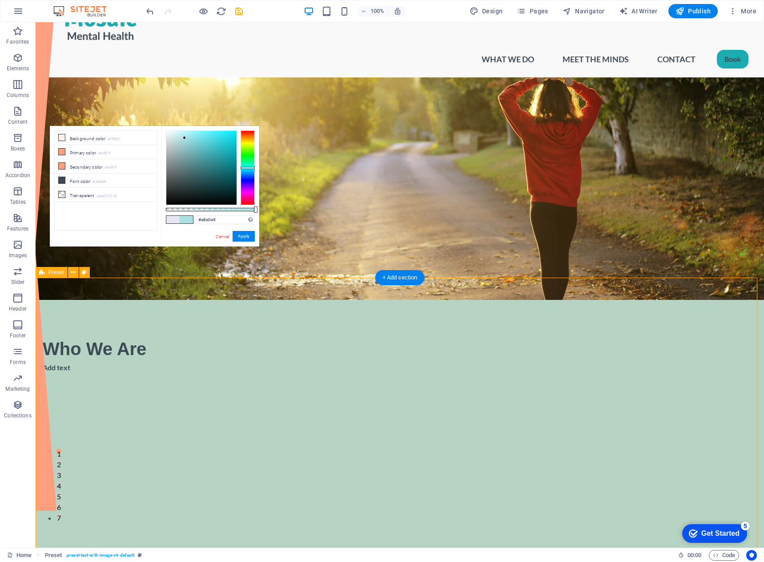
click at [84, 272] on icon at bounding box center [84, 272] width 5 height 9
select select "rem"
select select "px"
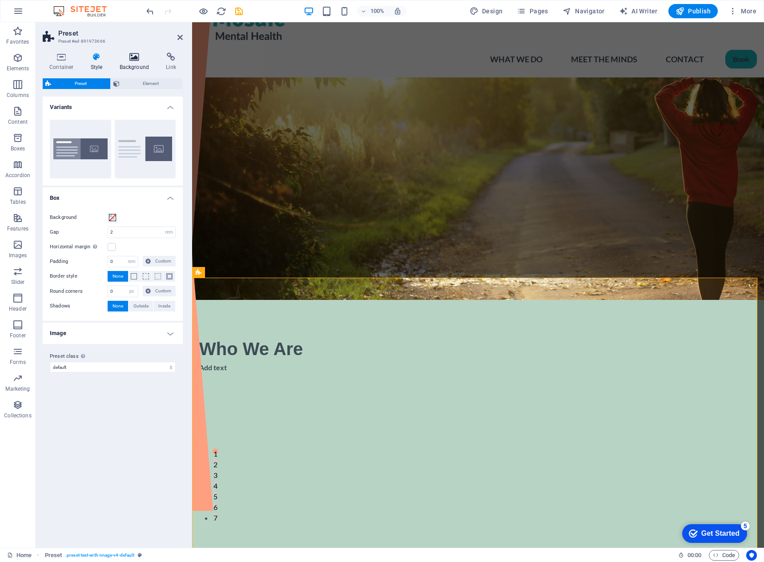
click at [128, 57] on icon at bounding box center [134, 56] width 43 height 9
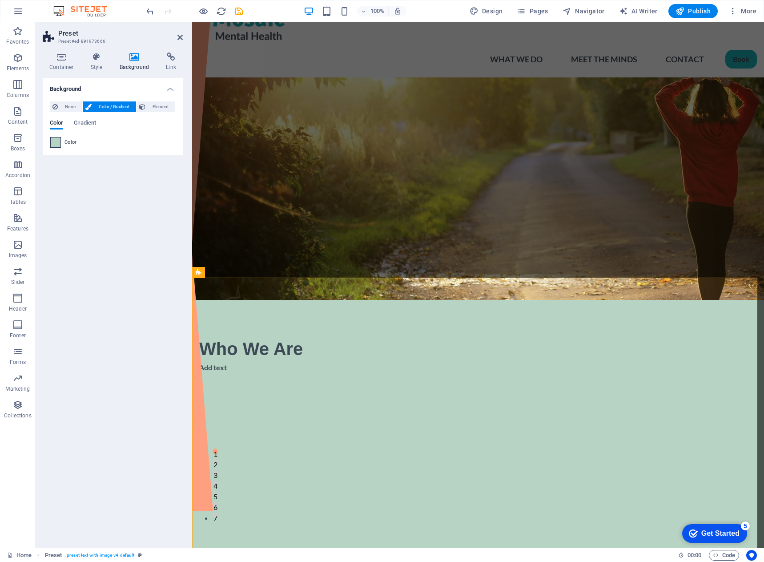
click at [54, 144] on span at bounding box center [56, 142] width 10 height 10
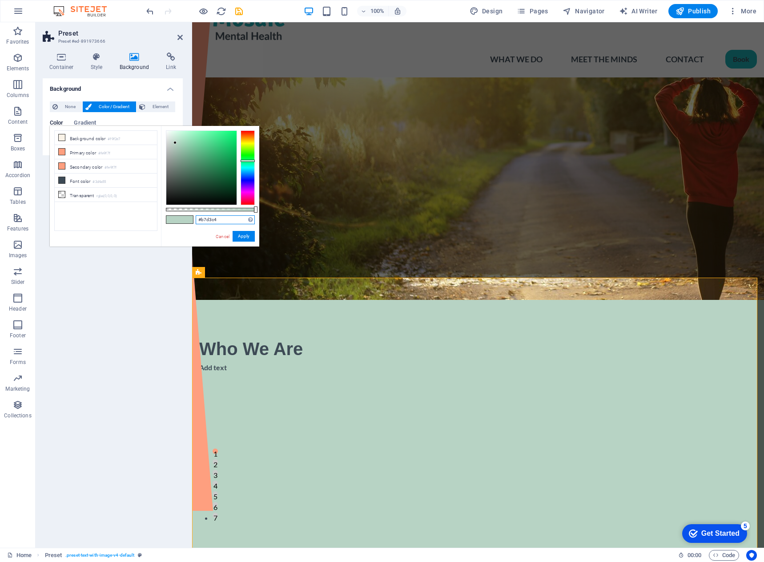
drag, startPoint x: 221, startPoint y: 221, endPoint x: 196, endPoint y: 218, distance: 25.0
click at [196, 218] on input "#b7d3c4" at bounding box center [225, 219] width 59 height 9
click at [179, 37] on icon at bounding box center [179, 37] width 5 height 7
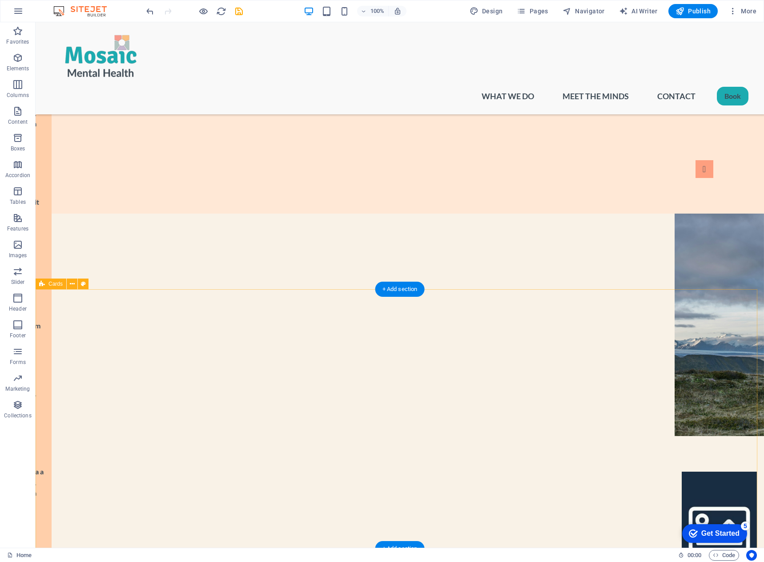
scroll to position [1193, 0]
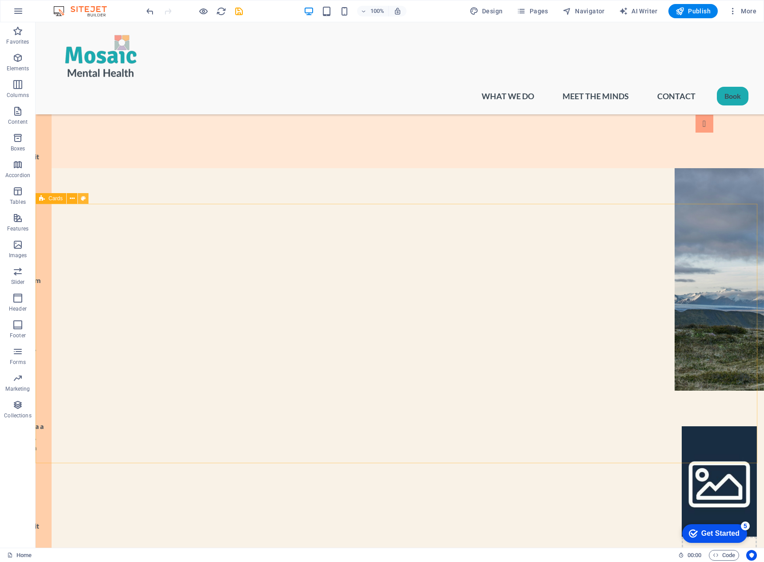
select select "rem"
select select "preset-image-boxes-v3-default"
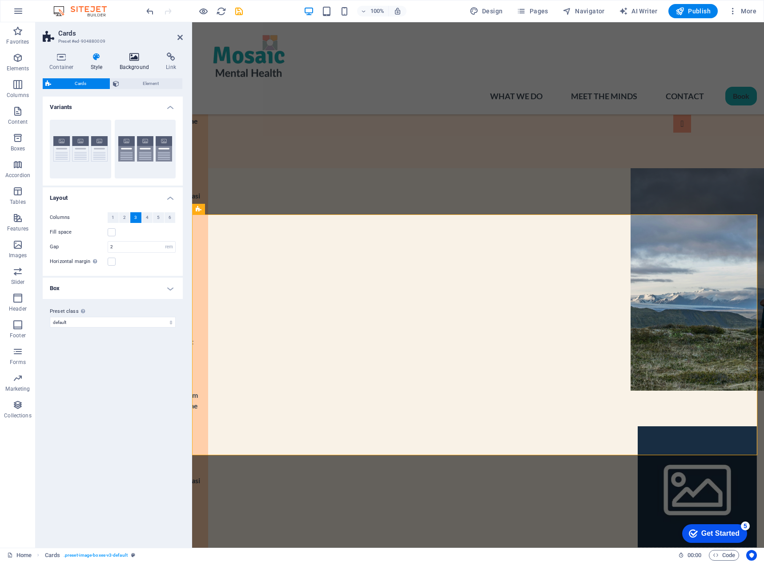
click at [130, 60] on icon at bounding box center [134, 56] width 43 height 9
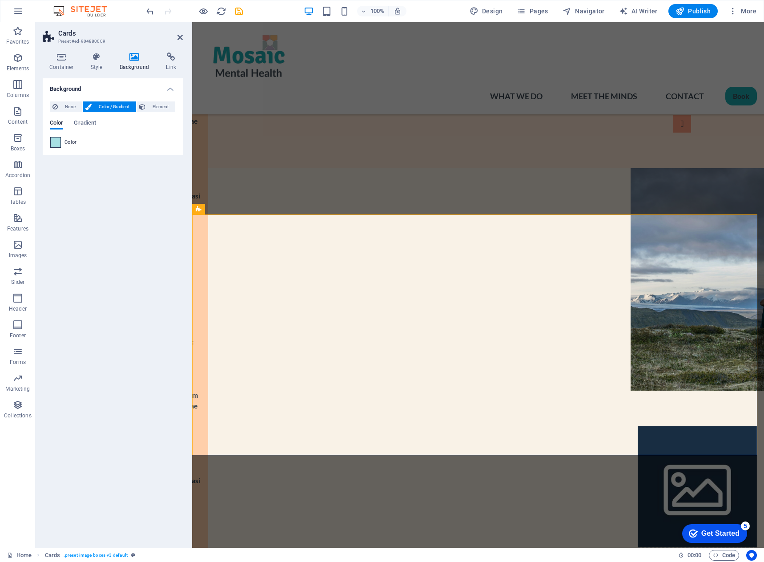
click at [60, 141] on span at bounding box center [56, 142] width 10 height 10
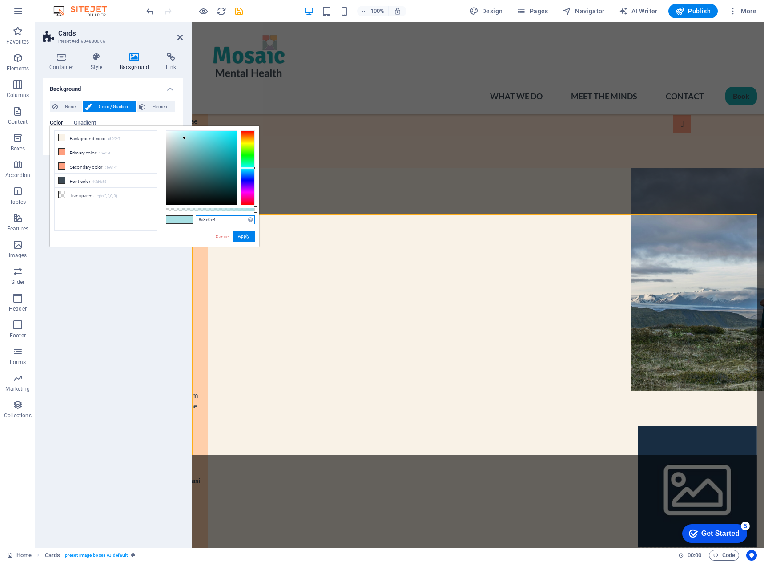
drag, startPoint x: 221, startPoint y: 219, endPoint x: 189, endPoint y: 215, distance: 31.9
click at [189, 215] on div "#a8e0e4 Supported formats #0852ed rgb(8, 82, 237) rgba(8, 82, 237, 90%) hsv(221…" at bounding box center [210, 250] width 98 height 249
paste input "e7f2ed"
type input "#e7f2ed"
click at [241, 235] on button "Apply" at bounding box center [244, 236] width 22 height 11
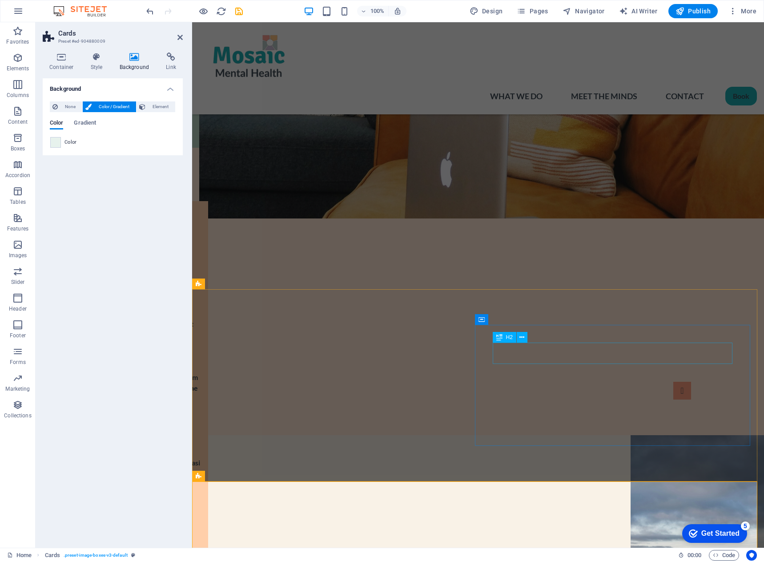
scroll to position [1104, 0]
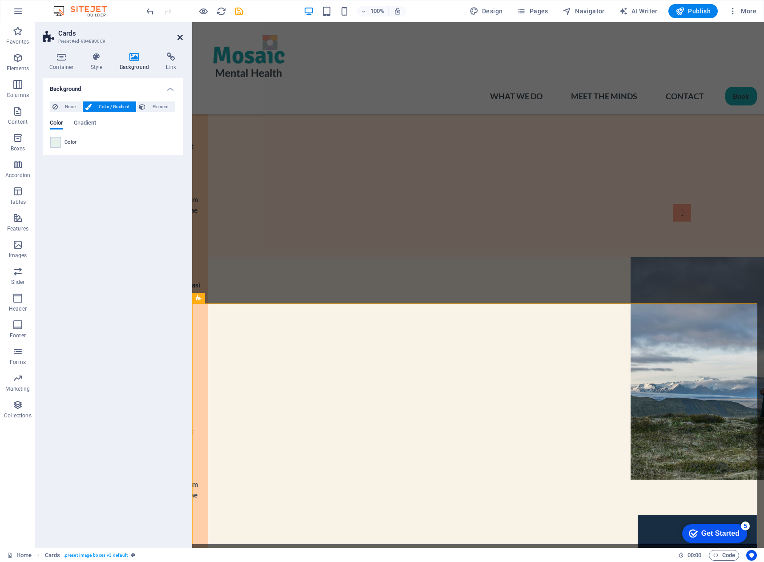
click at [180, 36] on icon at bounding box center [179, 37] width 5 height 7
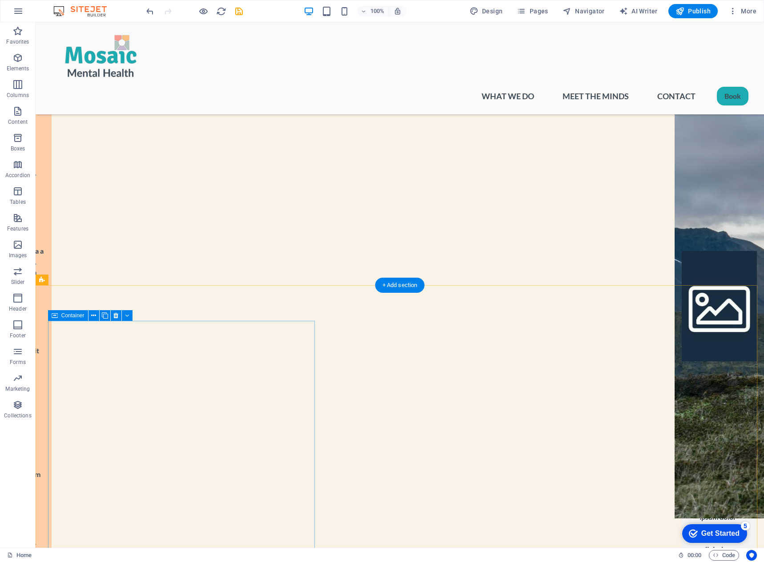
scroll to position [1371, 0]
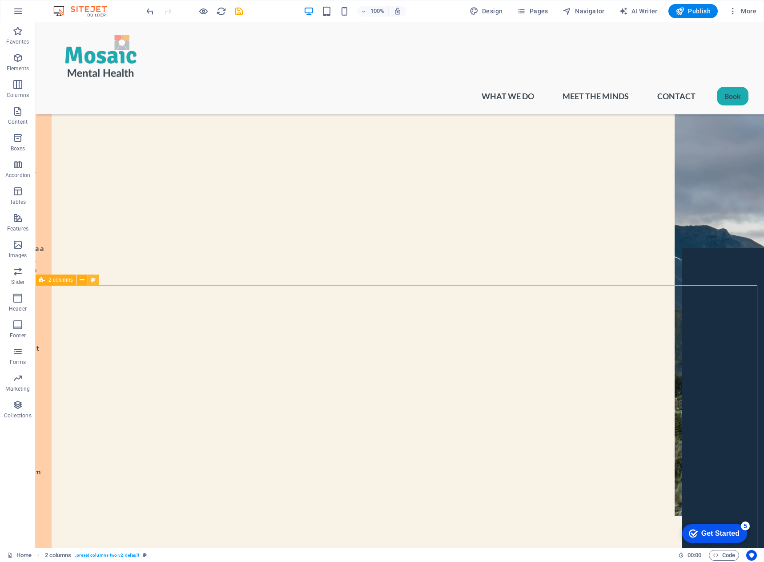
select select "rem"
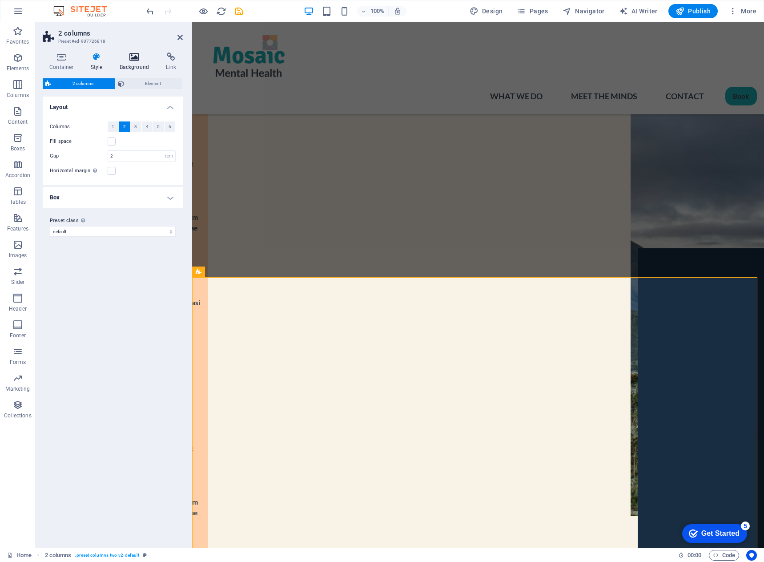
click at [129, 55] on icon at bounding box center [134, 56] width 43 height 9
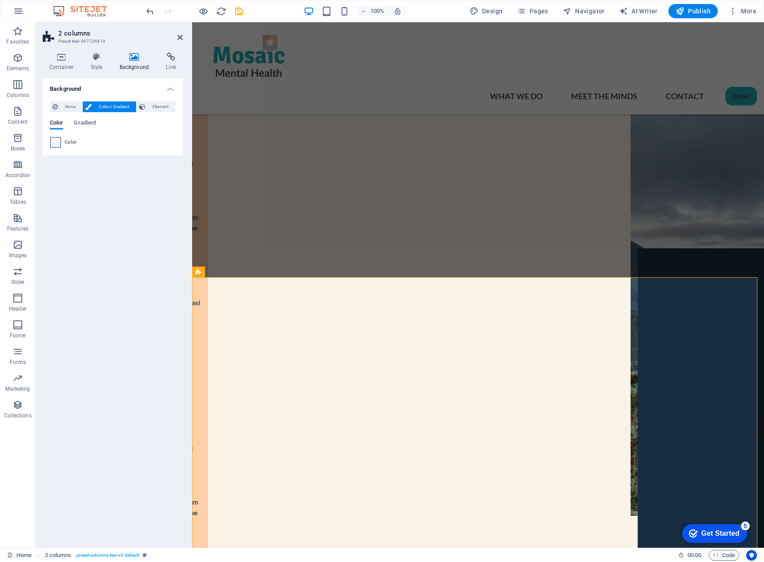
click at [56, 140] on span at bounding box center [56, 142] width 10 height 10
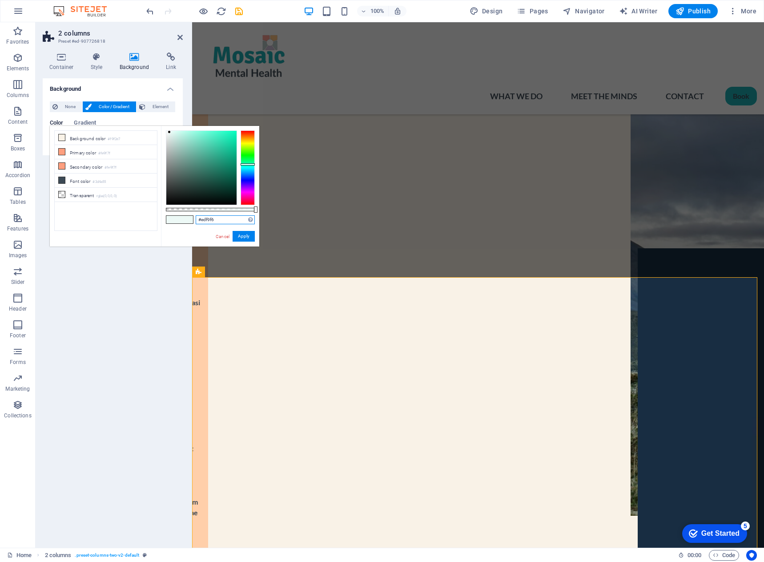
drag, startPoint x: 223, startPoint y: 221, endPoint x: 197, endPoint y: 218, distance: 25.9
click at [197, 218] on input "#edf9f6" at bounding box center [225, 219] width 59 height 9
click at [180, 36] on icon at bounding box center [179, 37] width 5 height 7
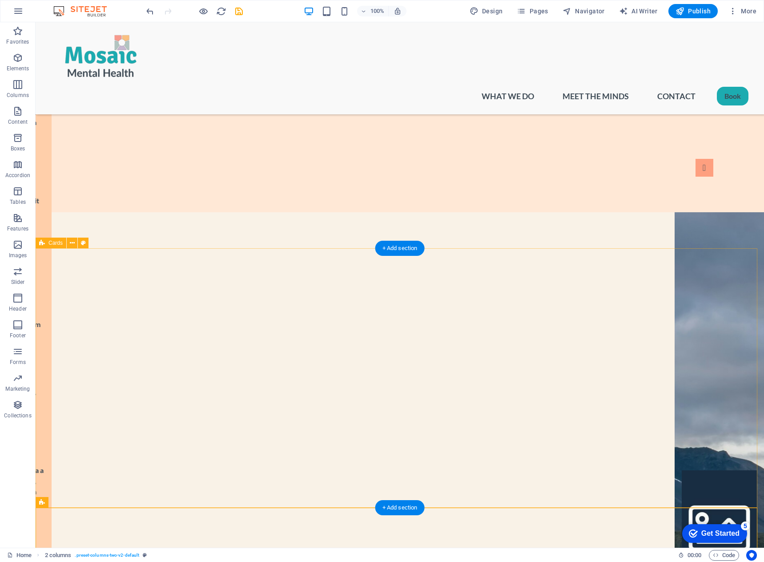
scroll to position [1148, 0]
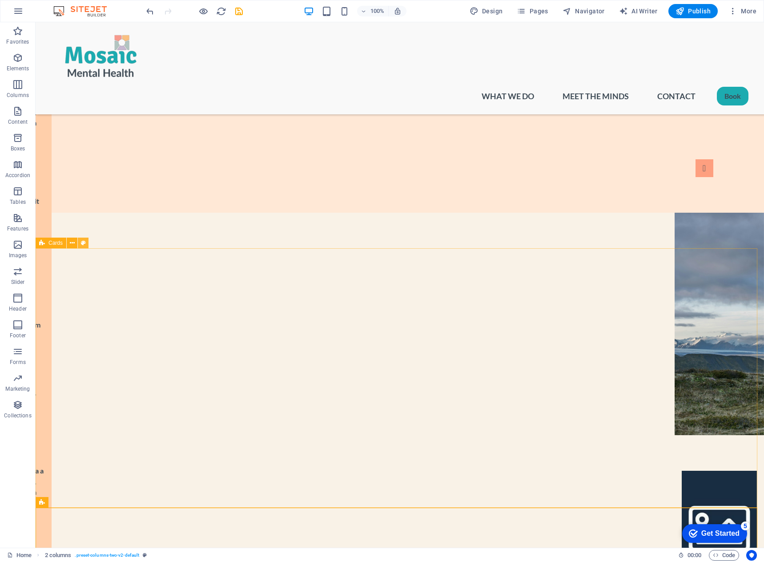
select select "rem"
select select "preset-image-boxes-v3-default"
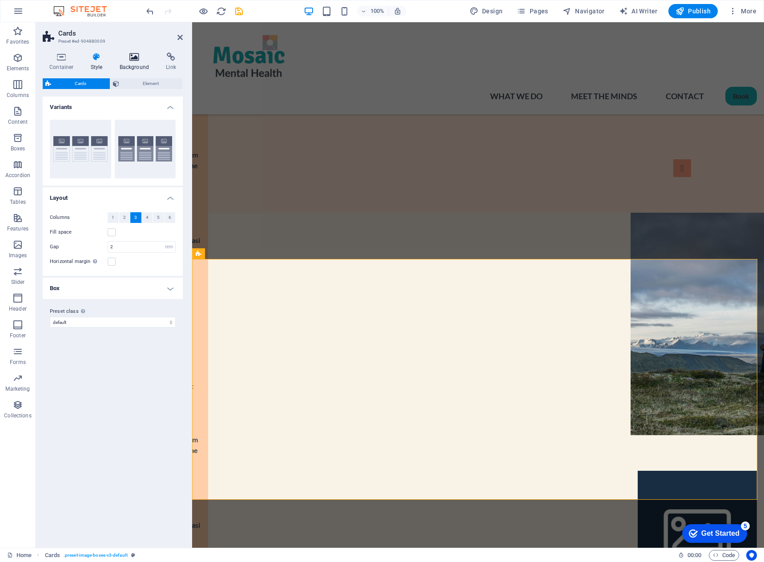
click at [133, 61] on icon at bounding box center [134, 56] width 43 height 9
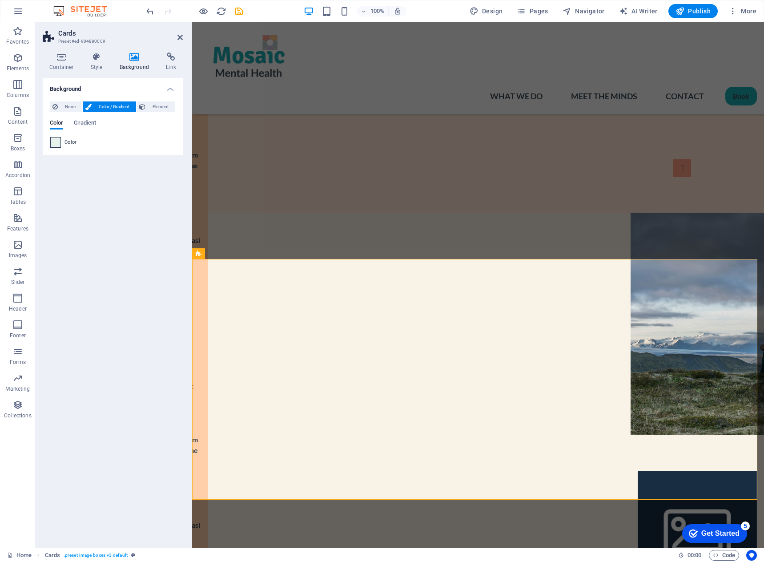
click at [55, 142] on span at bounding box center [56, 142] width 10 height 10
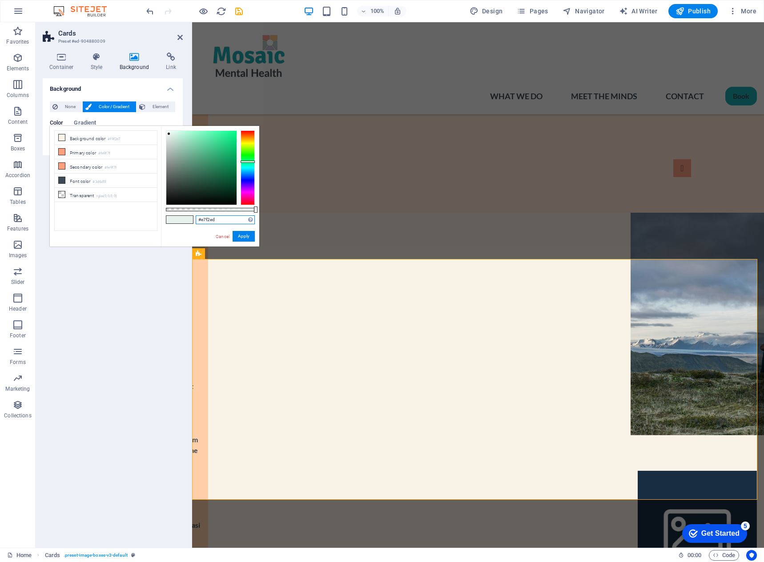
drag, startPoint x: 221, startPoint y: 219, endPoint x: 190, endPoint y: 217, distance: 31.2
click at [190, 217] on div "#e7f2ed Supported formats #0852ed rgb(8, 82, 237) rgba(8, 82, 237, 90%) hsv(221…" at bounding box center [210, 250] width 98 height 249
paste input "df9f6"
type input "#edf9f6"
click at [241, 237] on button "Apply" at bounding box center [244, 236] width 22 height 11
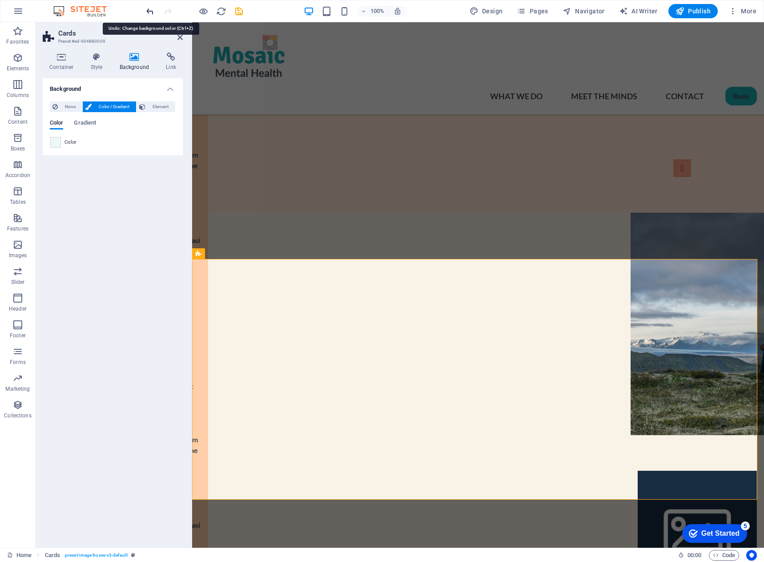
click at [152, 10] on icon "undo" at bounding box center [150, 11] width 10 height 10
click at [149, 11] on icon "undo" at bounding box center [150, 11] width 10 height 10
click at [166, 12] on icon "redo" at bounding box center [168, 11] width 10 height 10
click at [180, 36] on icon at bounding box center [179, 37] width 5 height 7
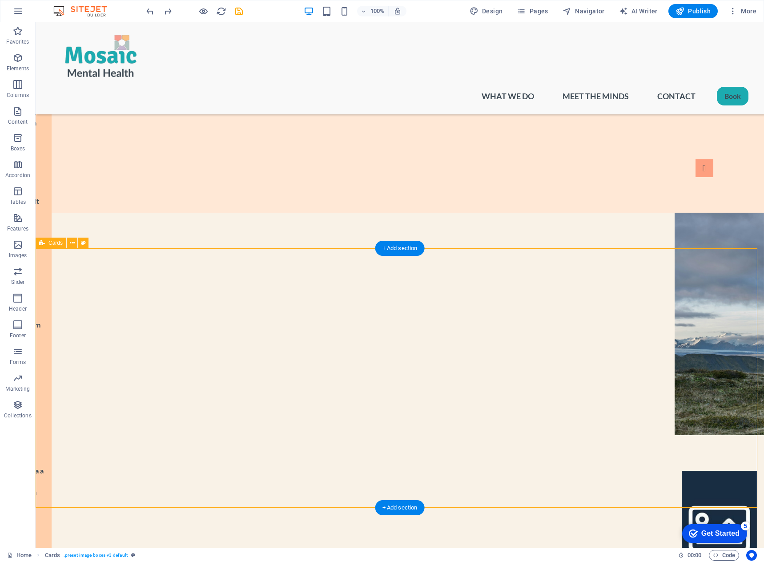
scroll to position [1193, 0]
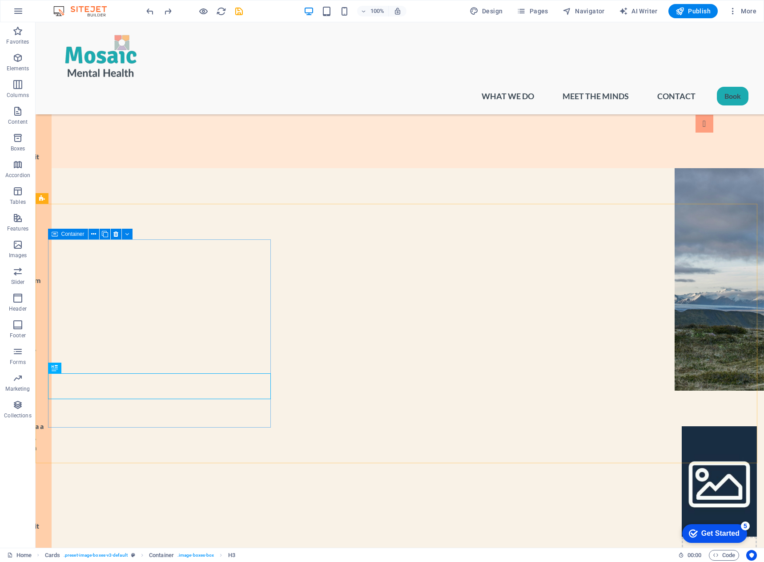
click at [53, 234] on icon at bounding box center [55, 234] width 6 height 11
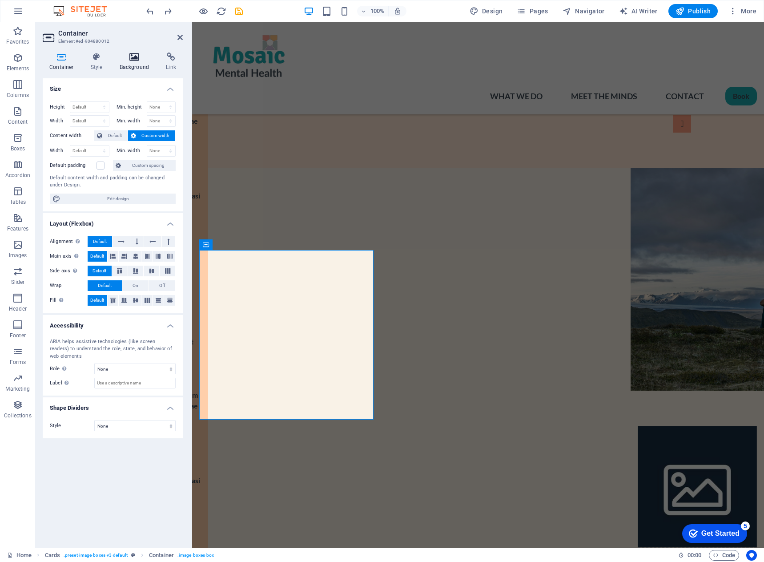
click at [136, 58] on icon at bounding box center [134, 56] width 43 height 9
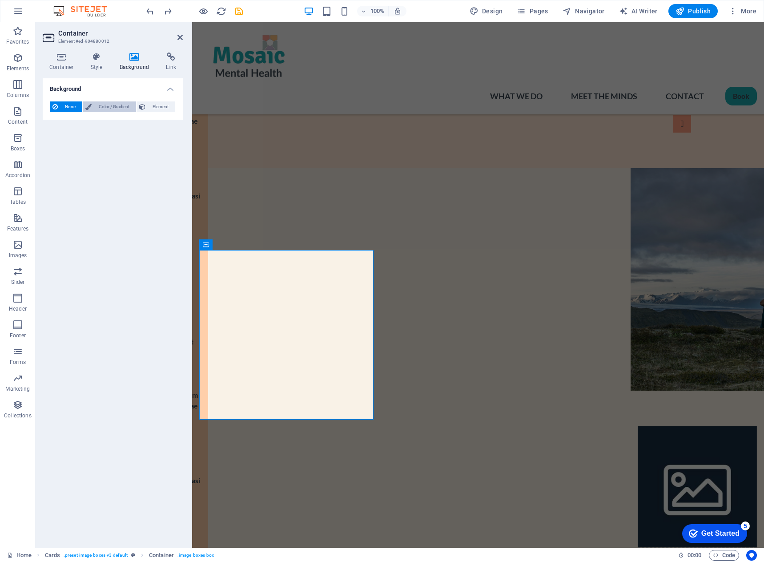
click at [101, 108] on span "Color / Gradient" at bounding box center [113, 106] width 39 height 11
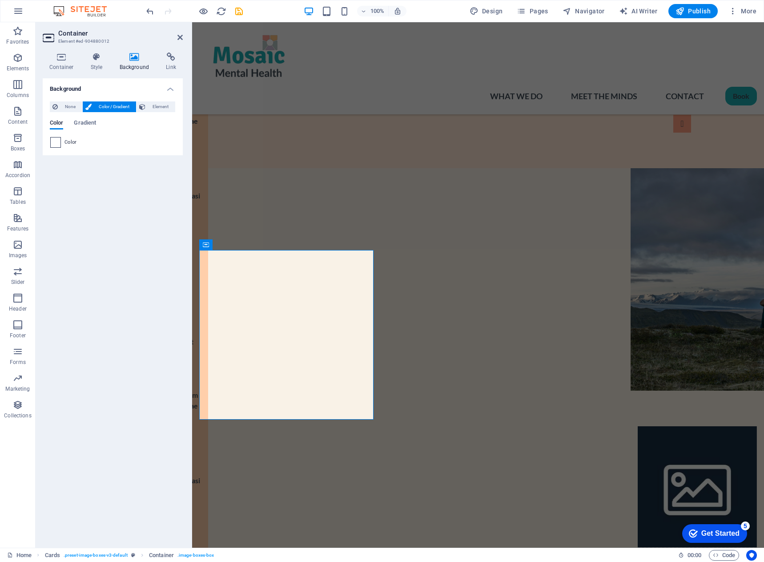
click at [53, 140] on span at bounding box center [56, 142] width 10 height 10
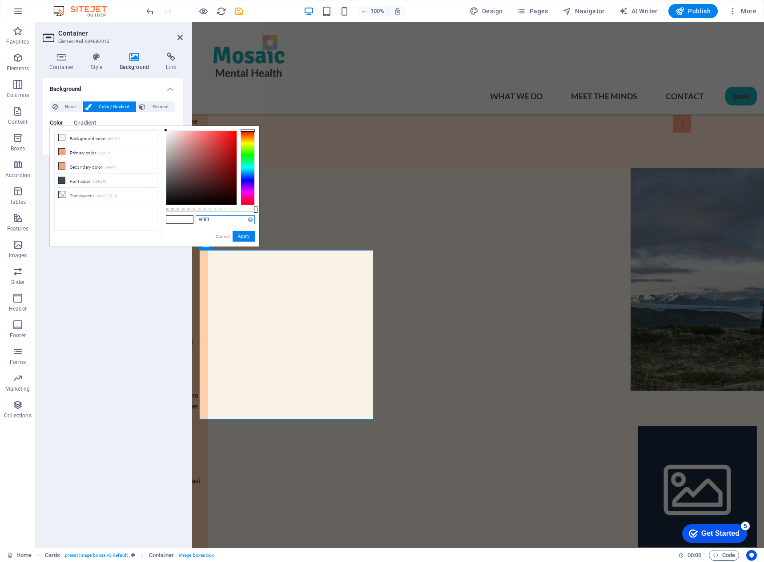
drag, startPoint x: 218, startPoint y: 219, endPoint x: 193, endPoint y: 218, distance: 24.5
click at [193, 218] on div "#ffffff Supported formats #0852ed rgb(8, 82, 237) rgba(8, 82, 237, 90%) hsv(221…" at bounding box center [210, 250] width 98 height 249
paste input "b7d3c4"
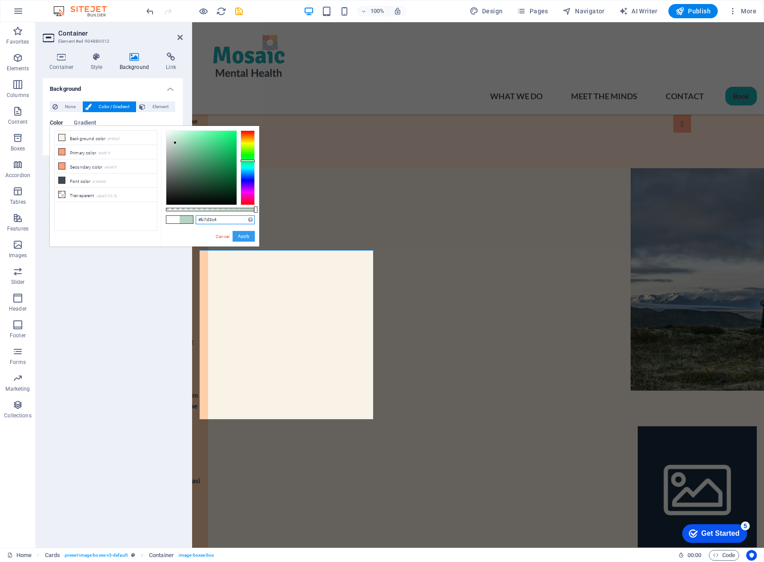
type input "#b7d3c4"
click at [240, 233] on button "Apply" at bounding box center [244, 236] width 22 height 11
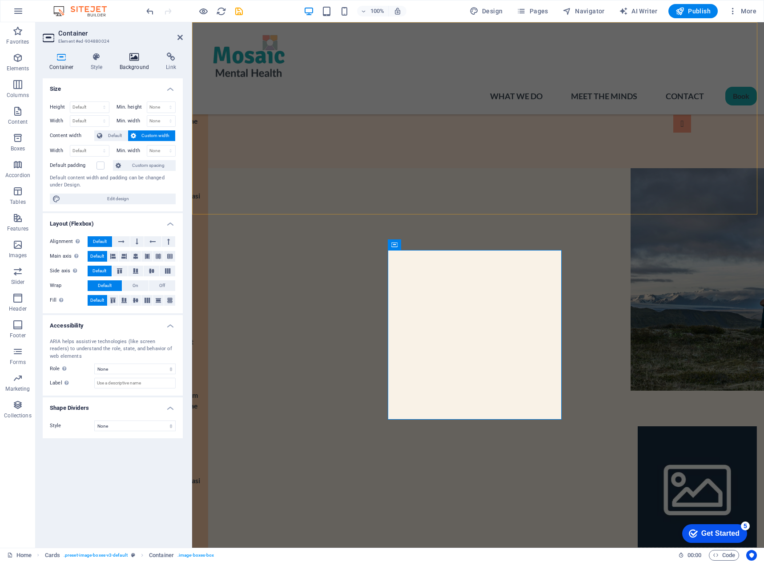
click at [131, 62] on h4 "Background" at bounding box center [136, 61] width 47 height 19
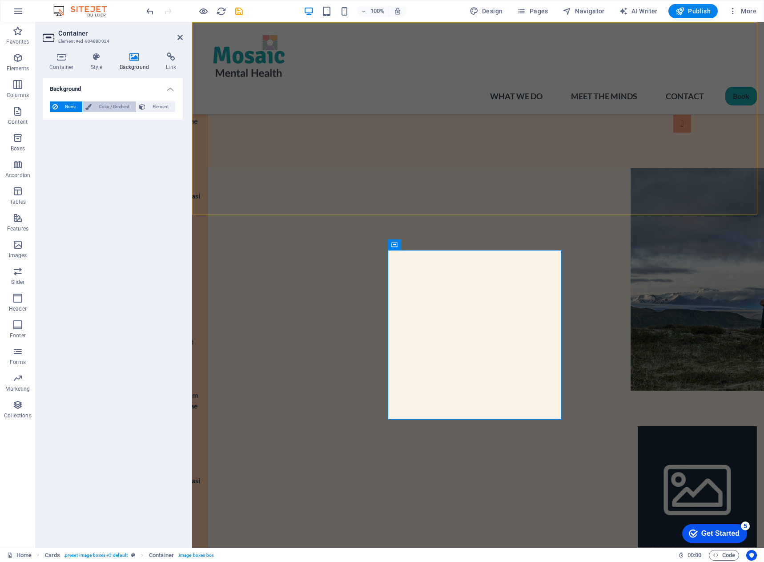
click at [104, 110] on span "Color / Gradient" at bounding box center [113, 106] width 39 height 11
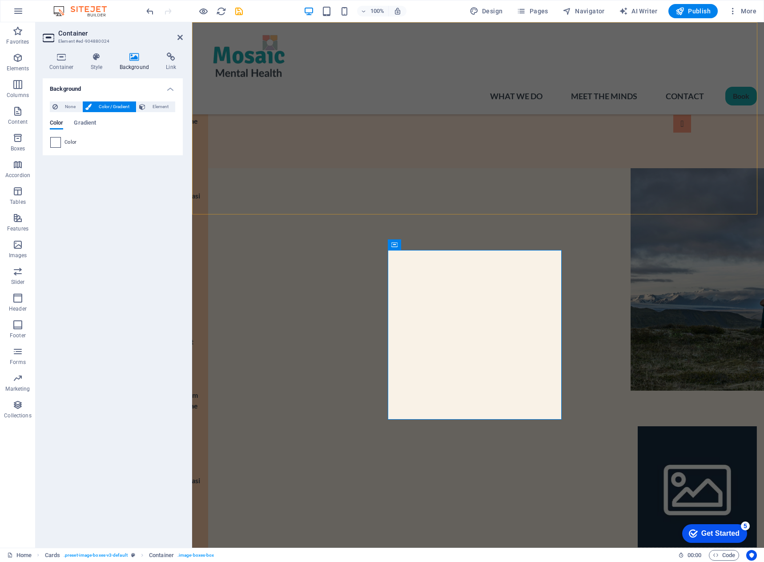
click at [57, 143] on span at bounding box center [56, 142] width 10 height 10
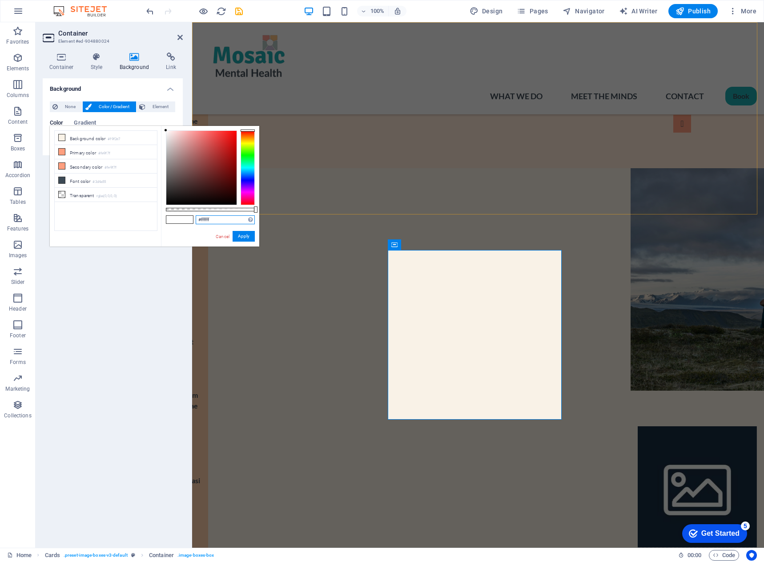
drag, startPoint x: 217, startPoint y: 220, endPoint x: 185, endPoint y: 215, distance: 33.2
click at [185, 215] on div "#ffffff Supported formats #0852ed rgb(8, 82, 237) rgba(8, 82, 237, 90%) hsv(221…" at bounding box center [210, 250] width 98 height 249
paste input "b7d3c4"
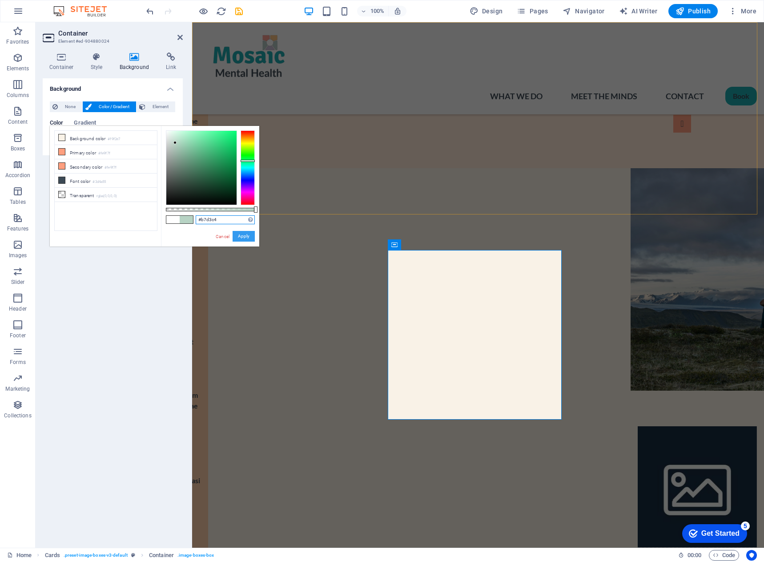
type input "#b7d3c4"
click at [242, 237] on button "Apply" at bounding box center [244, 236] width 22 height 11
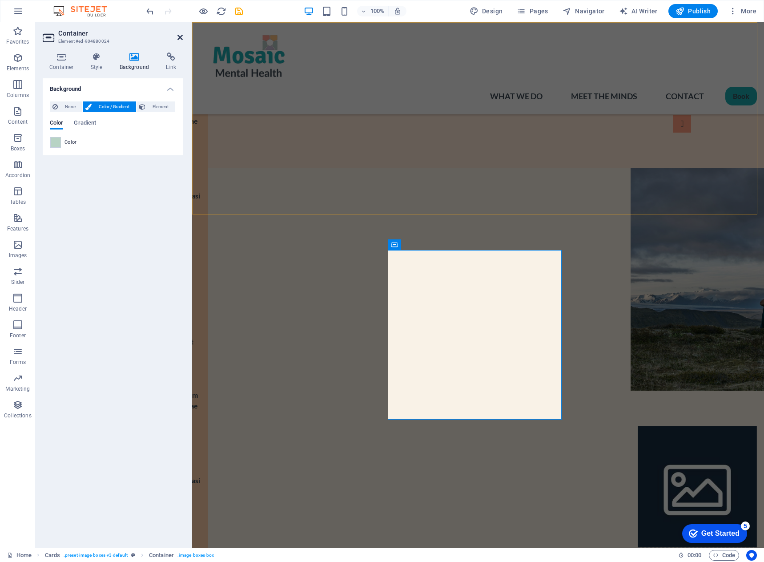
click at [180, 38] on icon at bounding box center [179, 37] width 5 height 7
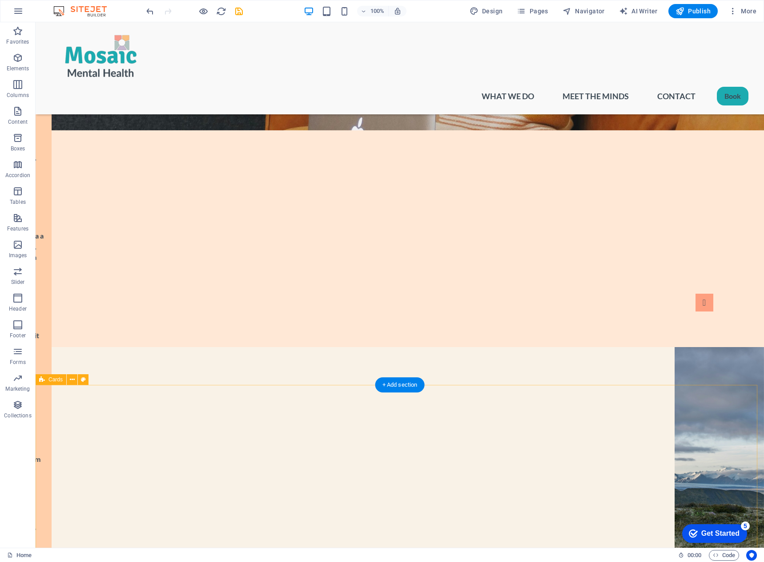
scroll to position [1015, 0]
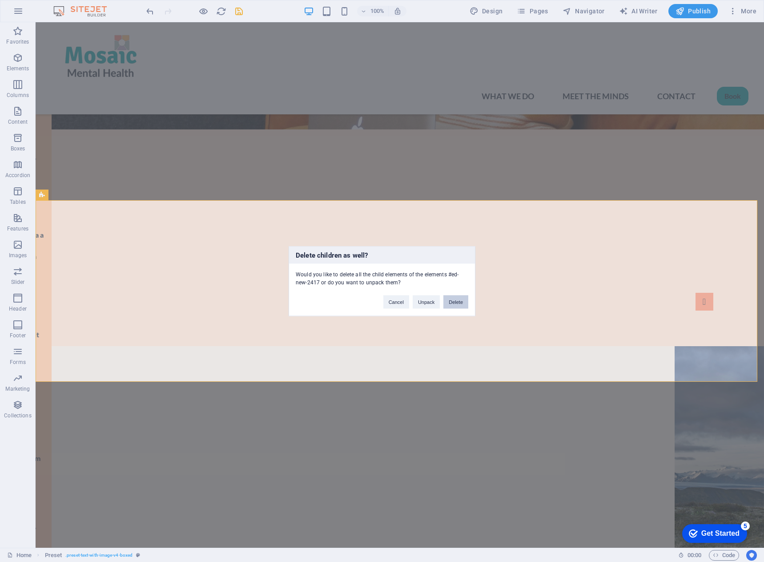
click at [462, 304] on button "Delete" at bounding box center [455, 301] width 25 height 13
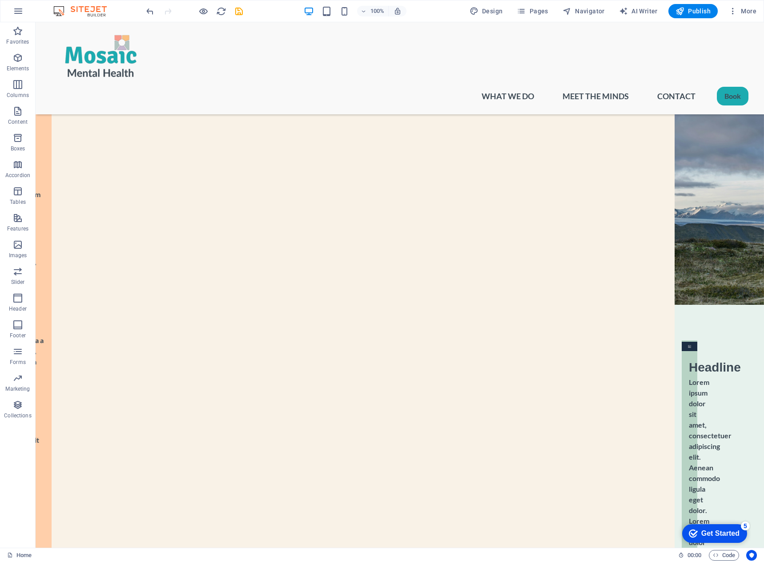
scroll to position [1237, 0]
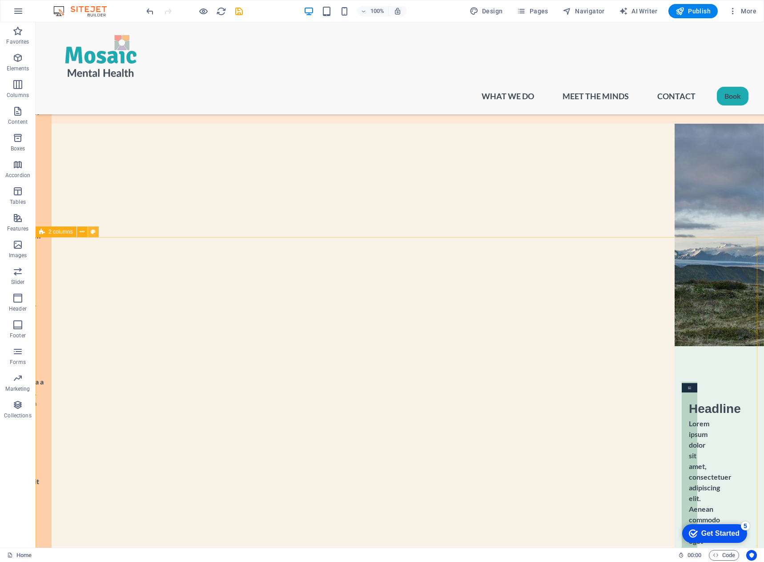
select select "rem"
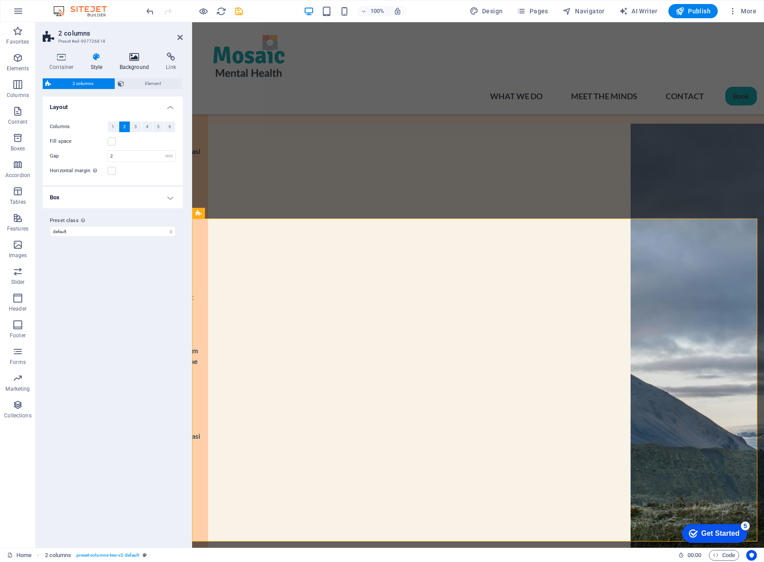
click at [127, 62] on h4 "Background" at bounding box center [136, 61] width 47 height 19
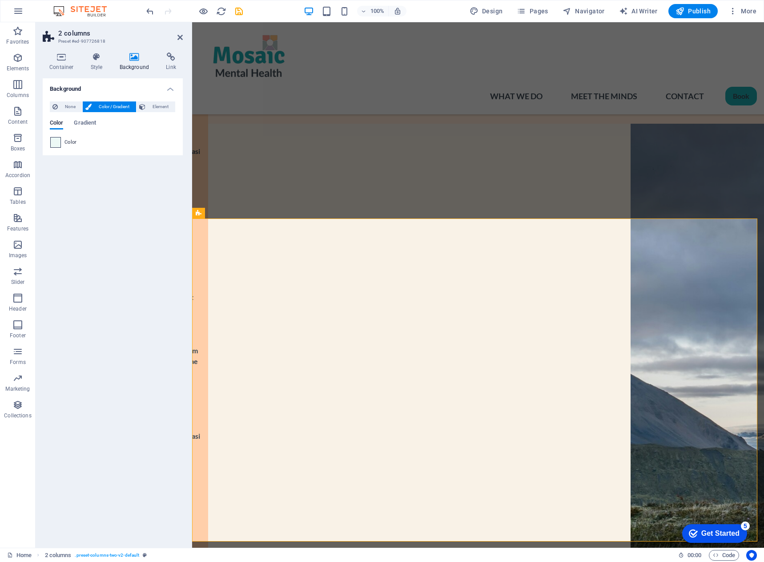
click at [53, 141] on span at bounding box center [56, 142] width 10 height 10
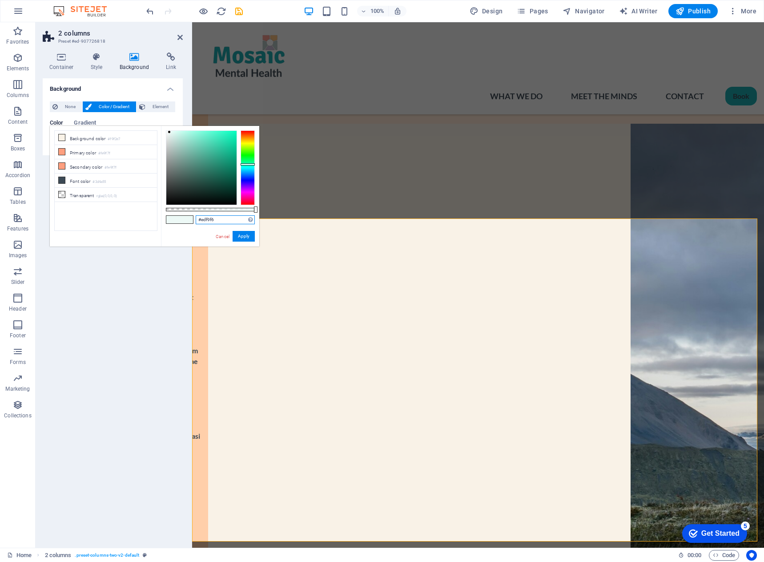
drag, startPoint x: 223, startPoint y: 220, endPoint x: 185, endPoint y: 218, distance: 38.3
click at [185, 218] on div "#edf9f6 Supported formats #0852ed rgb(8, 82, 237) rgba(8, 82, 237, 90%) hsv(221…" at bounding box center [210, 250] width 98 height 249
paste input "f5f8be"
click at [178, 131] on div at bounding box center [201, 168] width 70 height 74
type input "#fbfdd2"
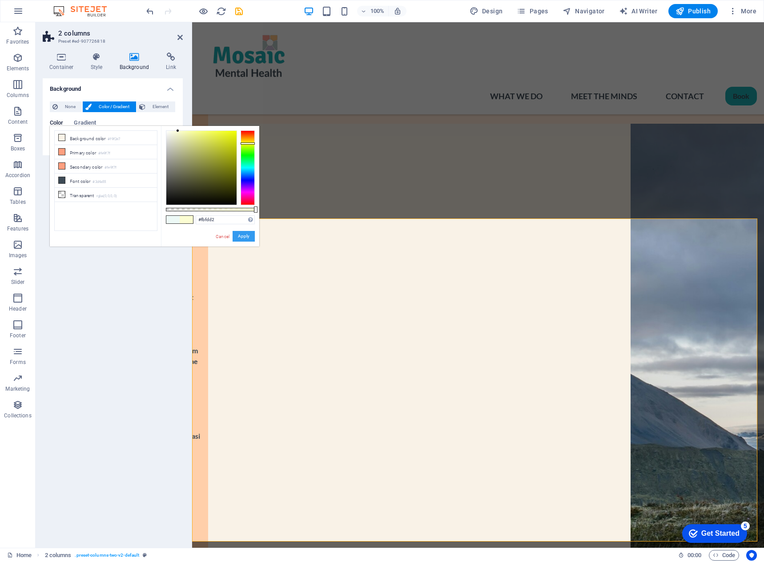
click at [241, 235] on button "Apply" at bounding box center [244, 236] width 22 height 11
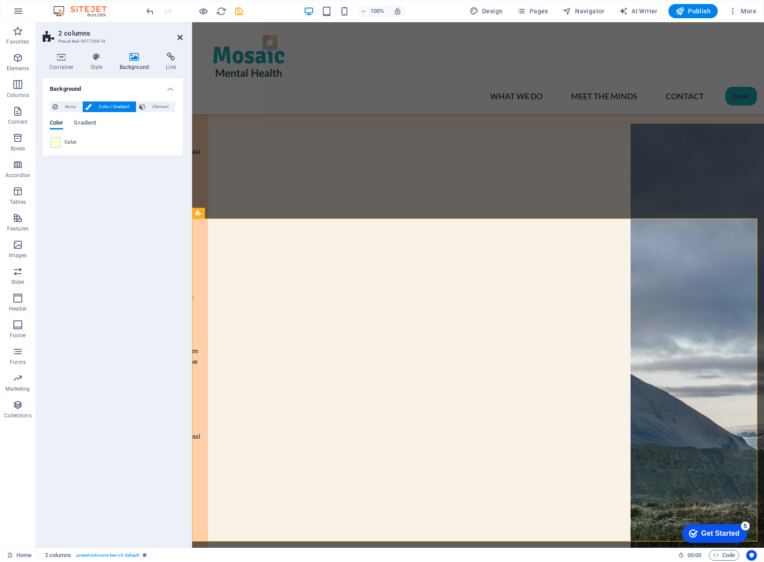
click at [177, 38] on icon at bounding box center [179, 37] width 5 height 7
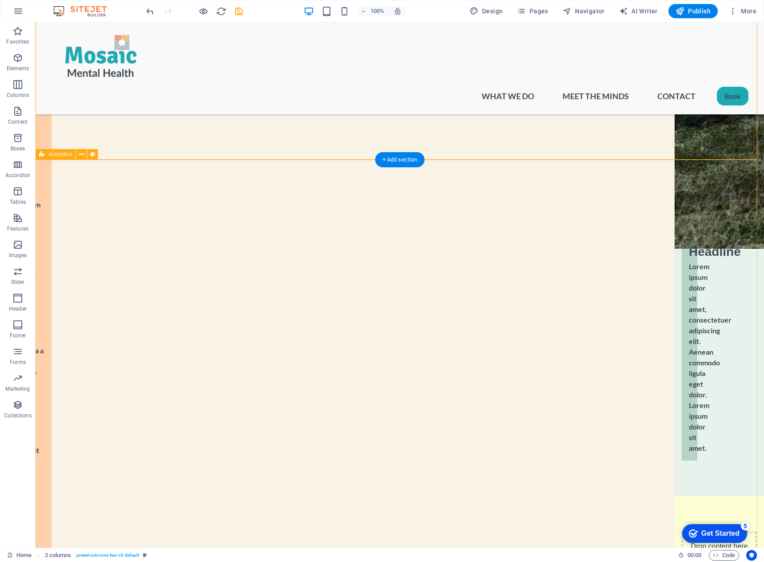
scroll to position [1415, 0]
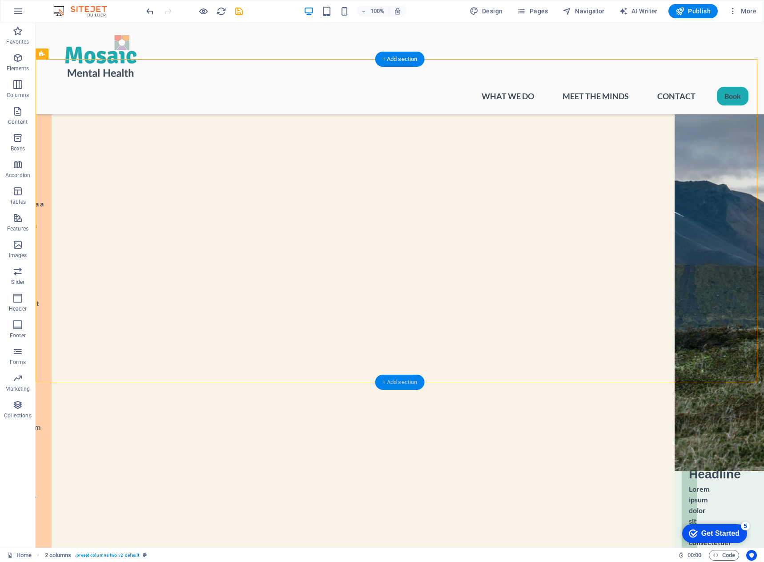
click at [397, 384] on div "+ Add section" at bounding box center [399, 381] width 49 height 15
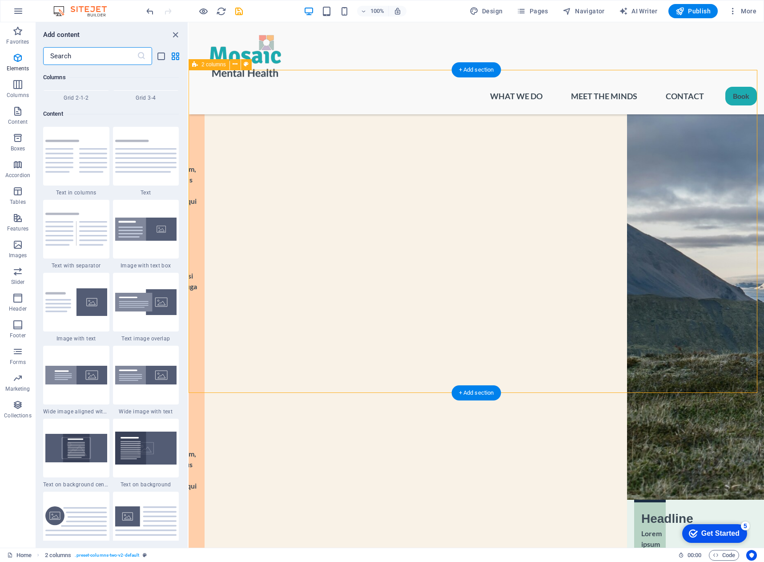
scroll to position [1556, 0]
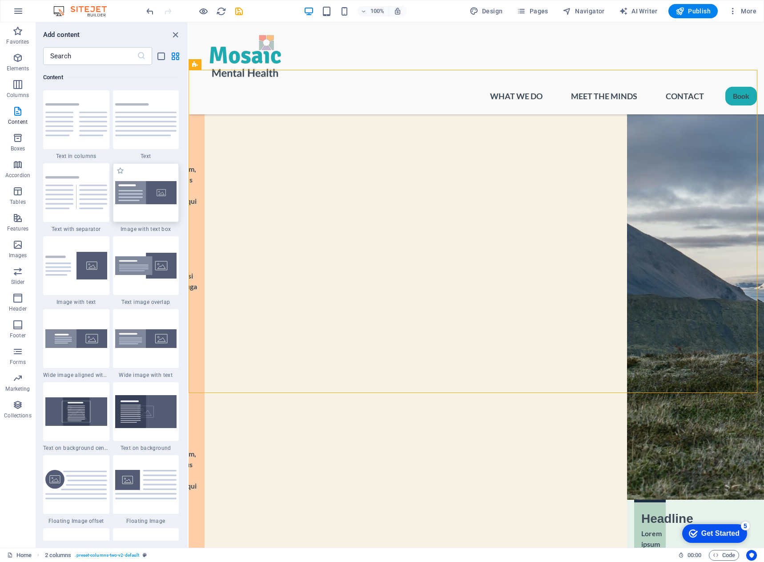
click at [127, 193] on img at bounding box center [146, 193] width 62 height 24
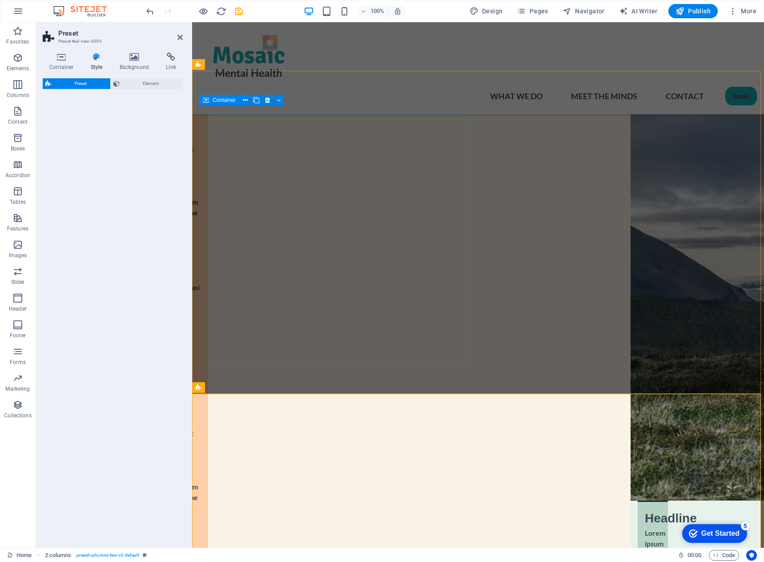
select select "rem"
select select "px"
select select "preset-text-with-image-v4-boxed"
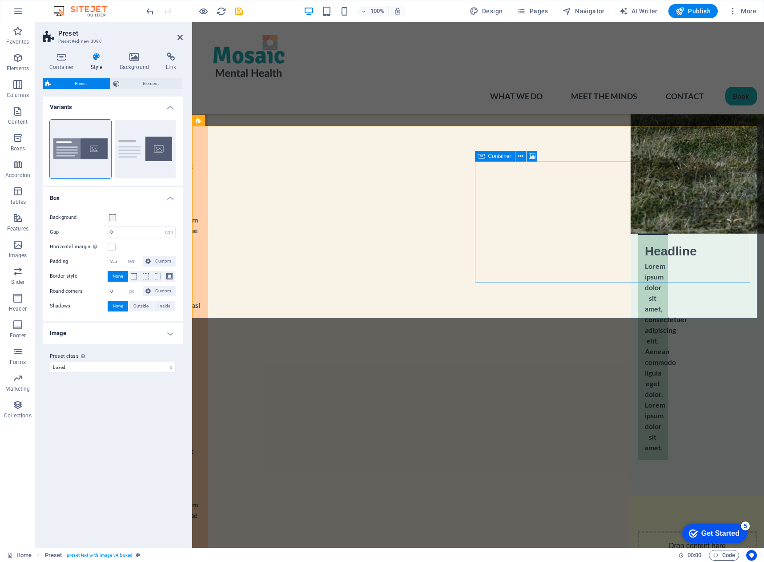
scroll to position [1671, 0]
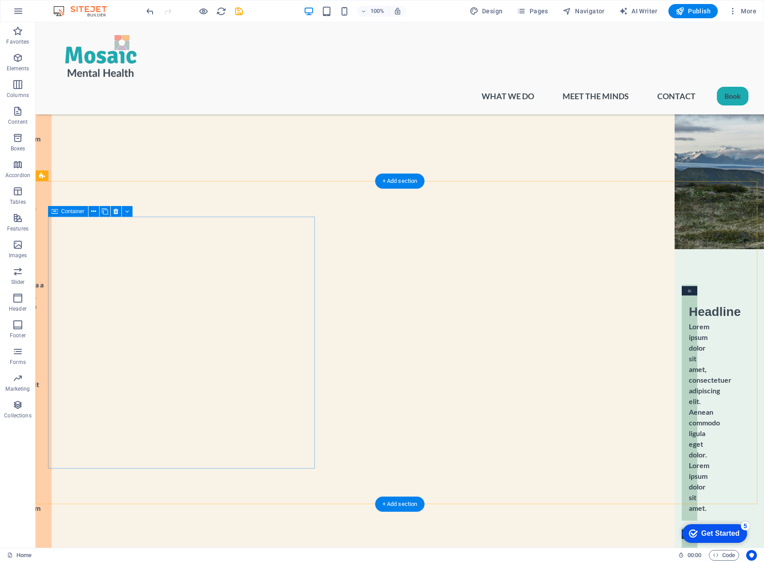
scroll to position [1423, 0]
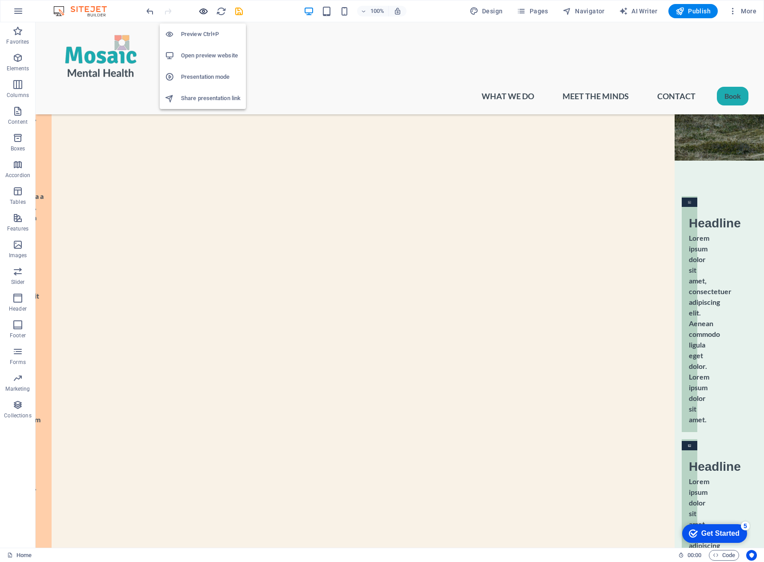
click at [201, 13] on icon "button" at bounding box center [203, 11] width 10 height 10
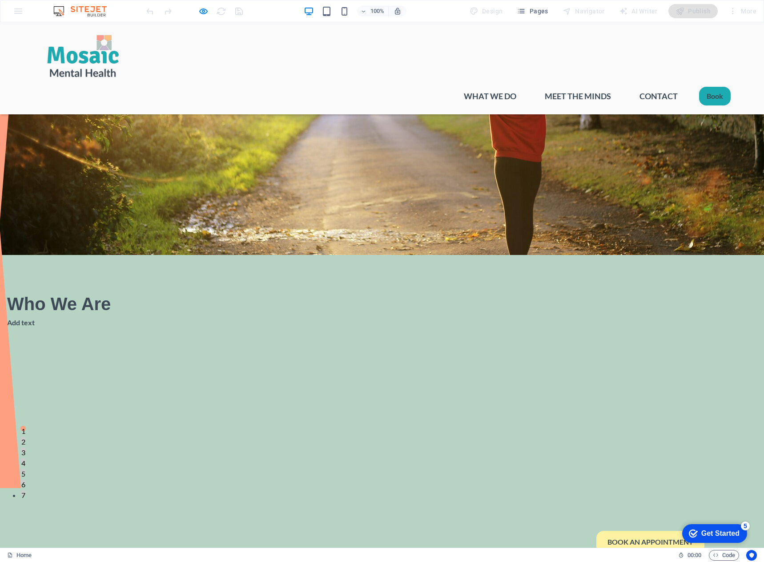
scroll to position [0, 0]
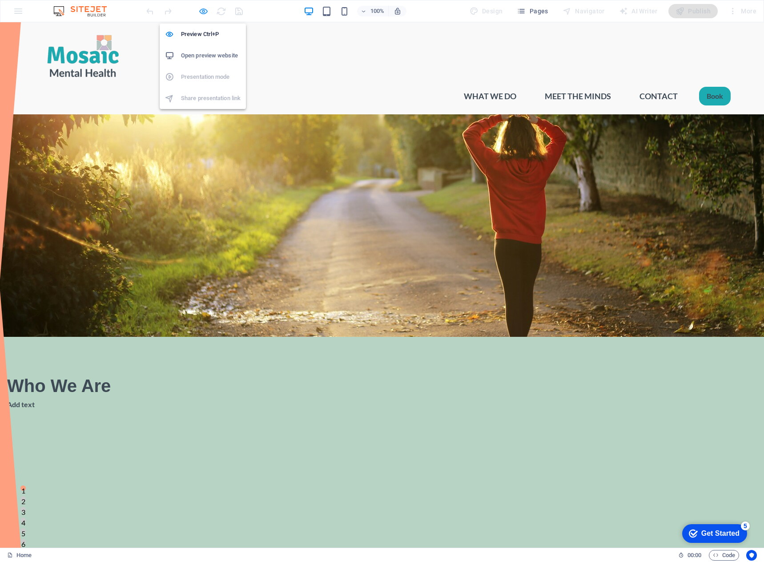
click at [204, 10] on icon "button" at bounding box center [203, 11] width 10 height 10
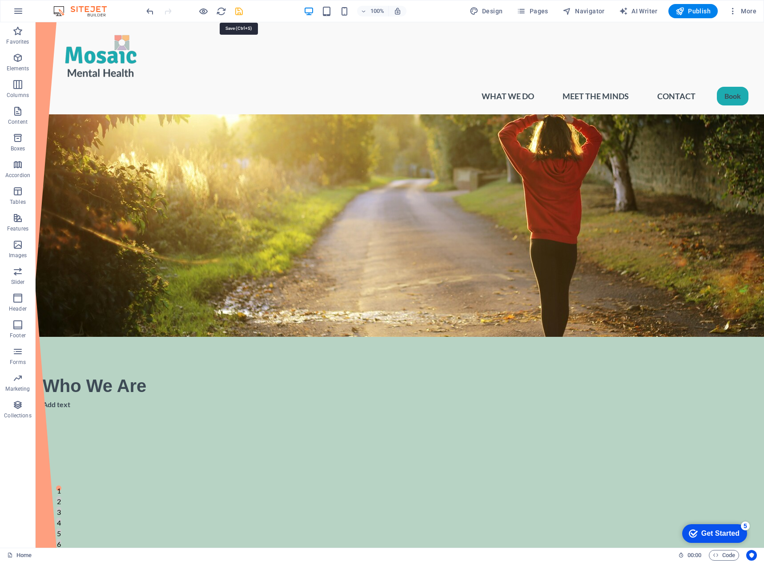
click at [238, 11] on icon "save" at bounding box center [239, 11] width 10 height 10
